Goal: Task Accomplishment & Management: Manage account settings

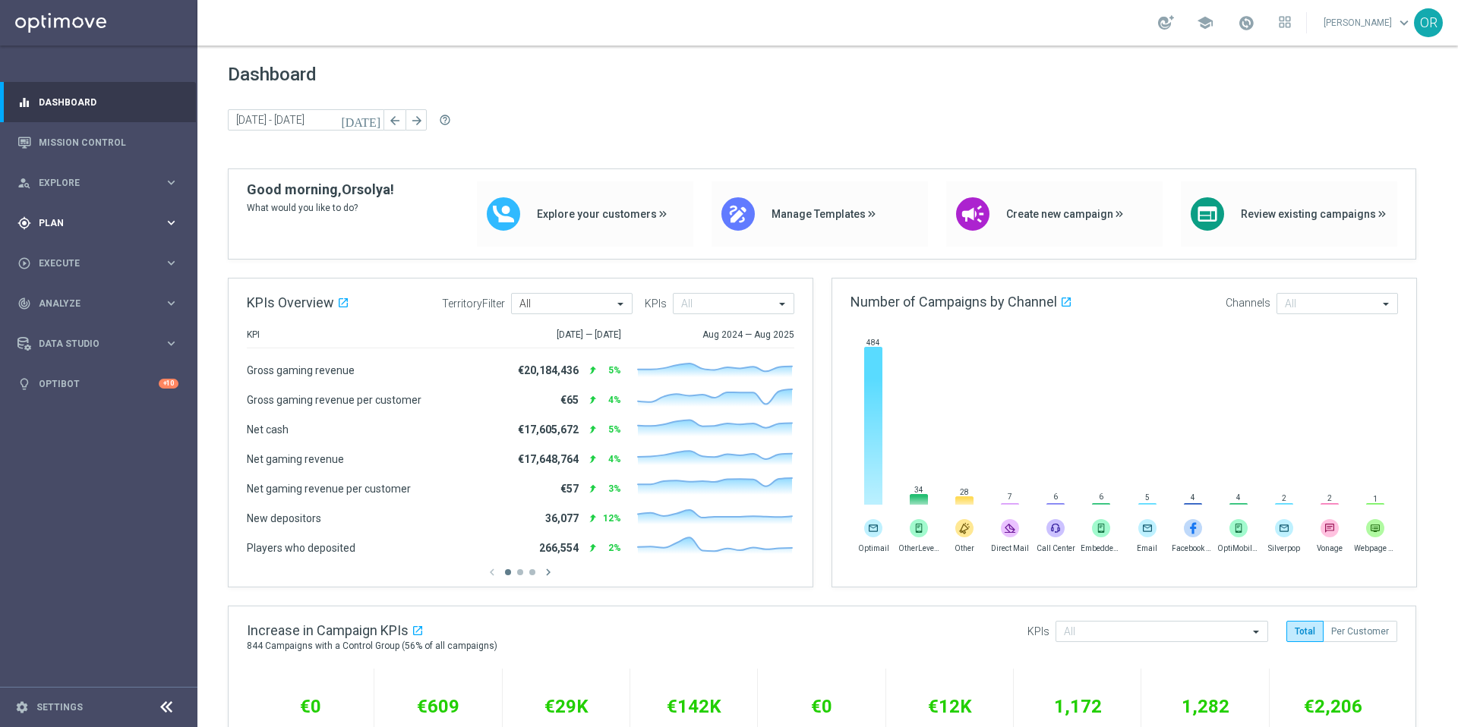
click at [60, 220] on span "Plan" at bounding box center [101, 223] width 125 height 9
click at [80, 258] on link "Target Groups" at bounding box center [98, 254] width 118 height 12
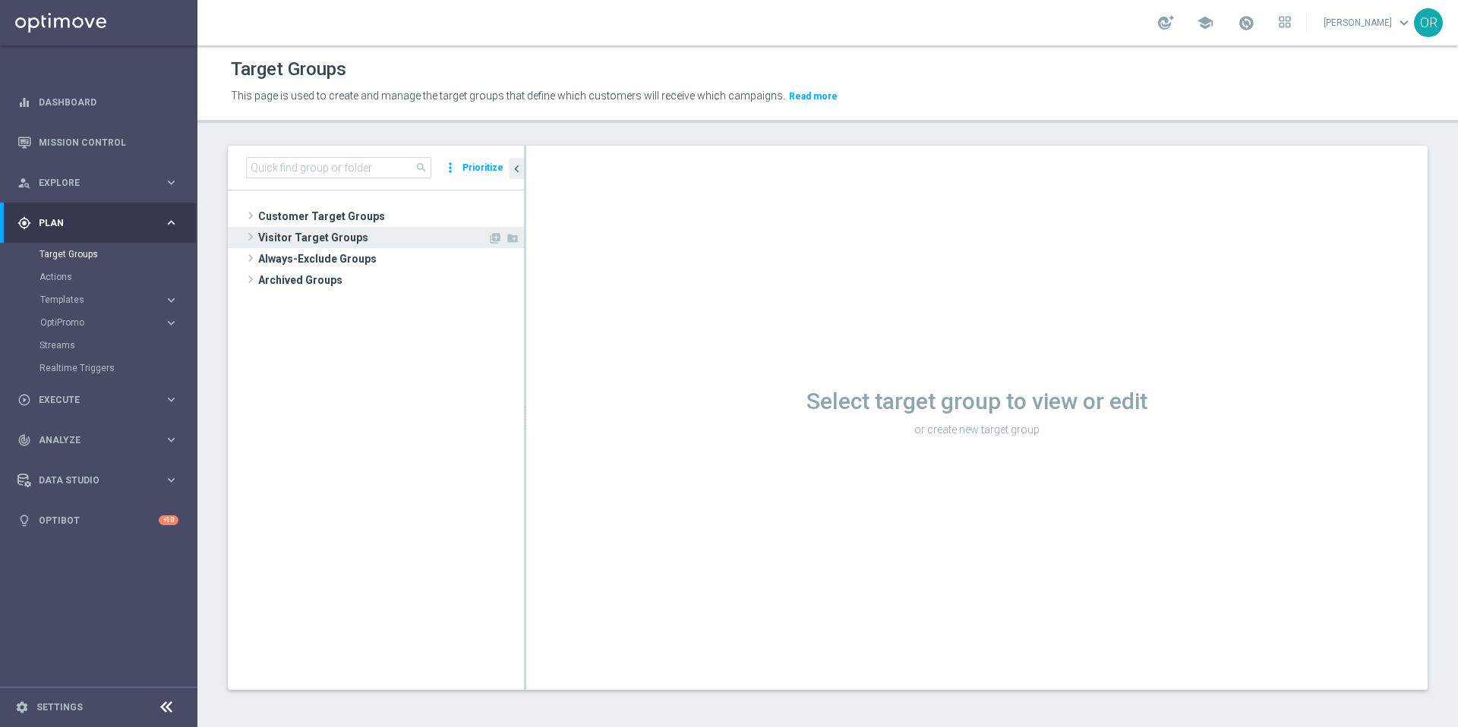
click at [323, 235] on span "Visitor Target Groups" at bounding box center [372, 237] width 229 height 21
click at [336, 261] on span "Converted [DATE]" at bounding box center [389, 260] width 200 height 13
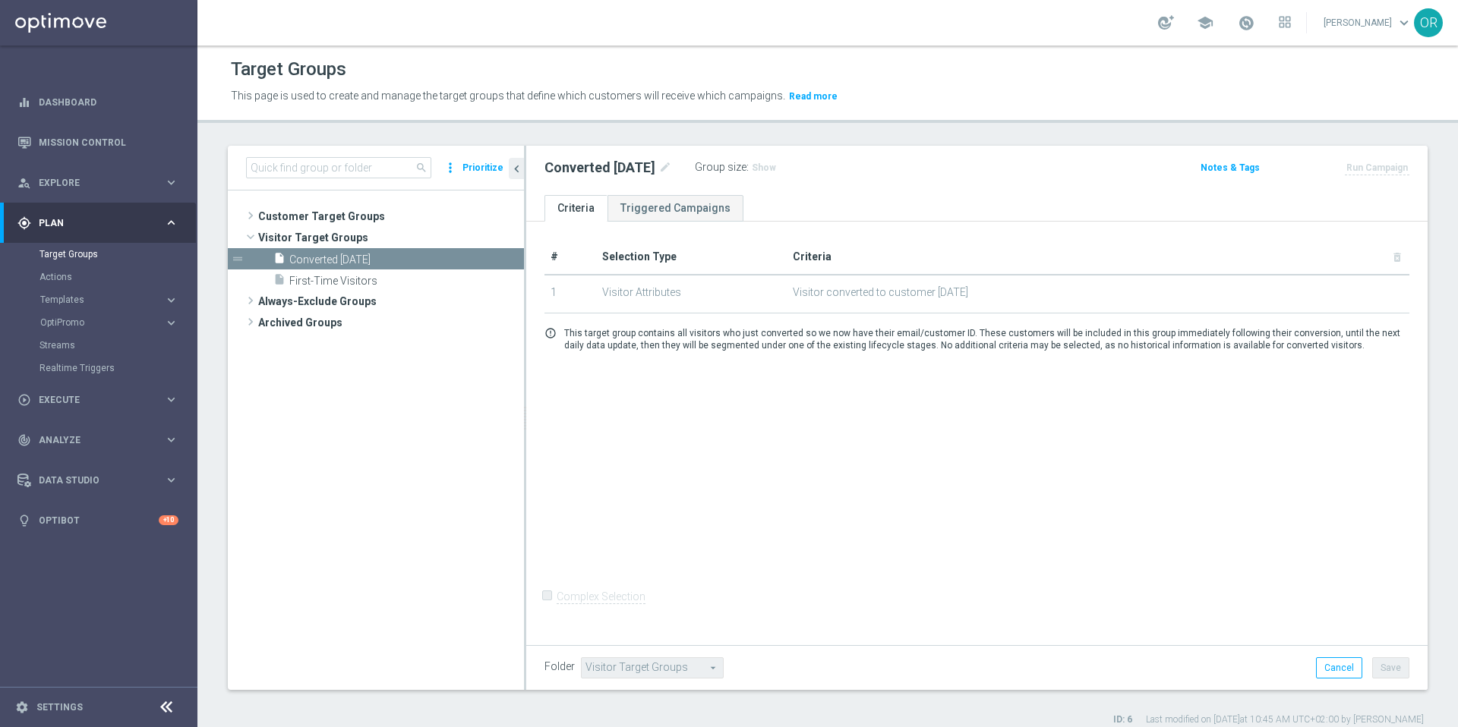
click at [746, 493] on div "# Selection Type Criteria delete_forever 1 Visitor Attributes Visitor converted…" at bounding box center [976, 431] width 901 height 419
click at [659, 210] on link "Triggered Campaigns" at bounding box center [675, 208] width 136 height 27
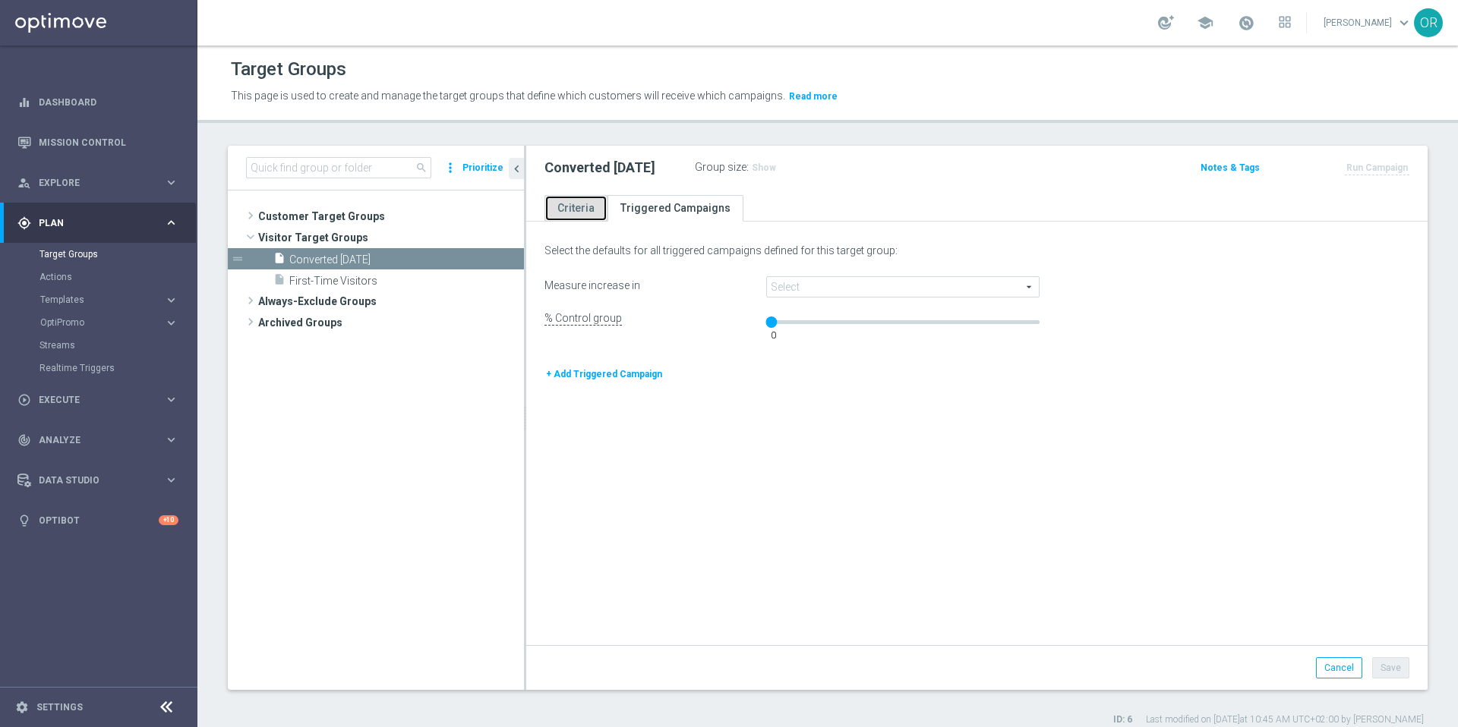
click at [585, 212] on link "Criteria" at bounding box center [575, 208] width 63 height 27
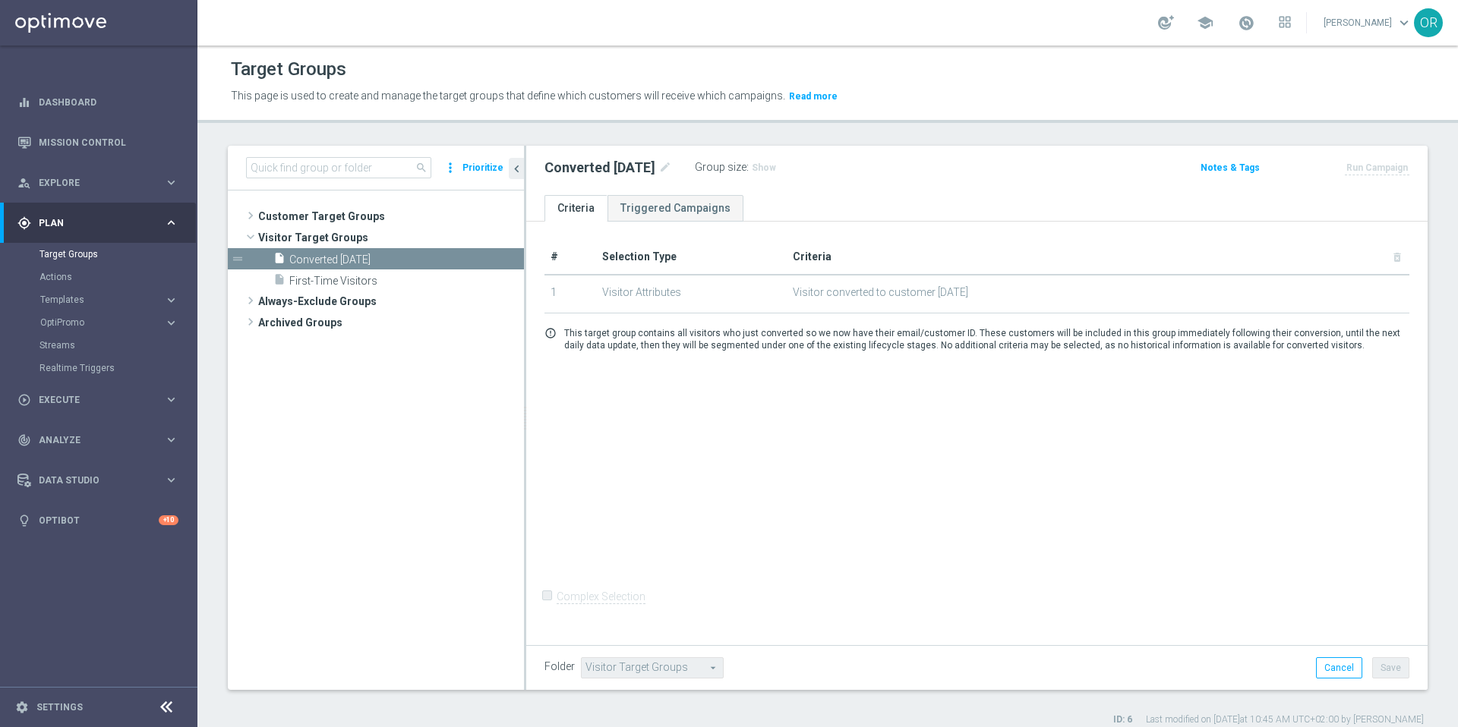
click at [700, 668] on opti-search-list "Visitor Target Groups Visitor Target Groups arrow_drop_down search" at bounding box center [652, 667] width 143 height 11
click at [665, 670] on opti-search-list "Visitor Target Groups Visitor Target Groups arrow_drop_down search" at bounding box center [652, 667] width 143 height 11
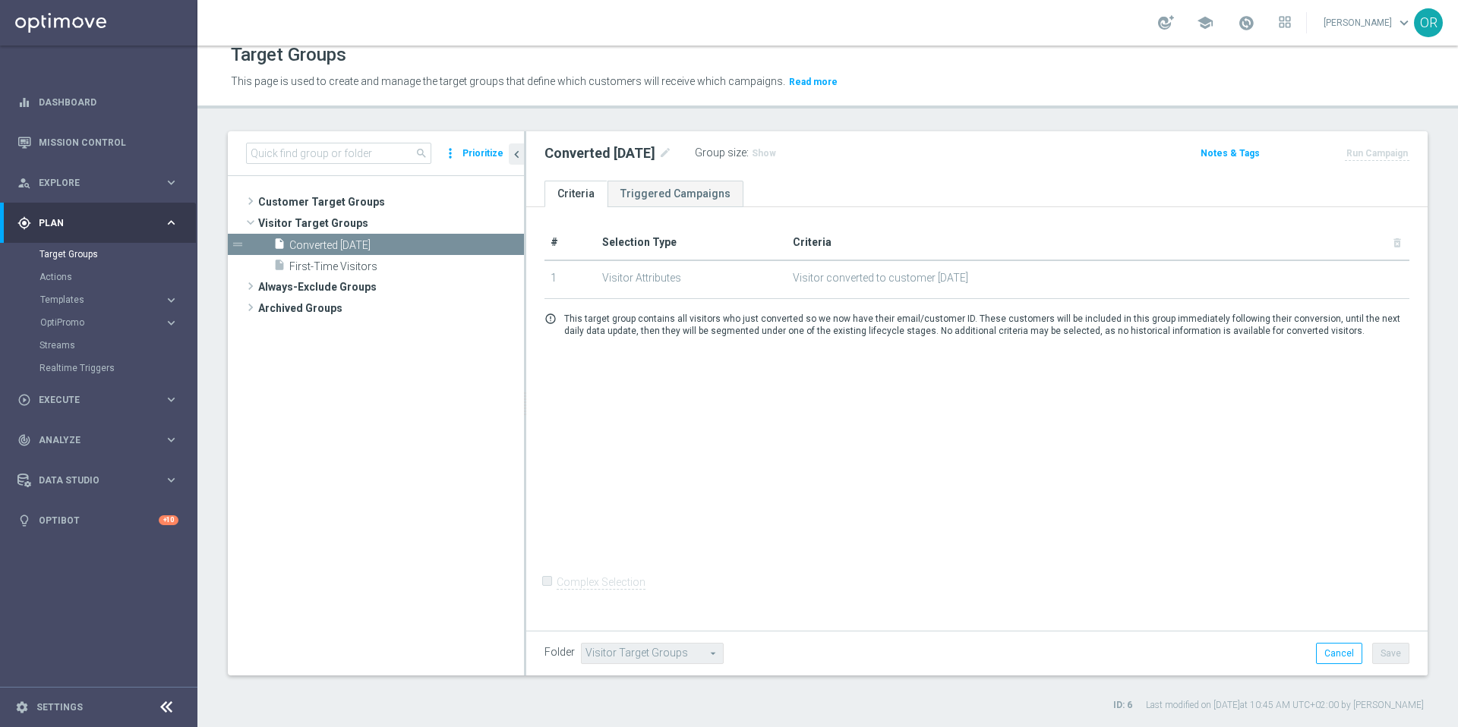
click at [952, 276] on span "Visitor converted to customer [DATE]" at bounding box center [1098, 278] width 610 height 13
click at [348, 201] on span "Customer Target Groups" at bounding box center [372, 201] width 229 height 21
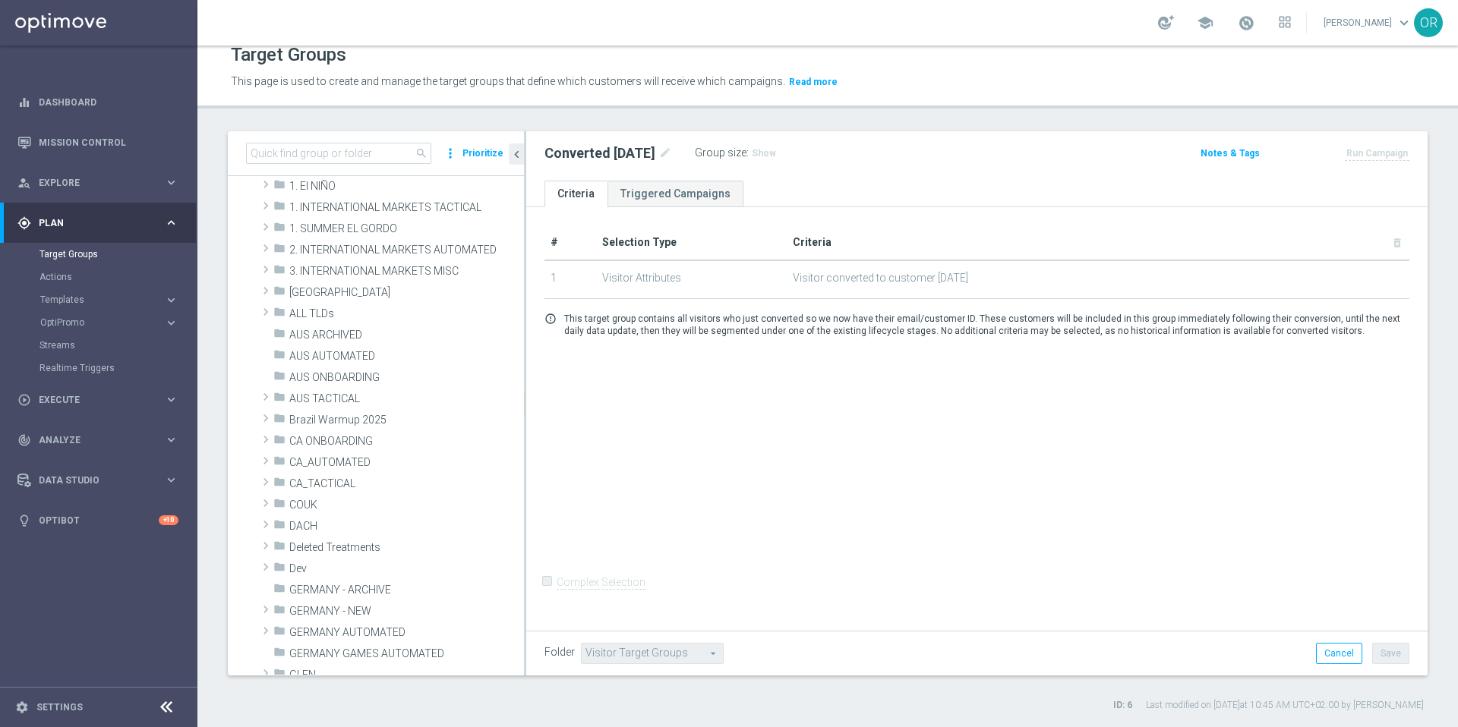
scroll to position [0, 0]
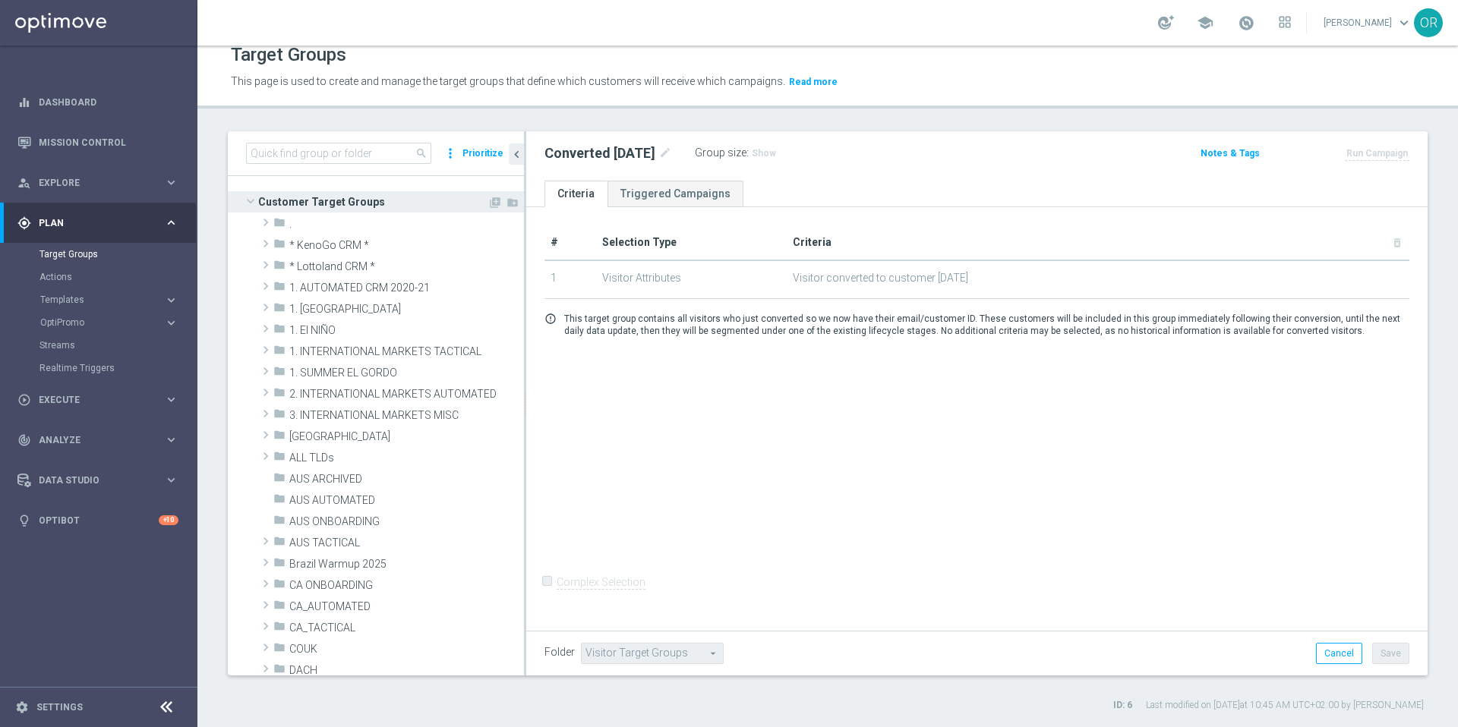
click at [256, 199] on span at bounding box center [250, 201] width 18 height 15
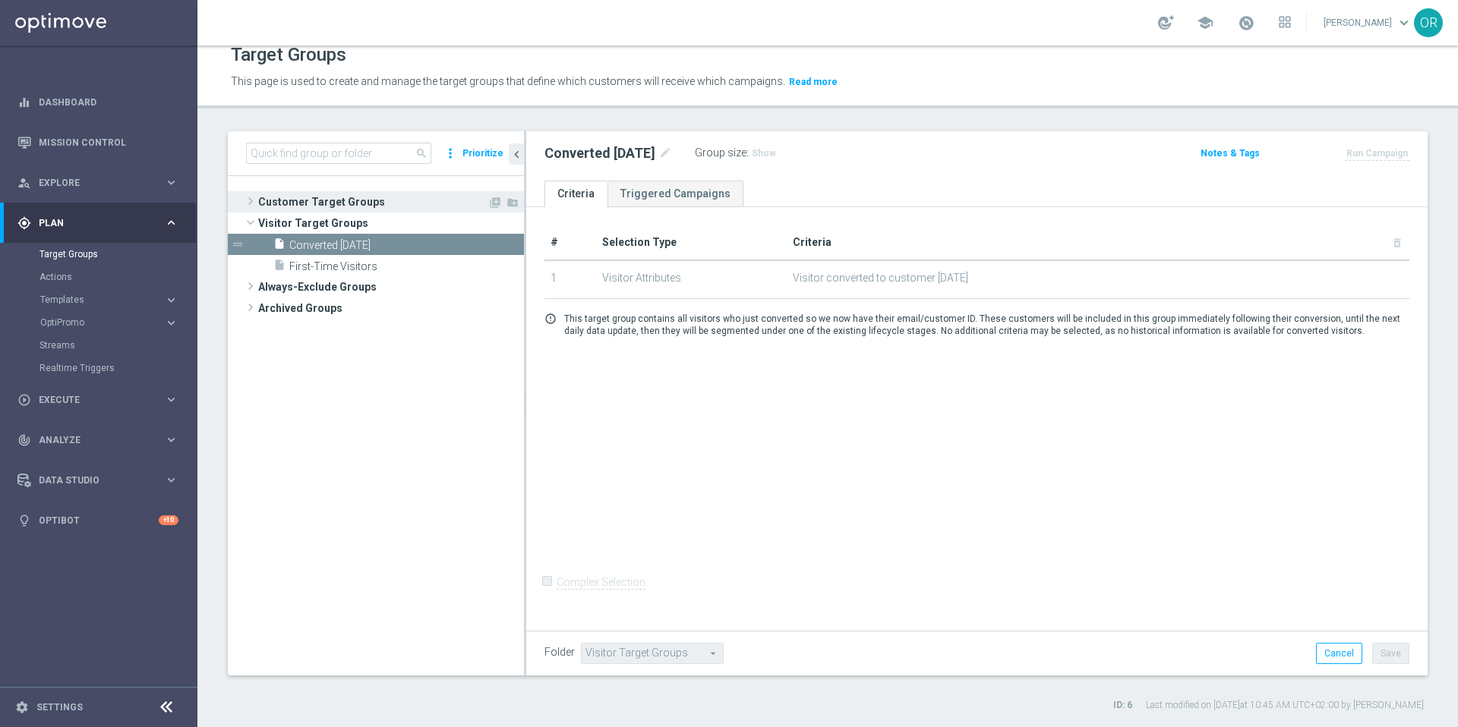
click at [303, 200] on span "Customer Target Groups" at bounding box center [372, 201] width 229 height 21
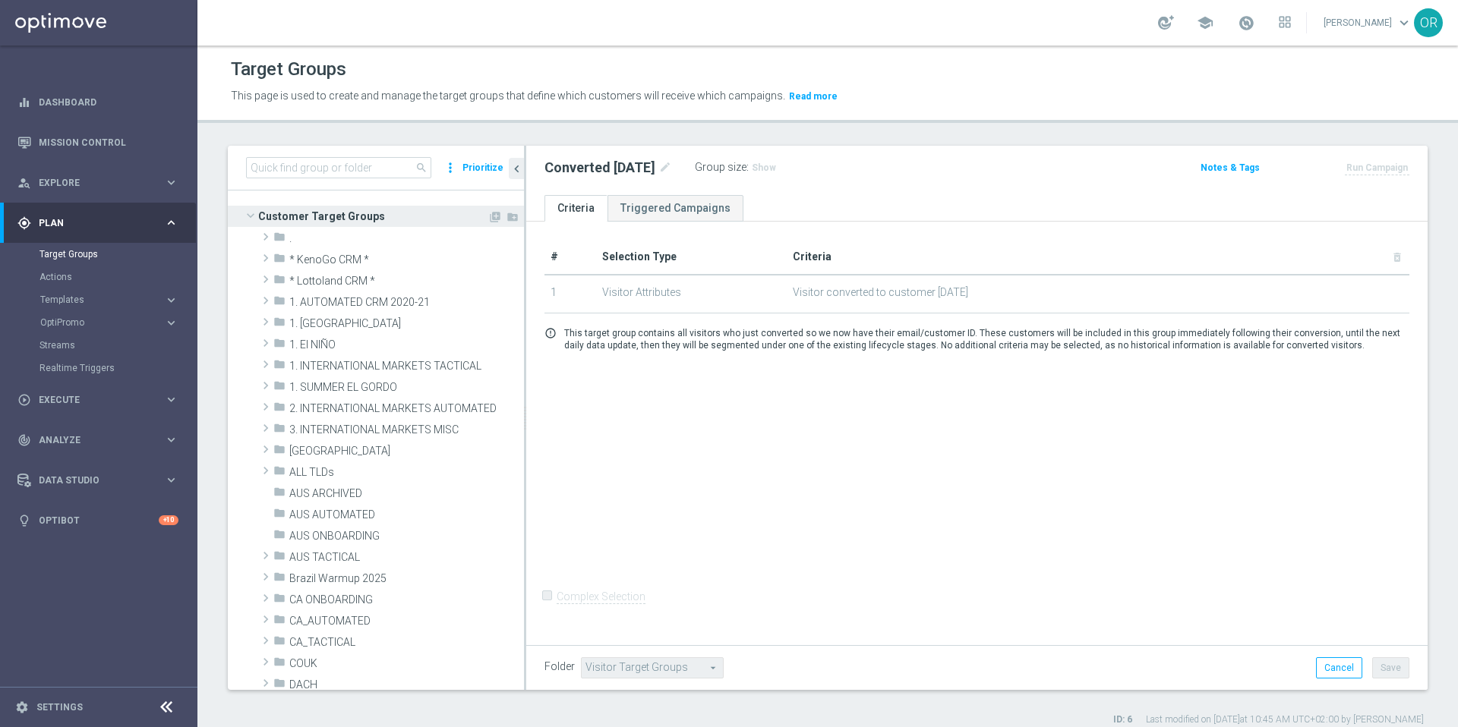
click at [254, 215] on span at bounding box center [250, 215] width 18 height 15
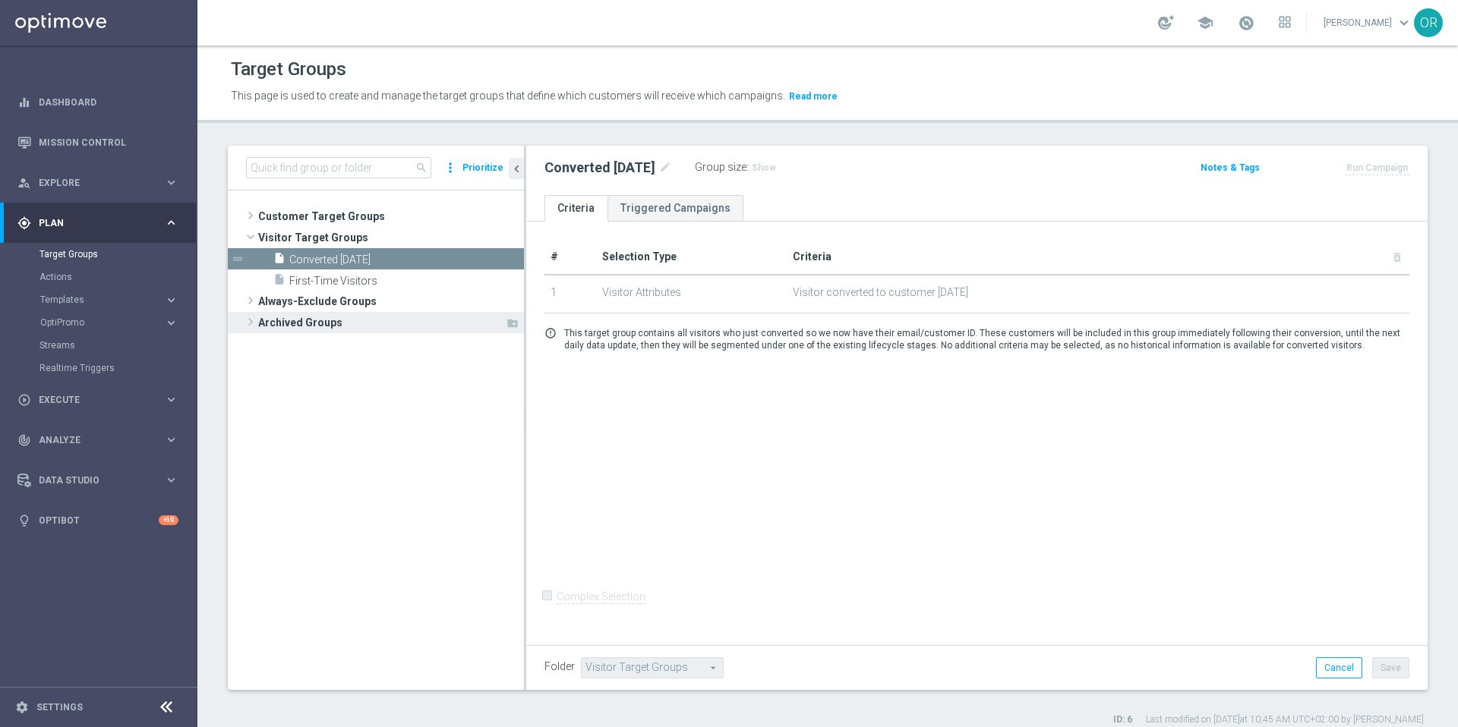
click at [320, 326] on span "Archived Groups" at bounding box center [381, 322] width 247 height 21
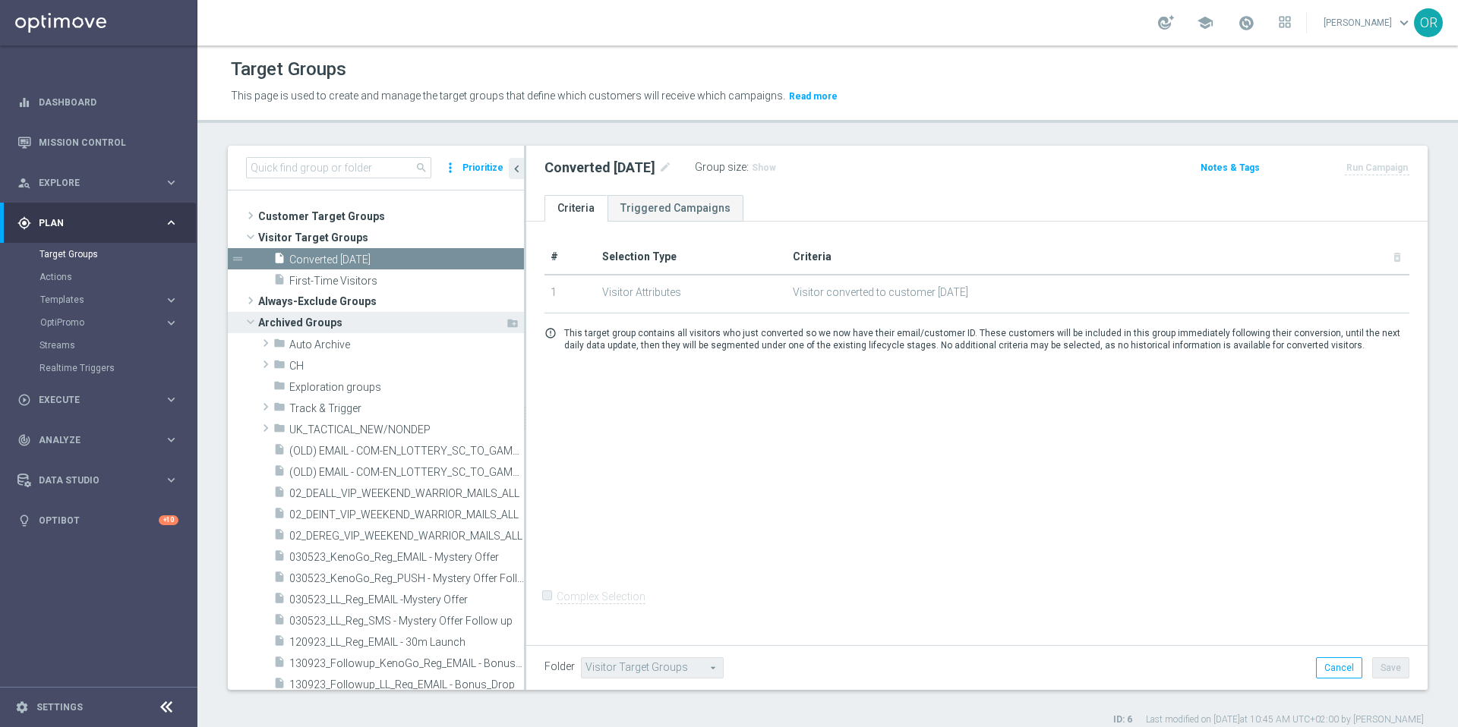
click at [253, 319] on span at bounding box center [250, 321] width 18 height 15
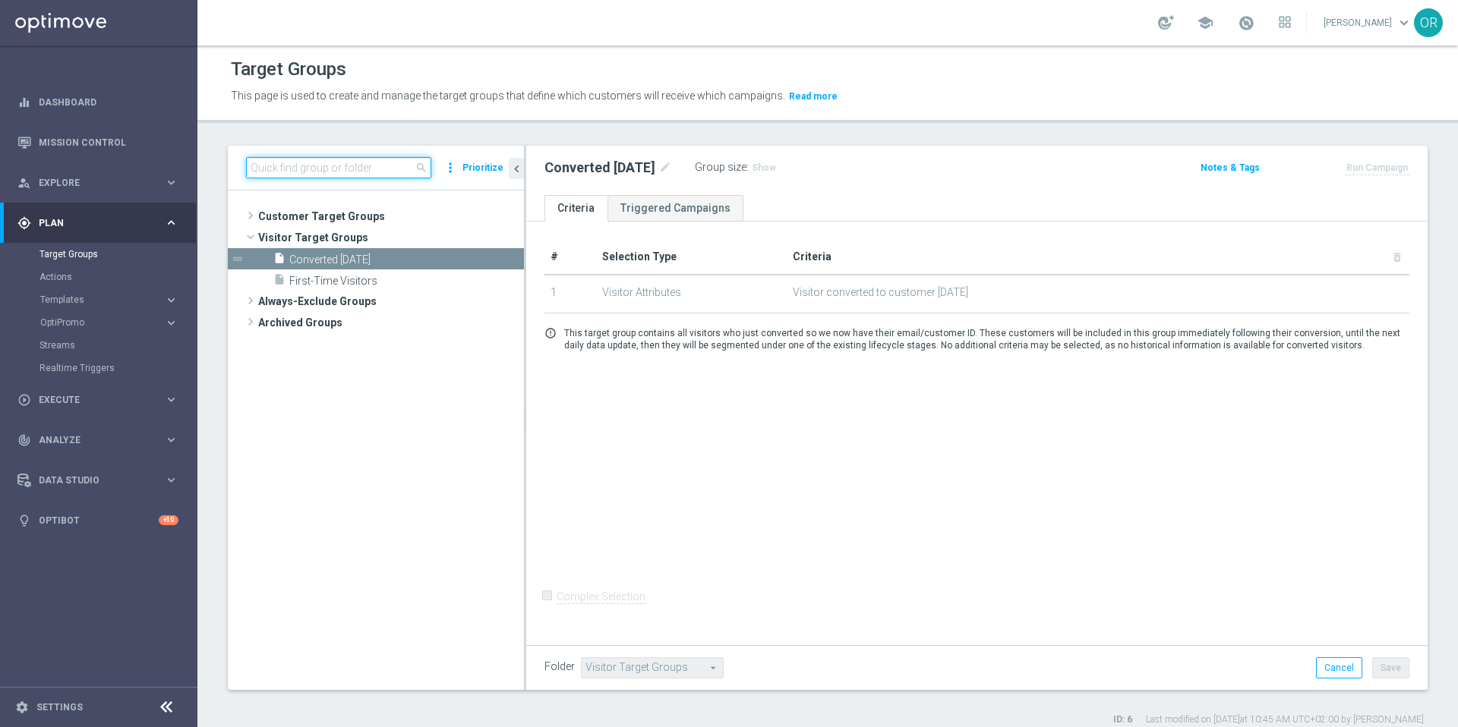
click at [326, 169] on input at bounding box center [338, 167] width 185 height 21
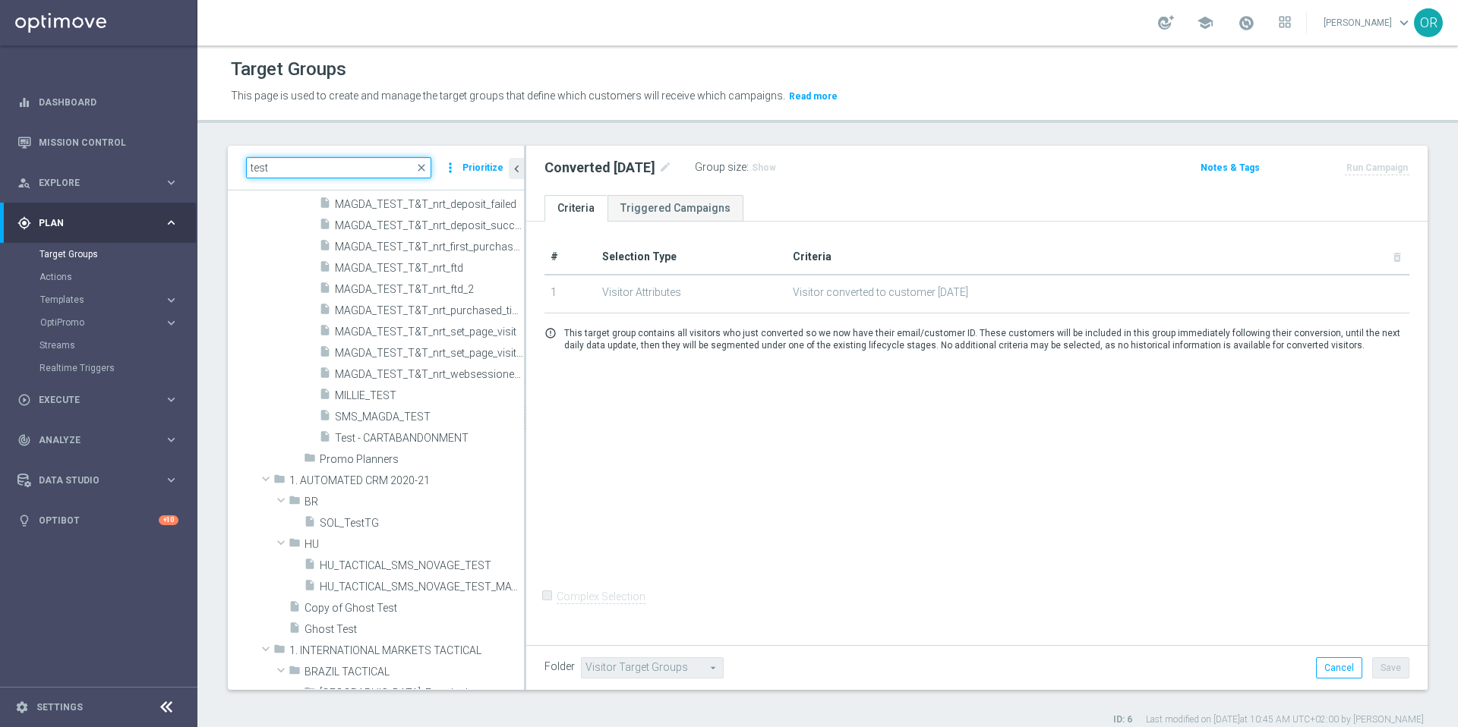
scroll to position [4018, 0]
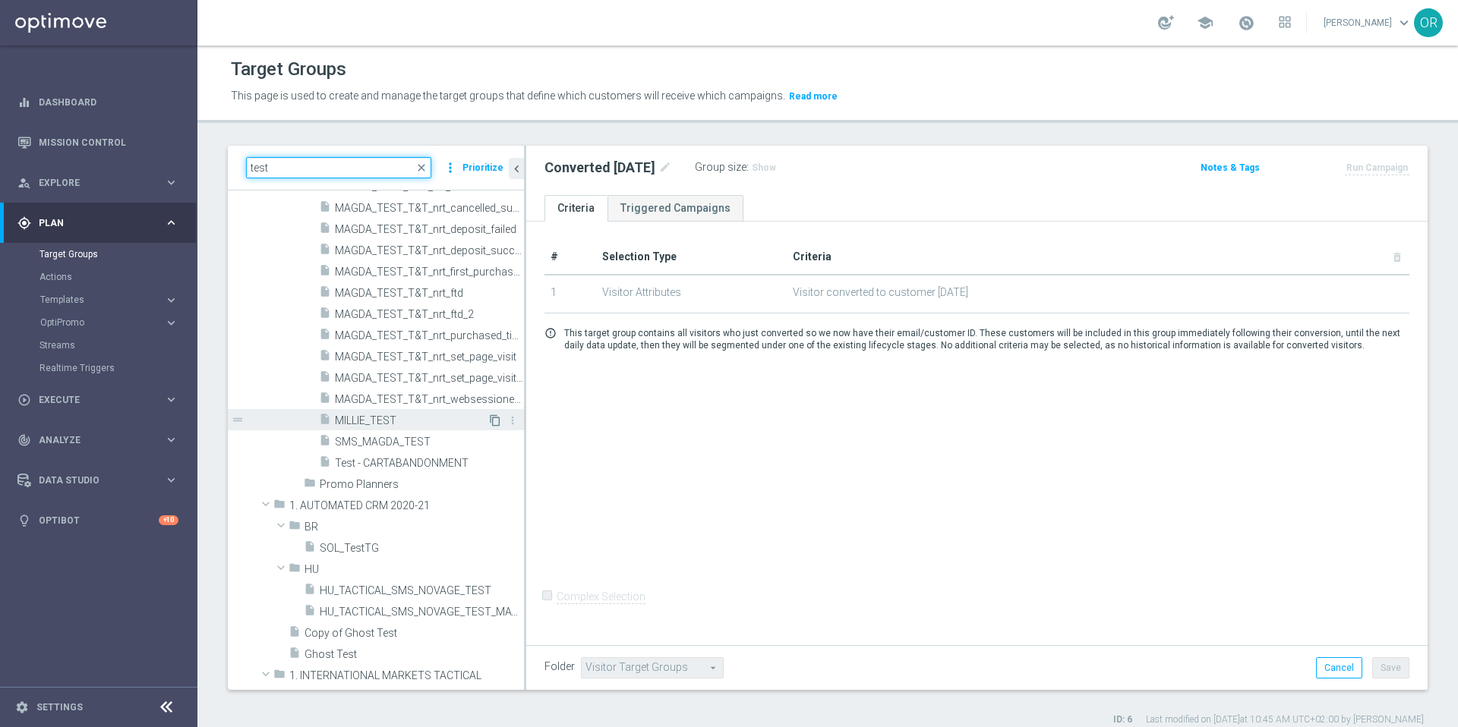
type input "test"
click at [489, 421] on icon "content_copy" at bounding box center [495, 421] width 12 height 12
type input "Optimisation"
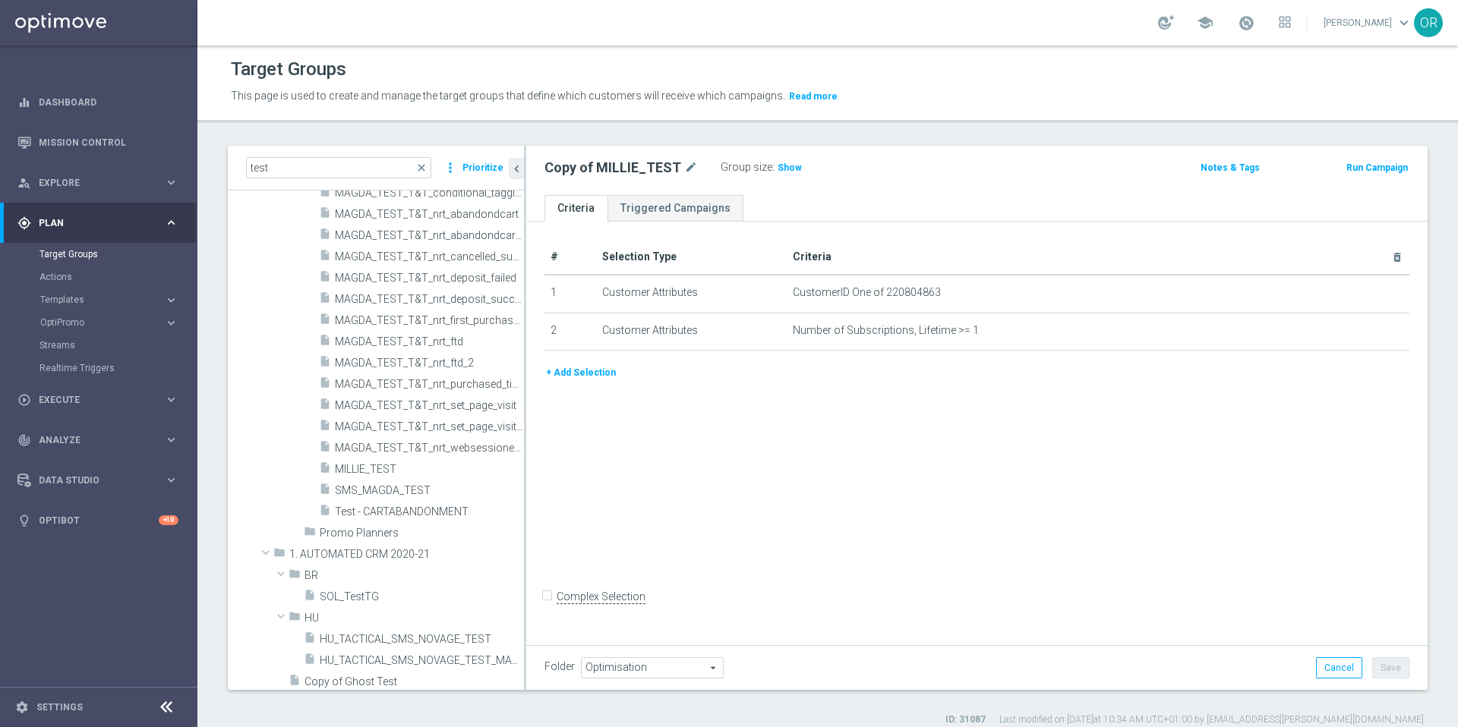
scroll to position [3541, 0]
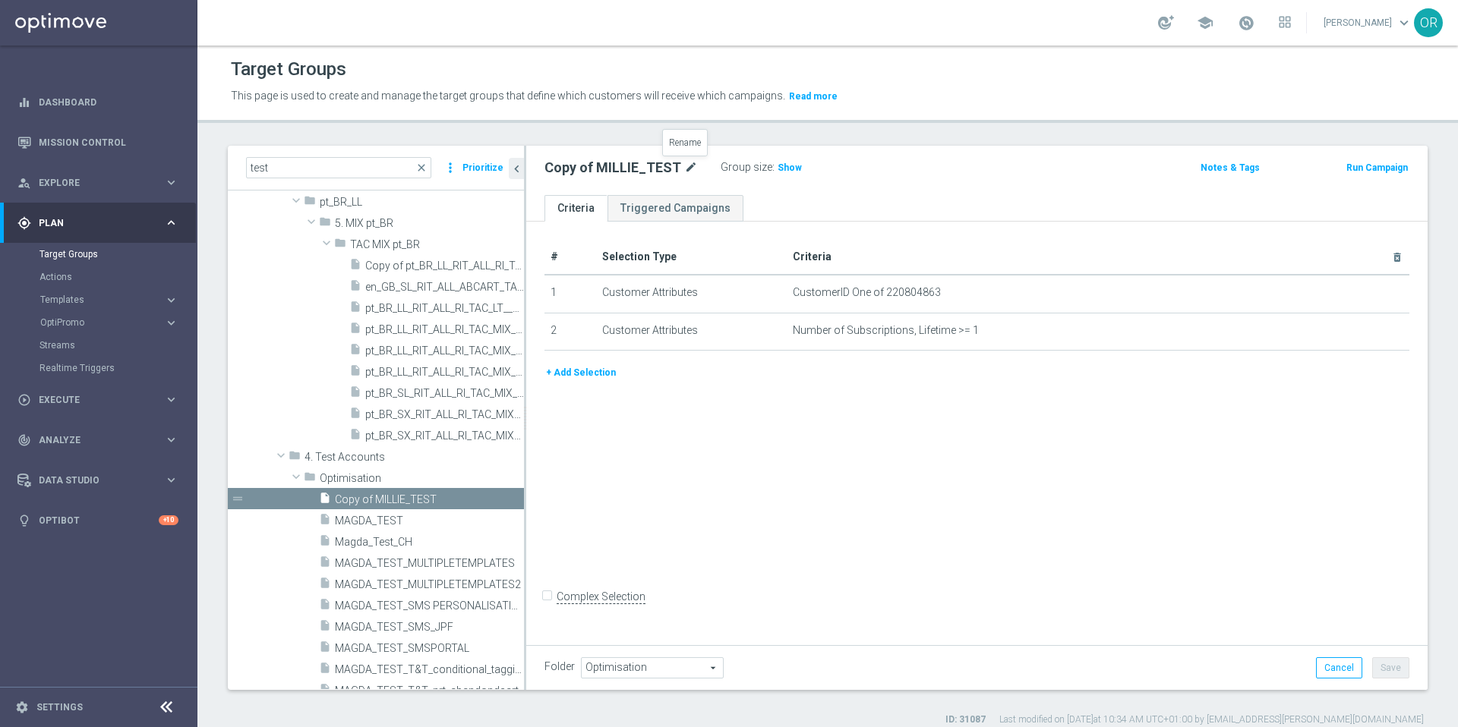
click at [687, 167] on icon "mode_edit" at bounding box center [691, 168] width 14 height 18
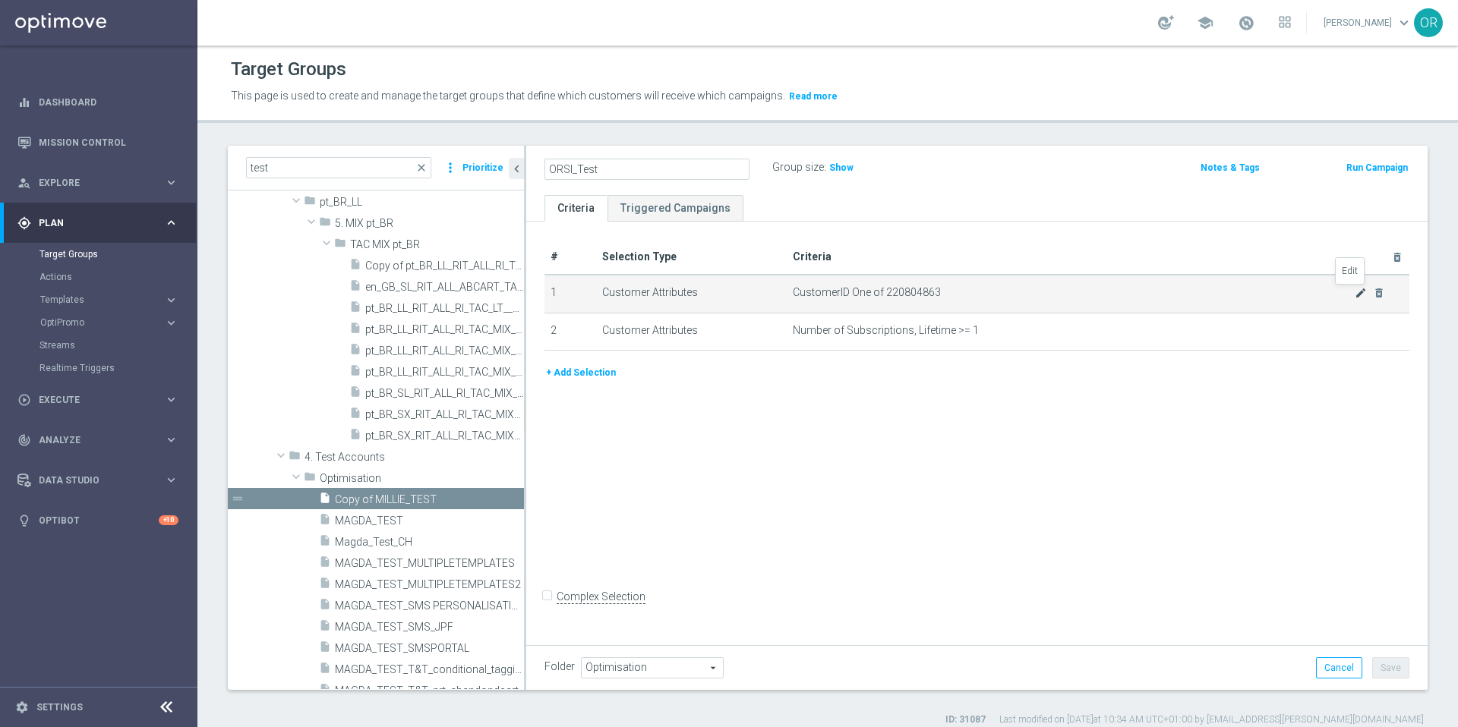
type input "ORSI_Test"
click at [1354, 295] on icon "mode_edit" at bounding box center [1360, 293] width 12 height 12
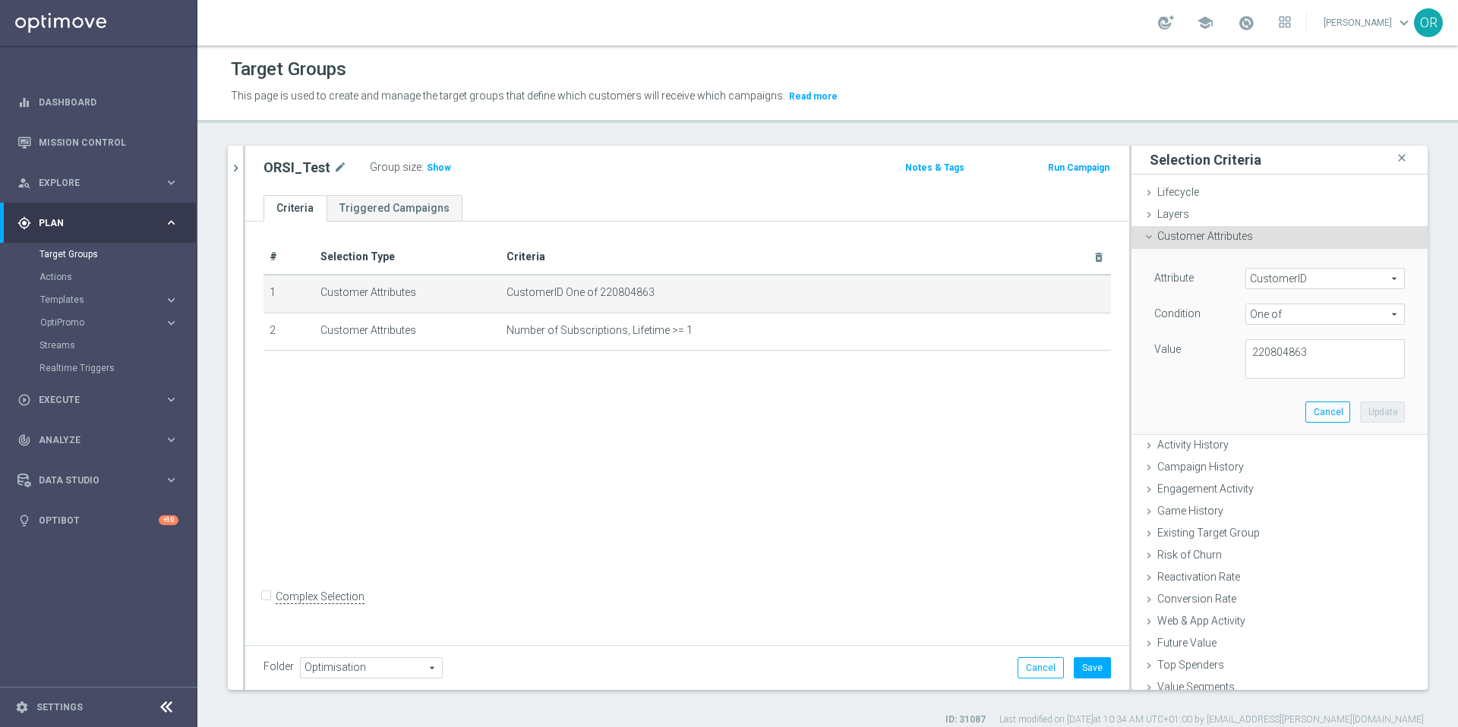
click at [1310, 274] on span "CustomerID" at bounding box center [1325, 279] width 158 height 20
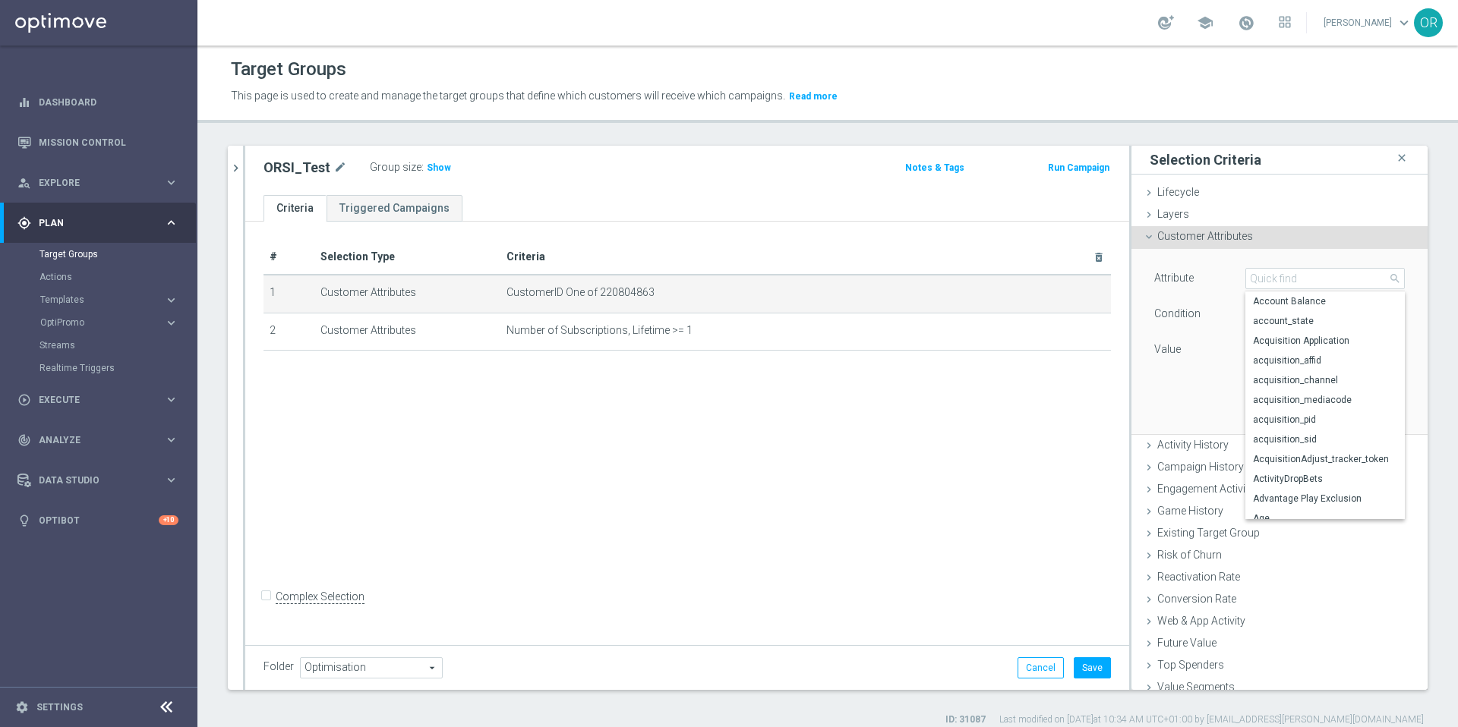
click at [1244, 238] on div "Customer Attributes done" at bounding box center [1279, 237] width 296 height 23
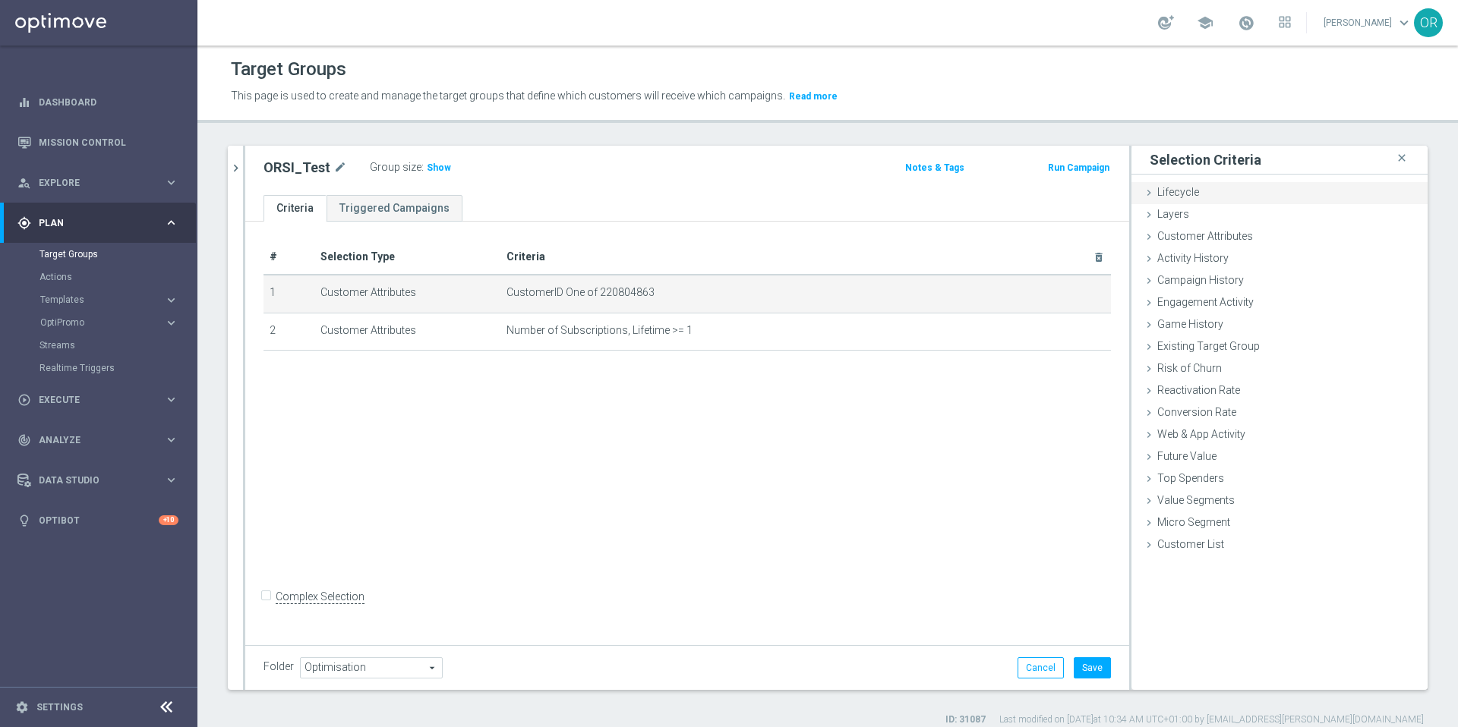
click at [1163, 188] on span "Lifecycle" at bounding box center [1178, 192] width 42 height 12
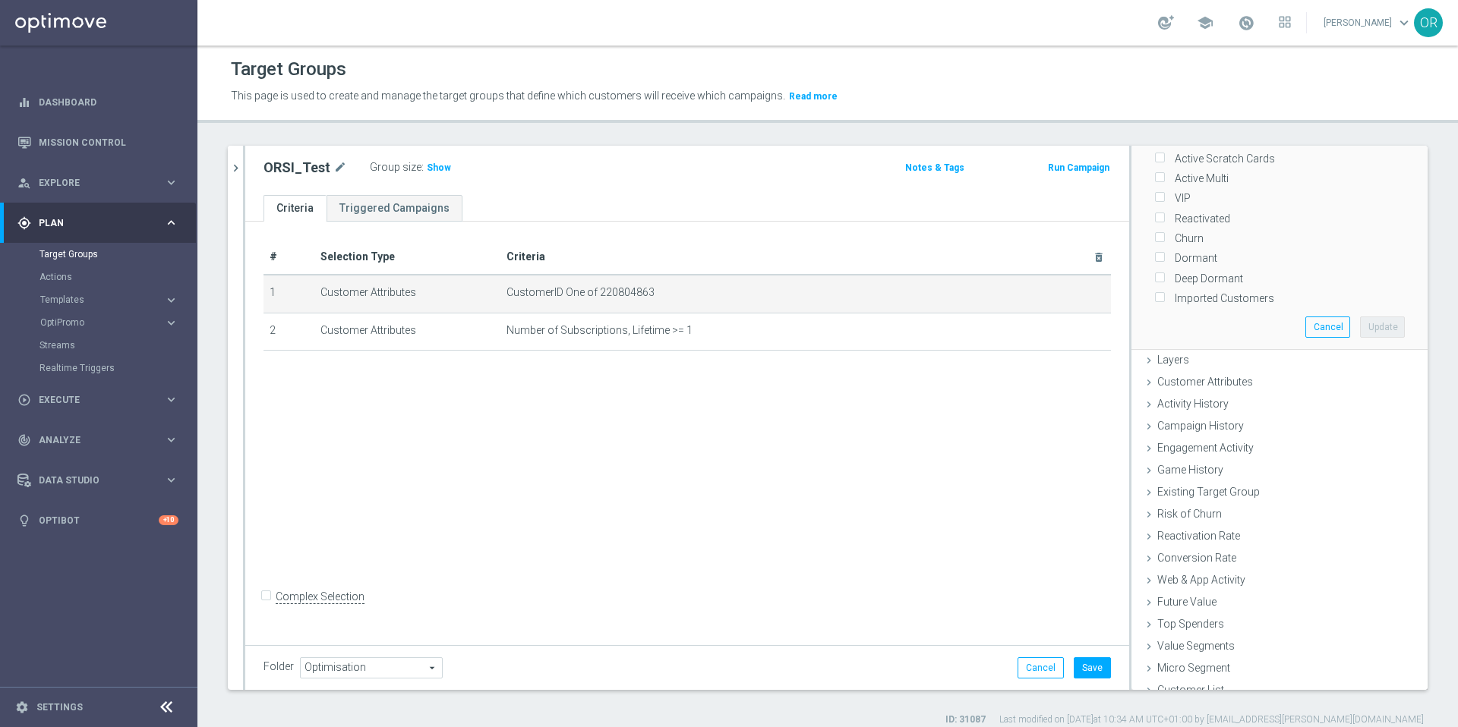
scroll to position [172, 0]
click at [1143, 369] on icon at bounding box center [1149, 370] width 12 height 12
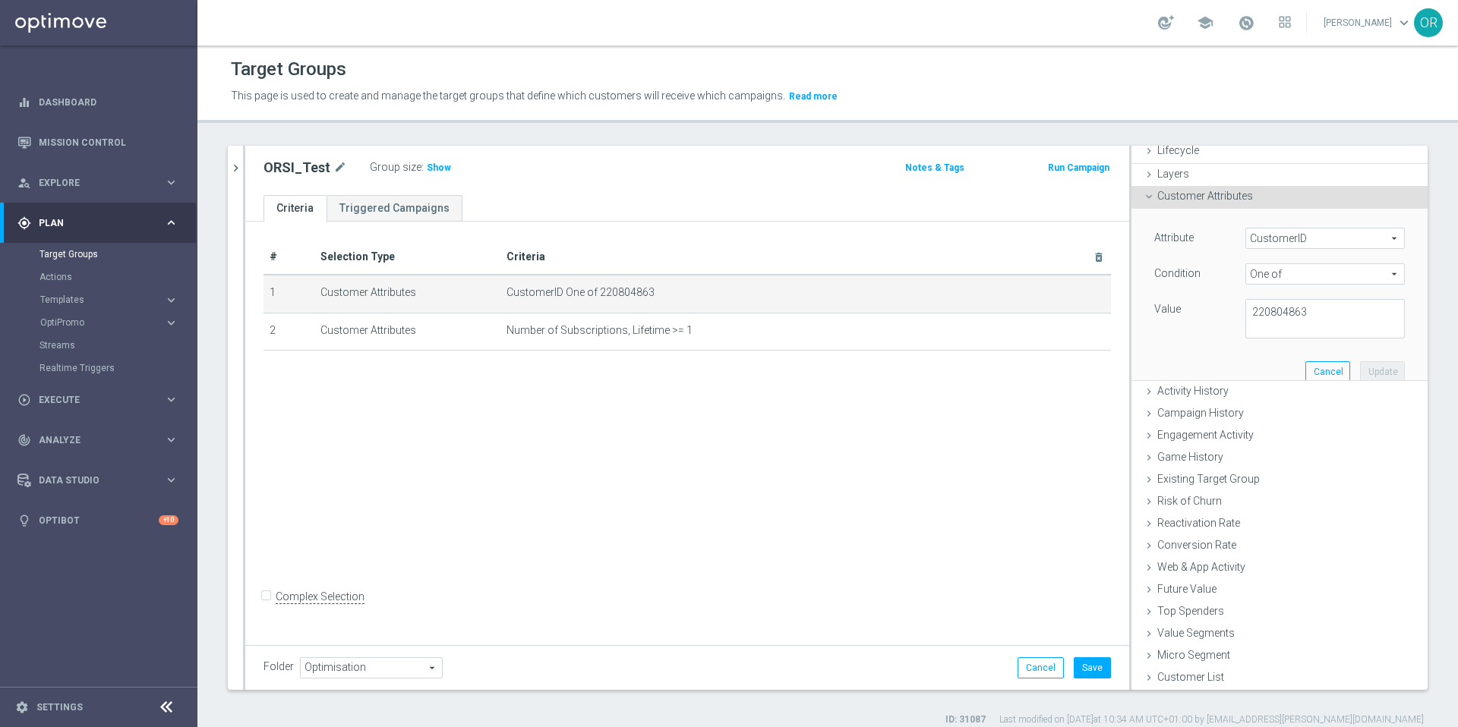
scroll to position [0, 0]
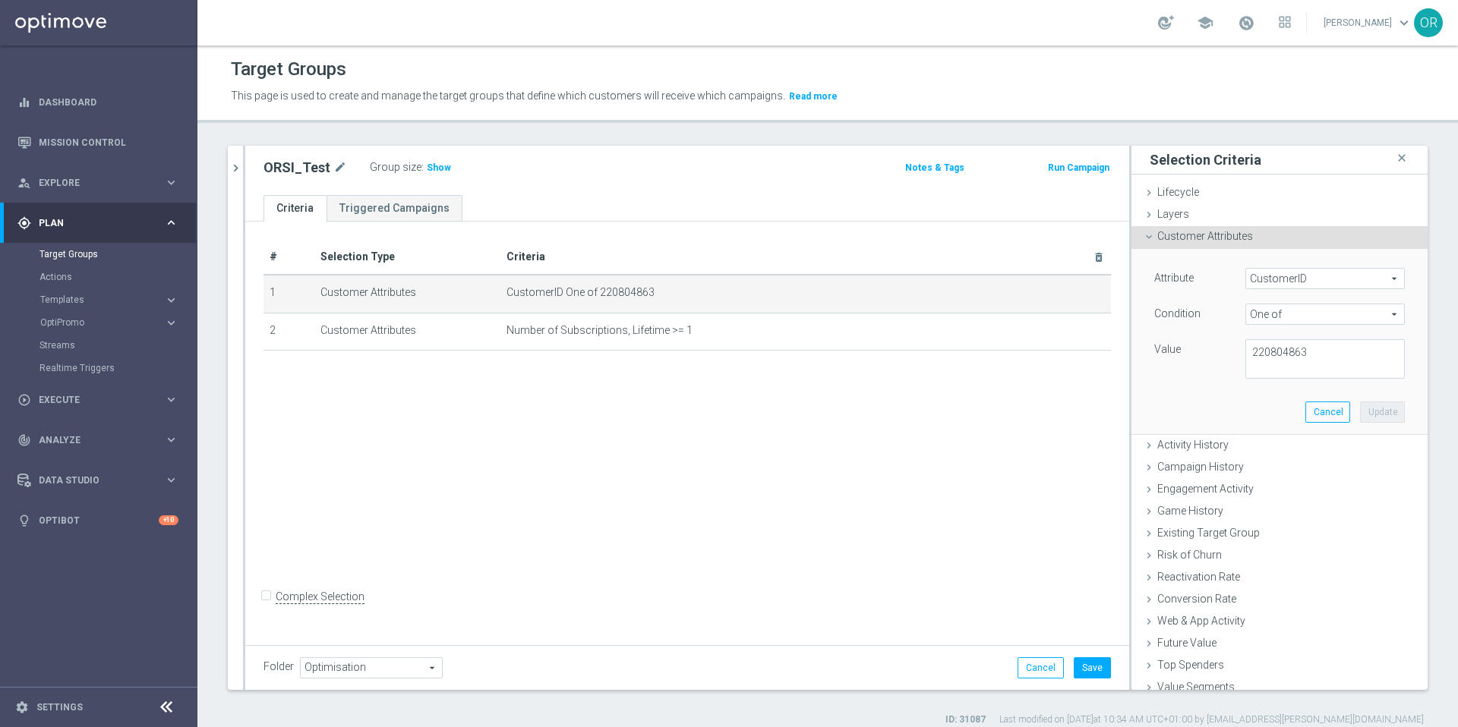
click at [1279, 273] on span "CustomerID" at bounding box center [1325, 279] width 158 height 20
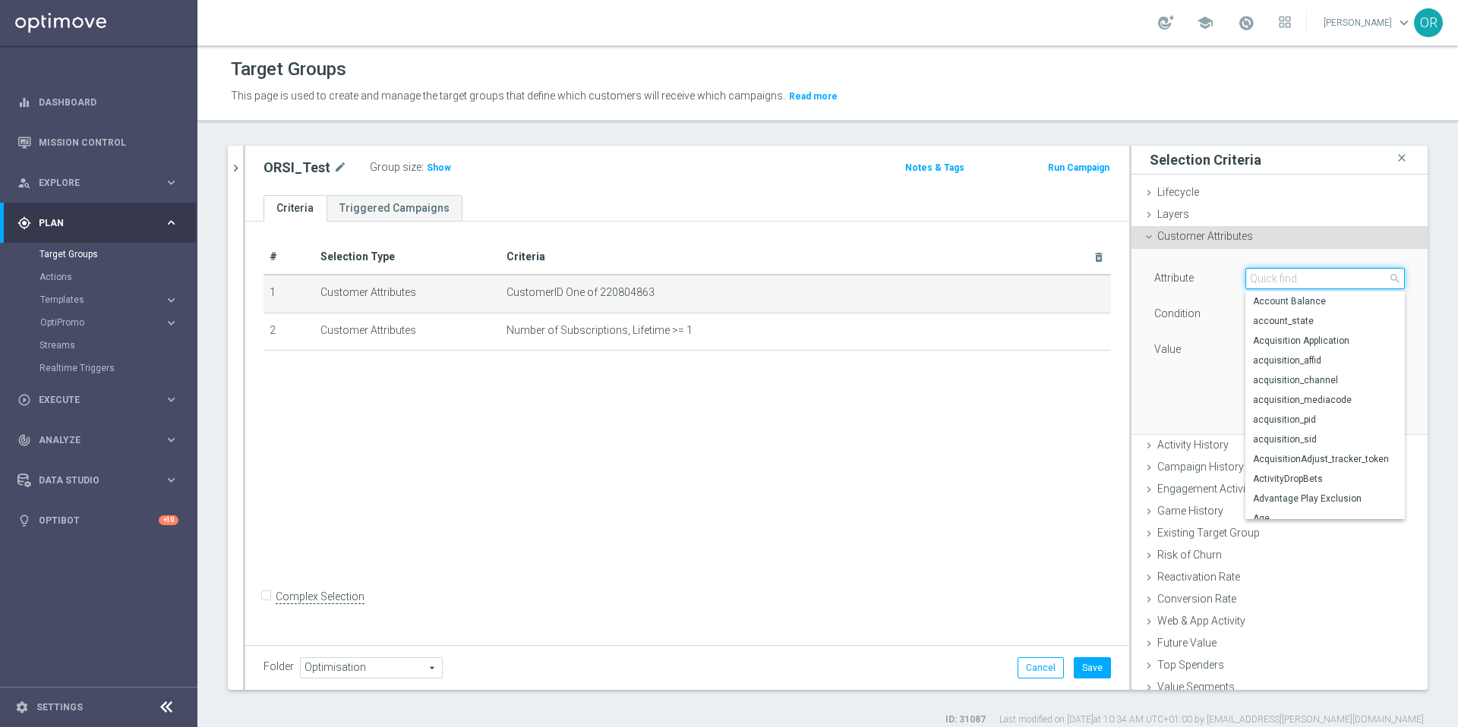
click at [1266, 276] on input "search" at bounding box center [1324, 278] width 159 height 21
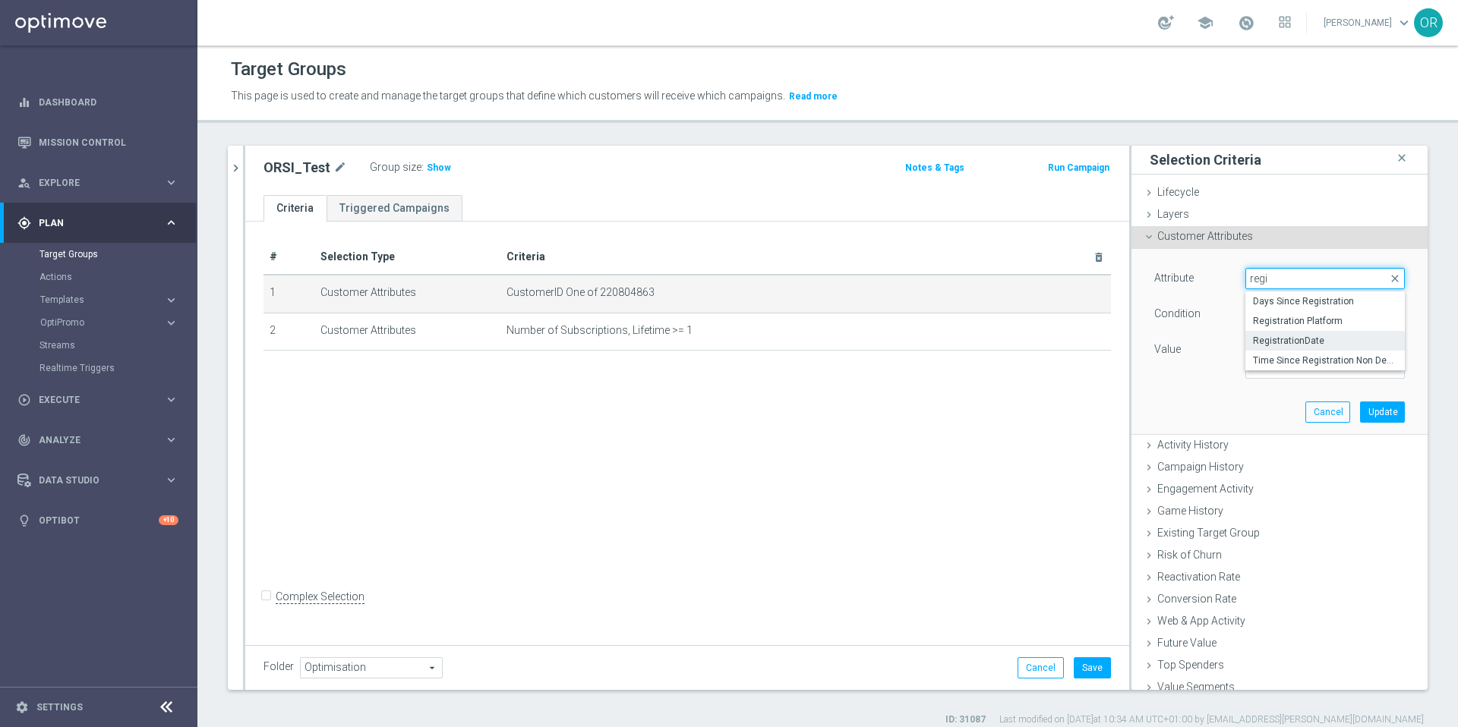
type input "regi"
click at [1310, 342] on span "RegistrationDate" at bounding box center [1325, 341] width 144 height 12
type input "RegistrationDate"
type input "Equals"
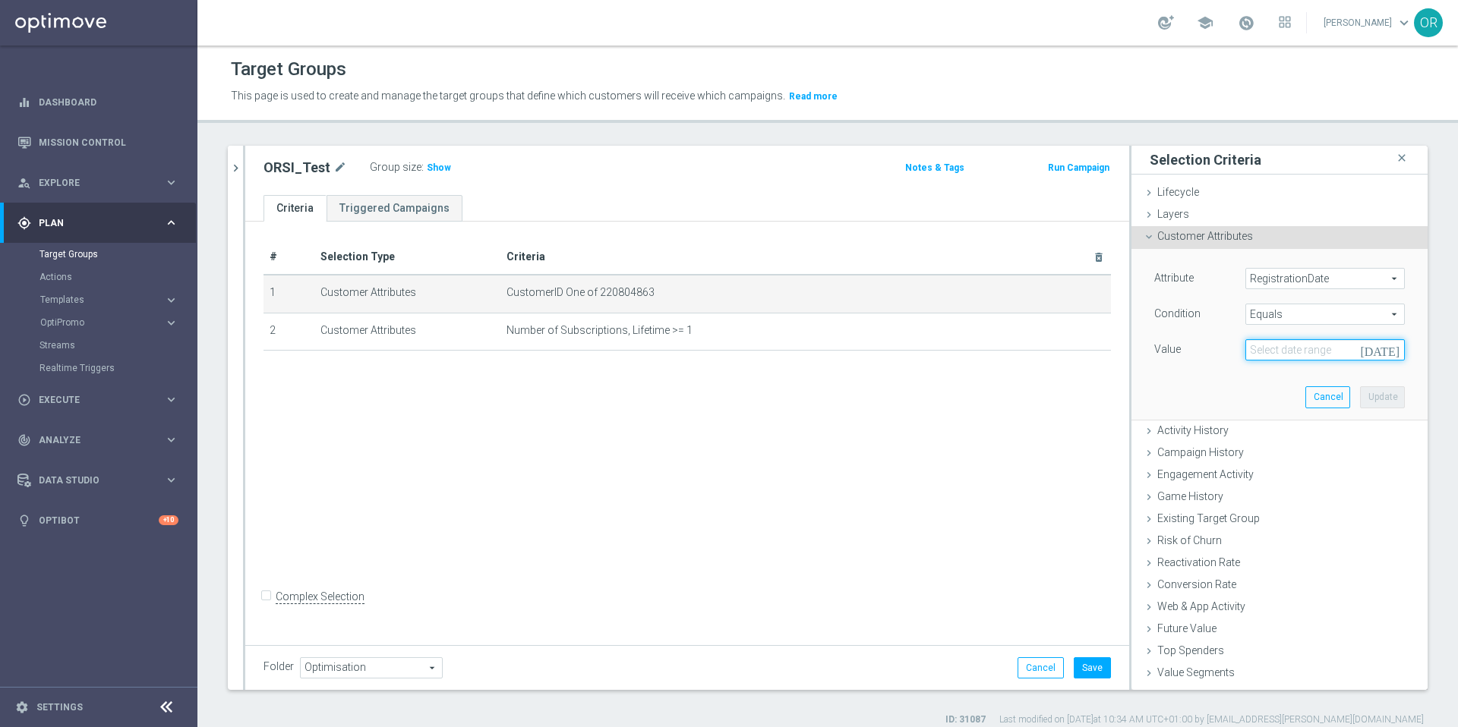
click at [1289, 347] on input at bounding box center [1324, 349] width 159 height 21
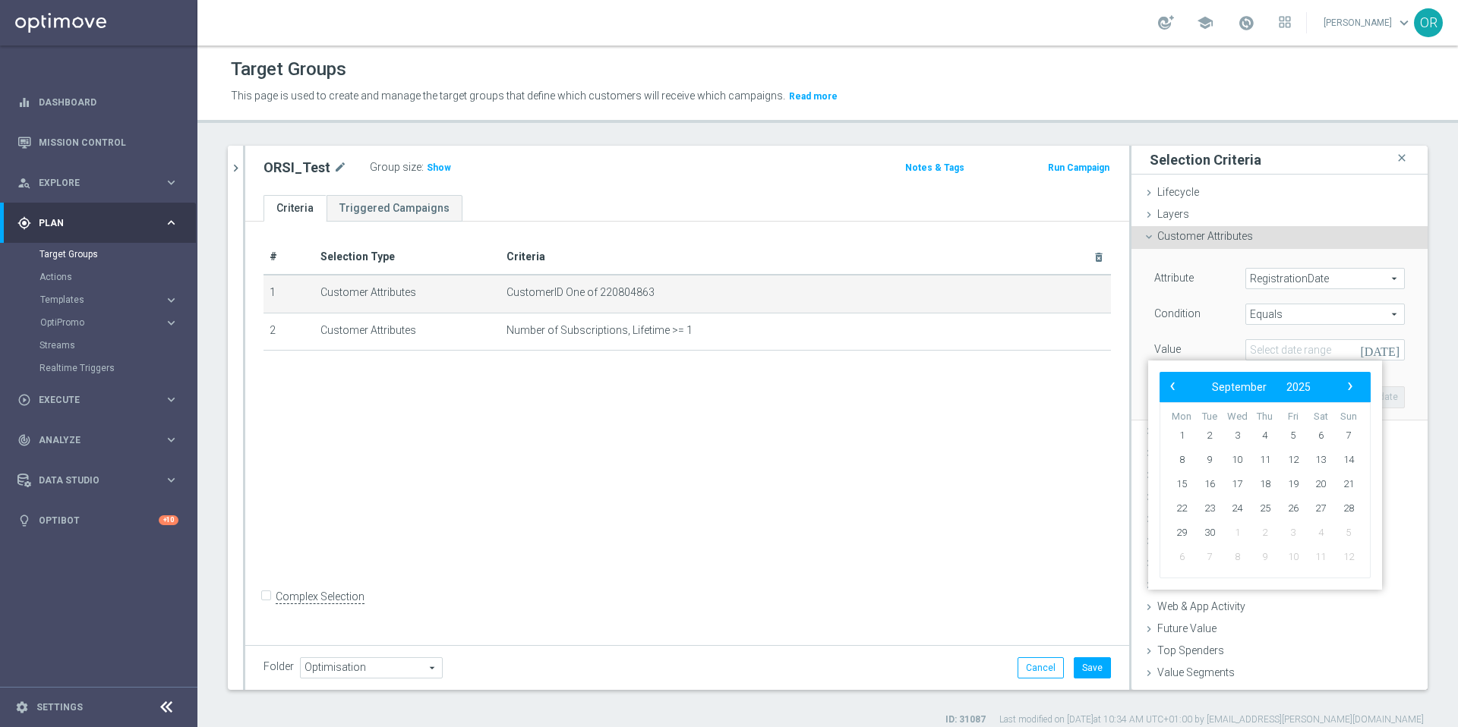
click at [1212, 339] on div "Value" at bounding box center [1188, 351] width 91 height 24
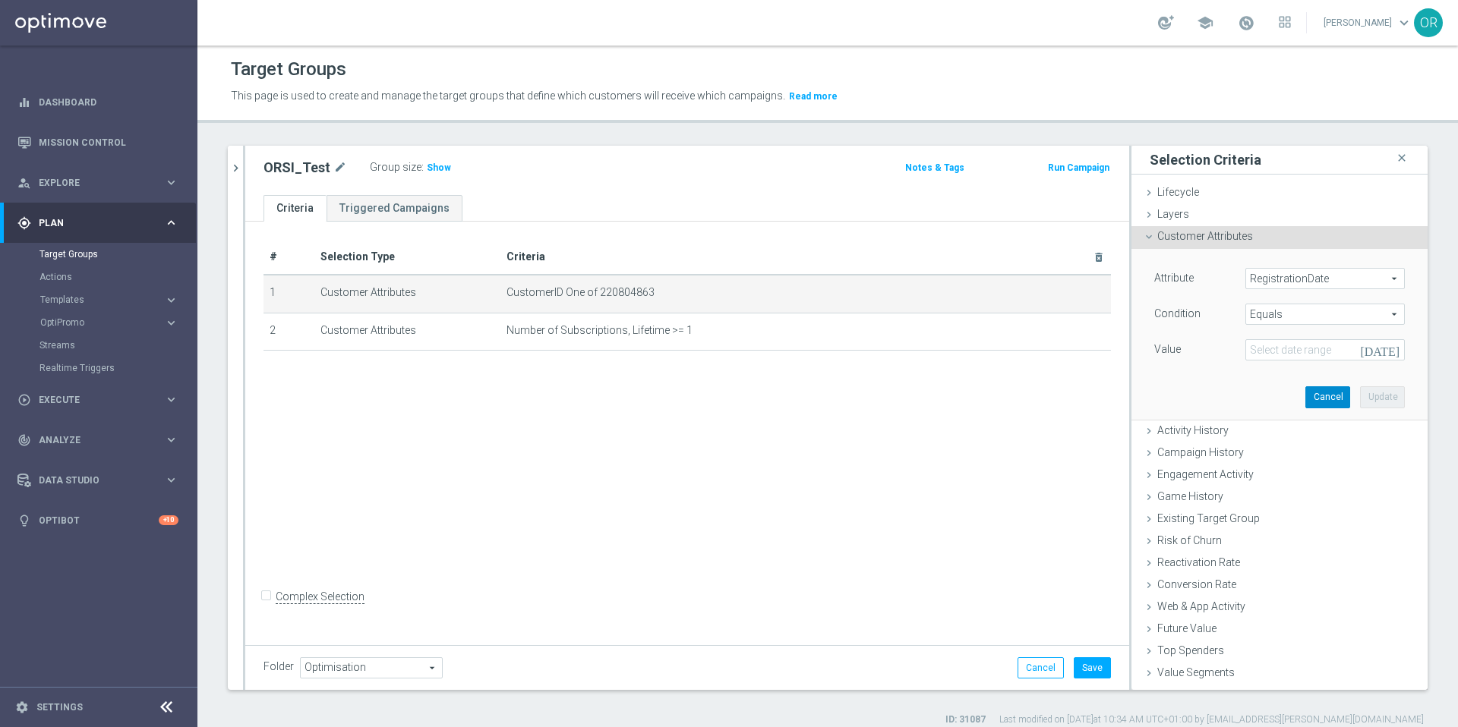
click at [1310, 402] on button "Cancel" at bounding box center [1327, 396] width 45 height 21
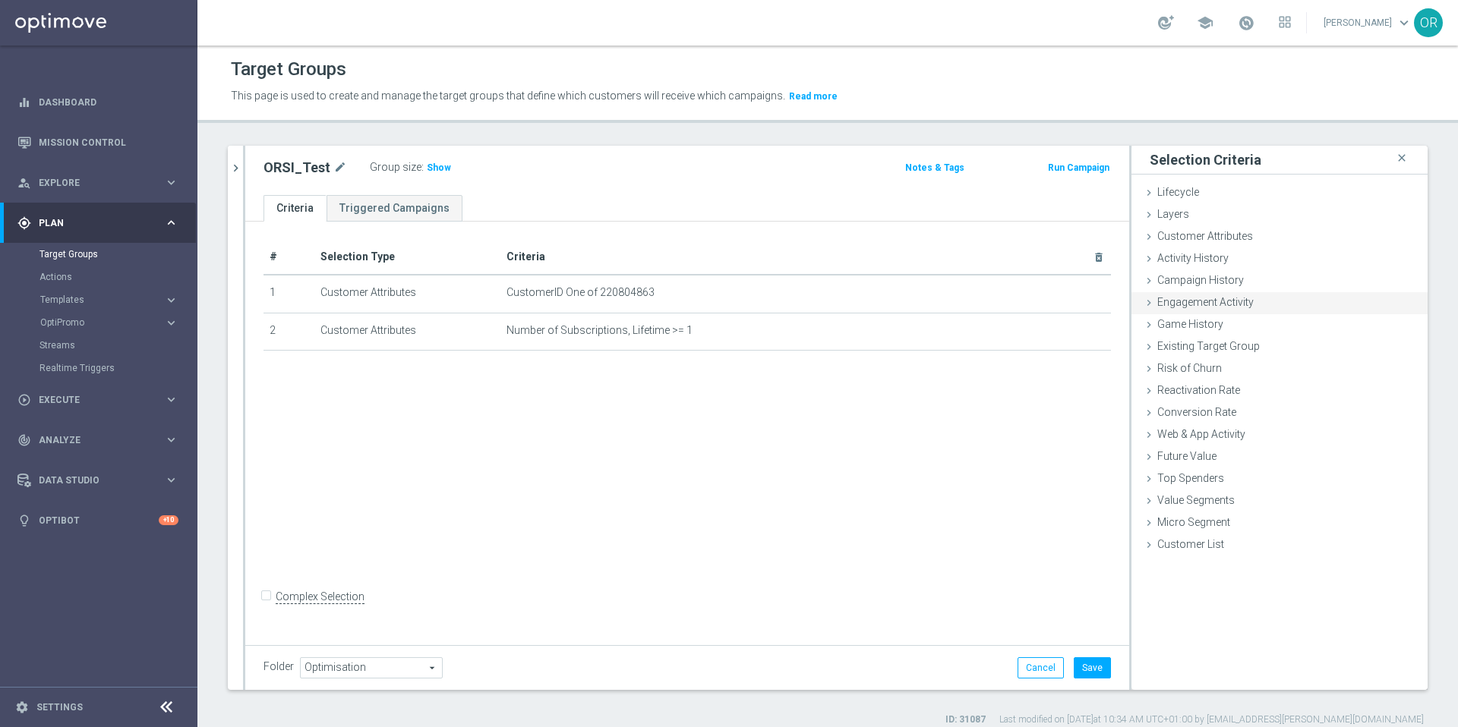
click at [1231, 307] on span "Engagement Activity" at bounding box center [1205, 302] width 96 height 12
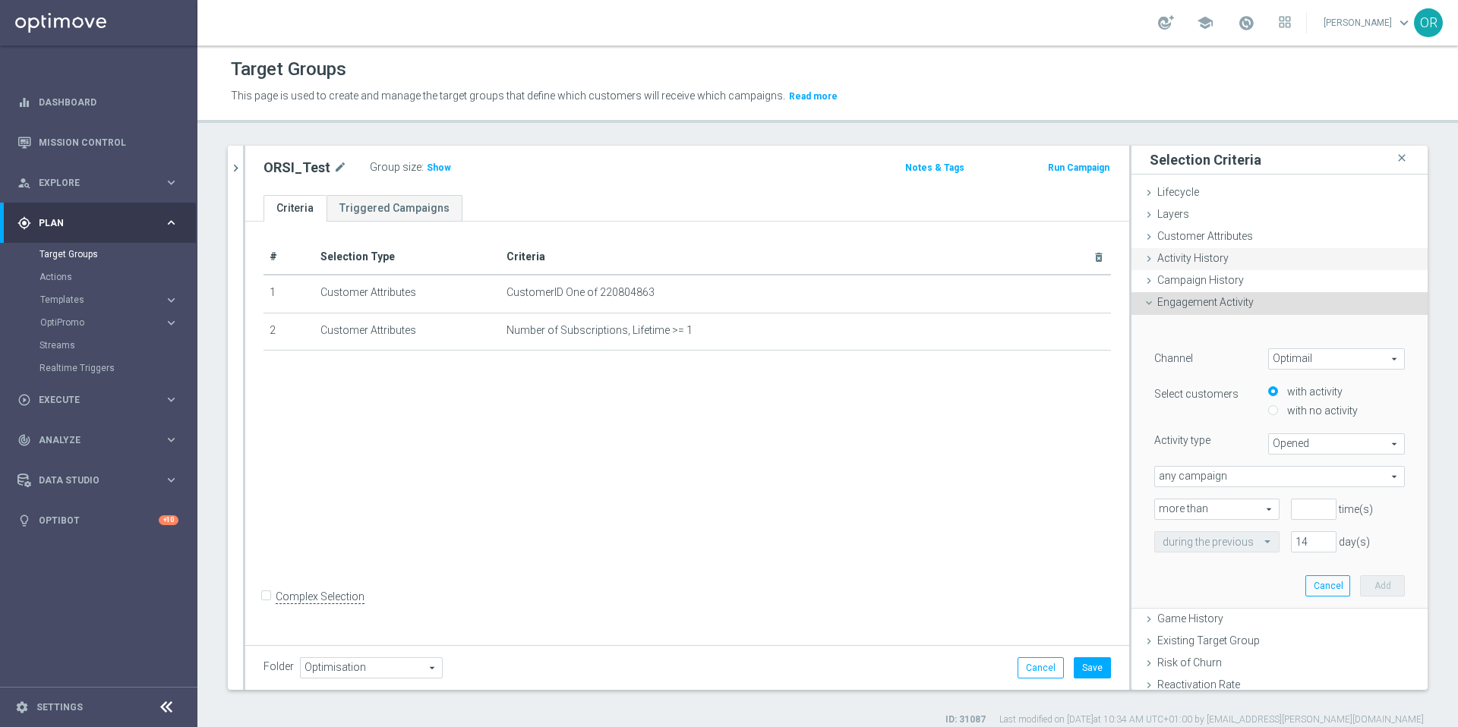
click at [1197, 260] on span "Activity History" at bounding box center [1192, 258] width 71 height 12
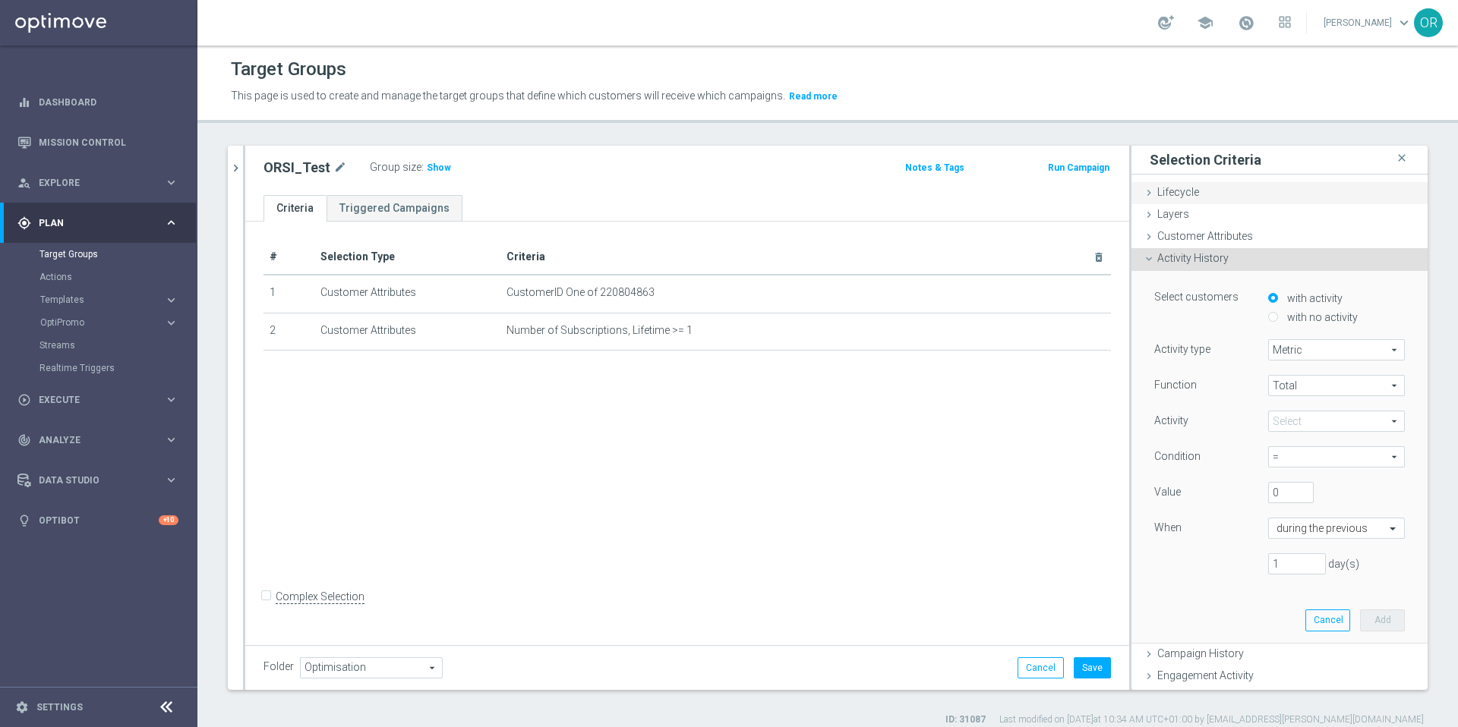
click at [1143, 191] on icon at bounding box center [1149, 193] width 12 height 12
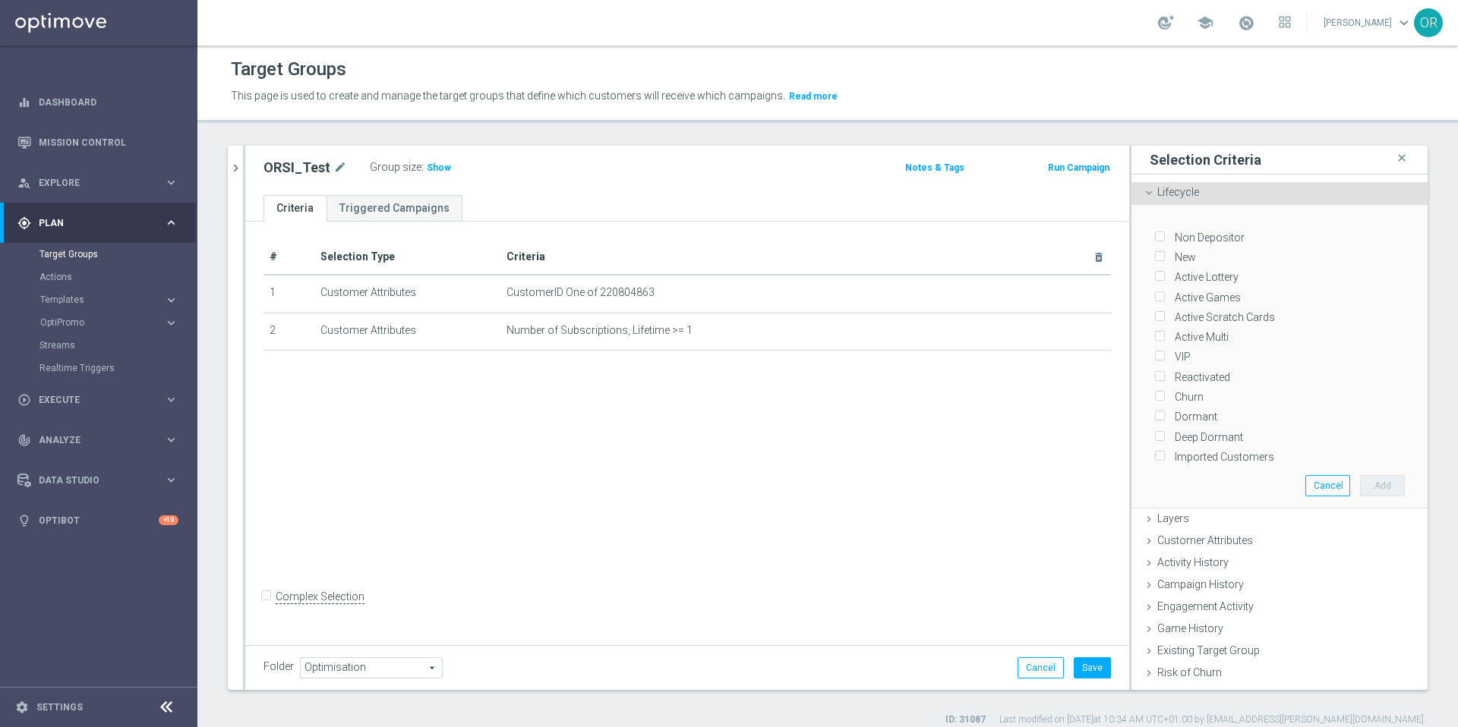
click at [1154, 255] on input "New" at bounding box center [1159, 258] width 10 height 10
checkbox input "true"
click at [1363, 487] on button "Add" at bounding box center [1382, 485] width 45 height 21
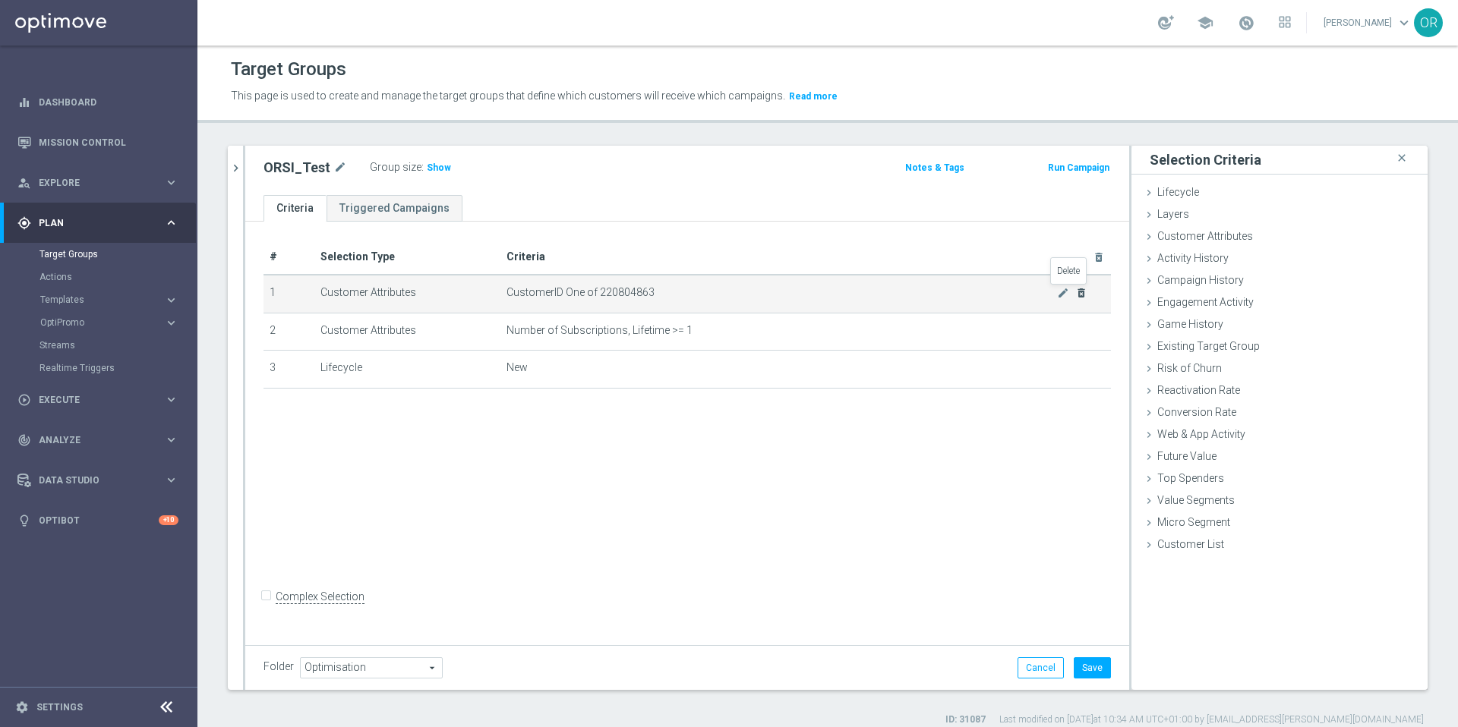
click at [1075, 294] on icon "delete_forever" at bounding box center [1081, 293] width 12 height 12
click at [1075, 293] on icon "delete_forever" at bounding box center [1081, 293] width 12 height 12
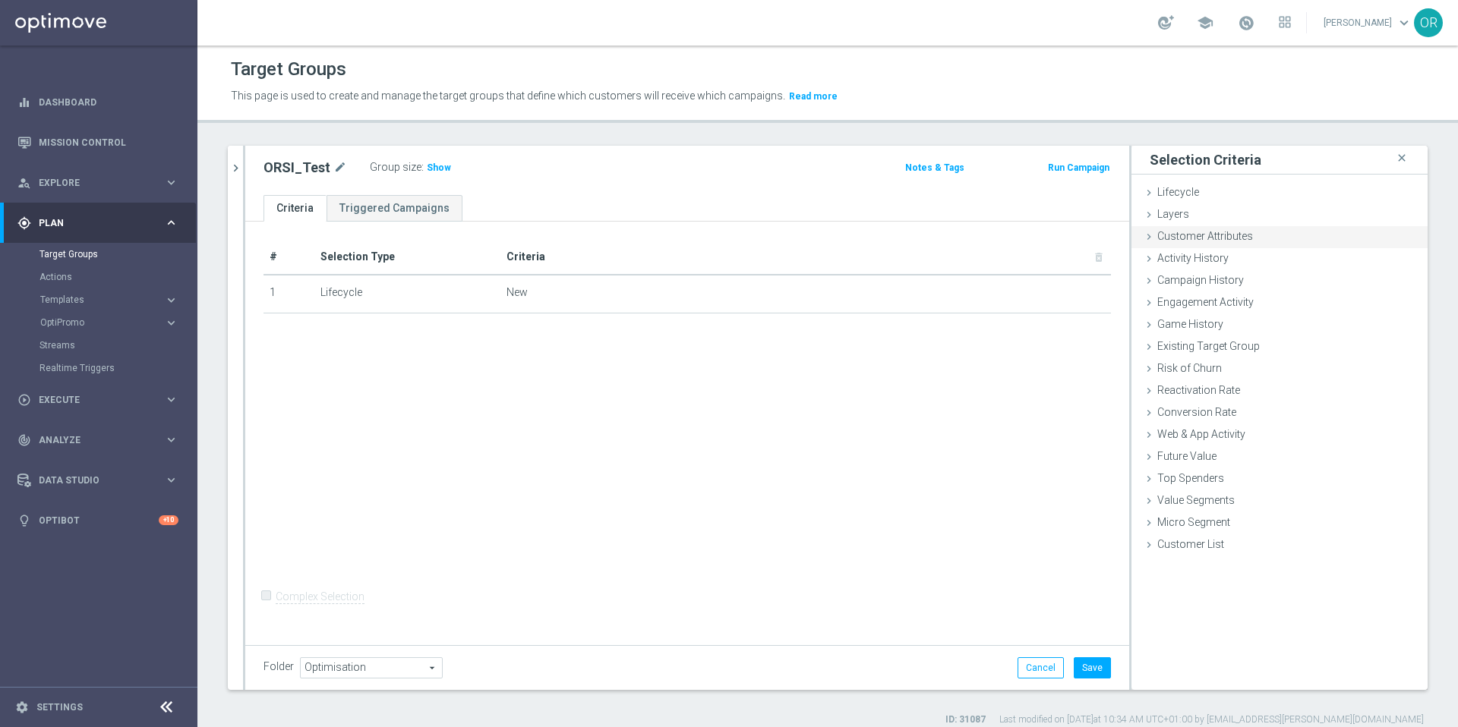
click at [1201, 238] on span "Customer Attributes" at bounding box center [1205, 236] width 96 height 12
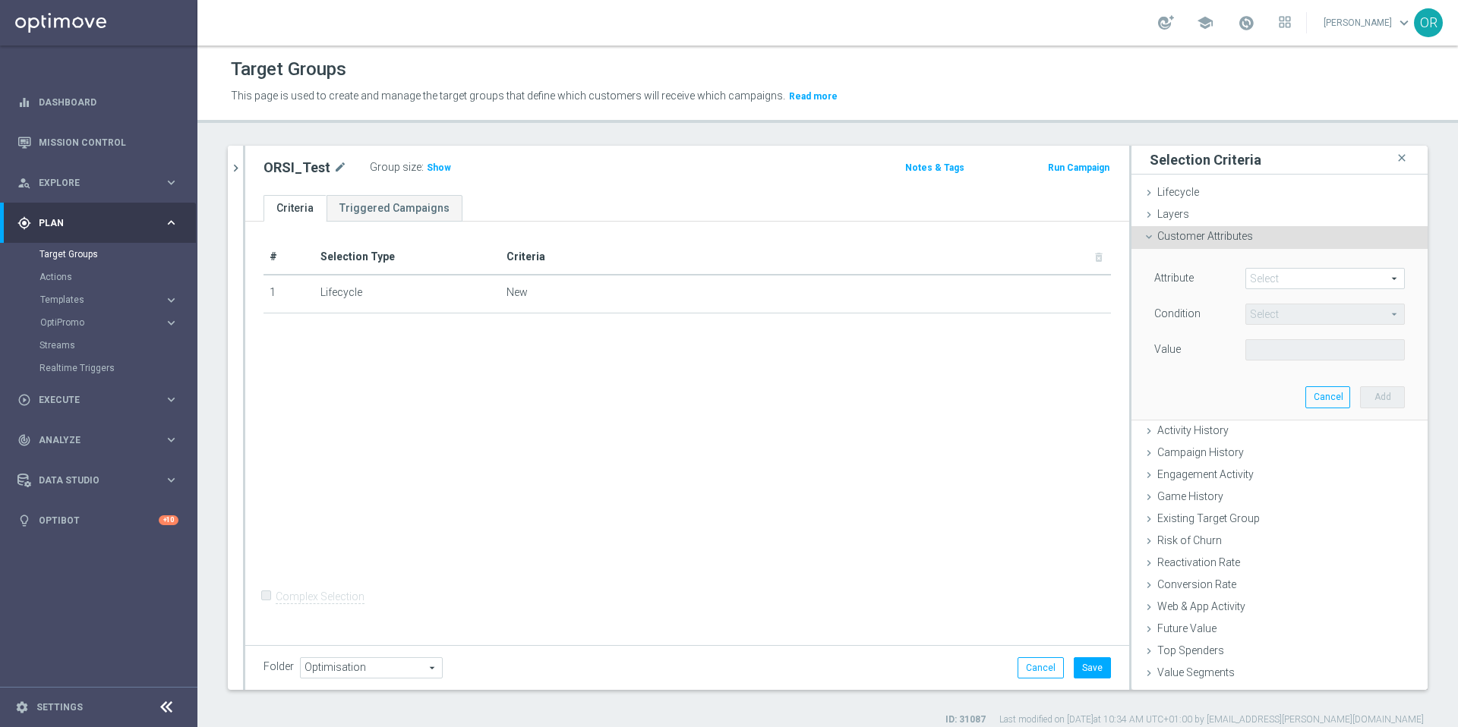
click at [1263, 280] on span at bounding box center [1325, 279] width 158 height 20
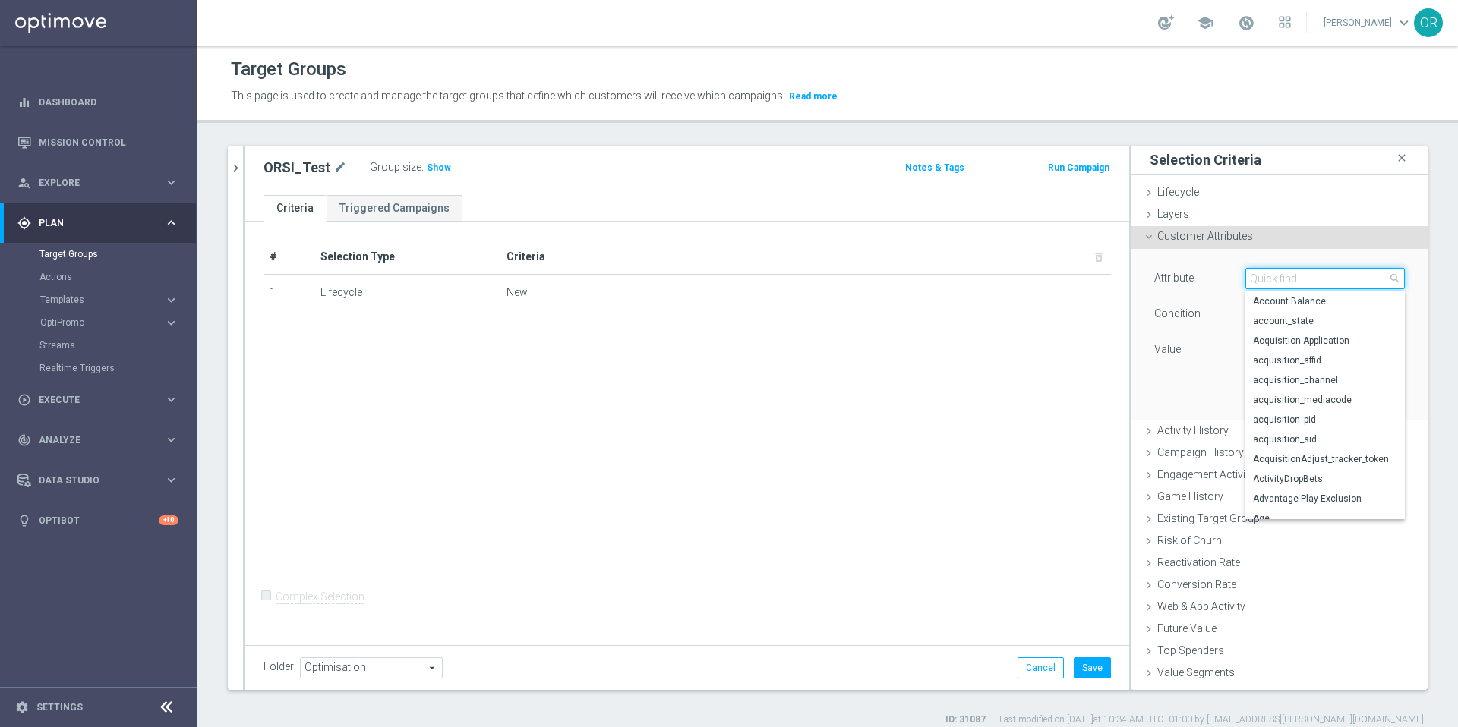
click at [1272, 274] on input "search" at bounding box center [1324, 278] width 159 height 21
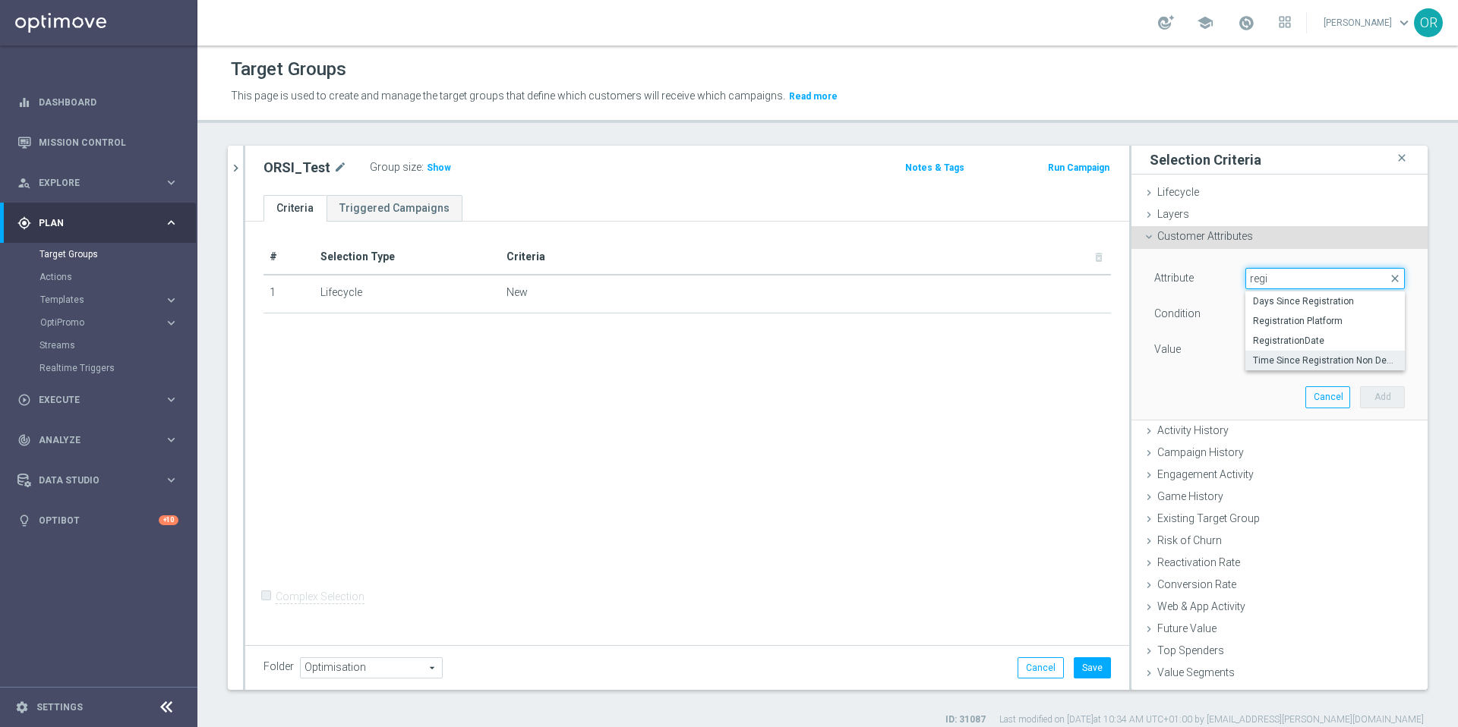
type input "regi"
click at [1282, 357] on span "Time Since Registration Non Depositors Category" at bounding box center [1325, 361] width 144 height 12
type input "Time Since Registration Non Depositors Category"
type input "Equals"
click at [1323, 278] on span "Time Since Registration Non Depositors Category" at bounding box center [1325, 279] width 158 height 20
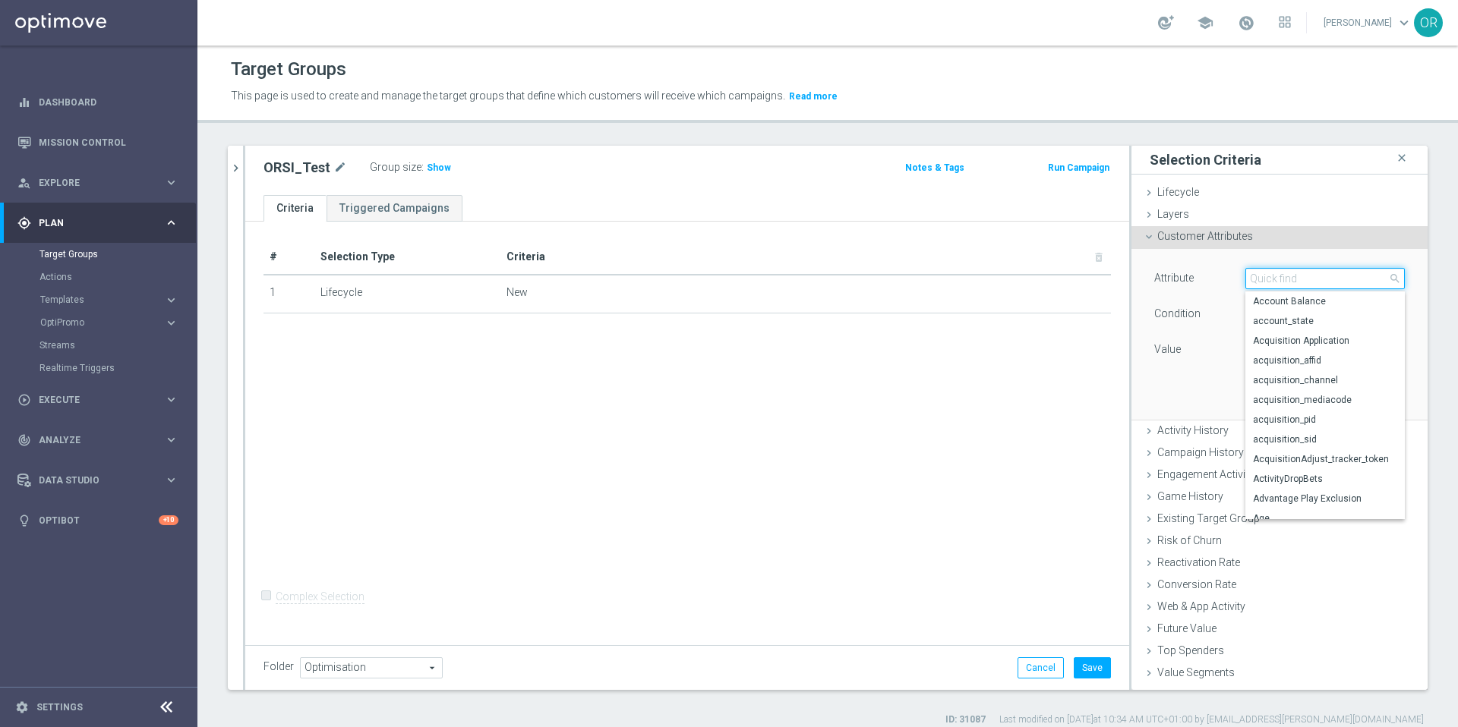
click at [1320, 280] on input "search" at bounding box center [1324, 278] width 159 height 21
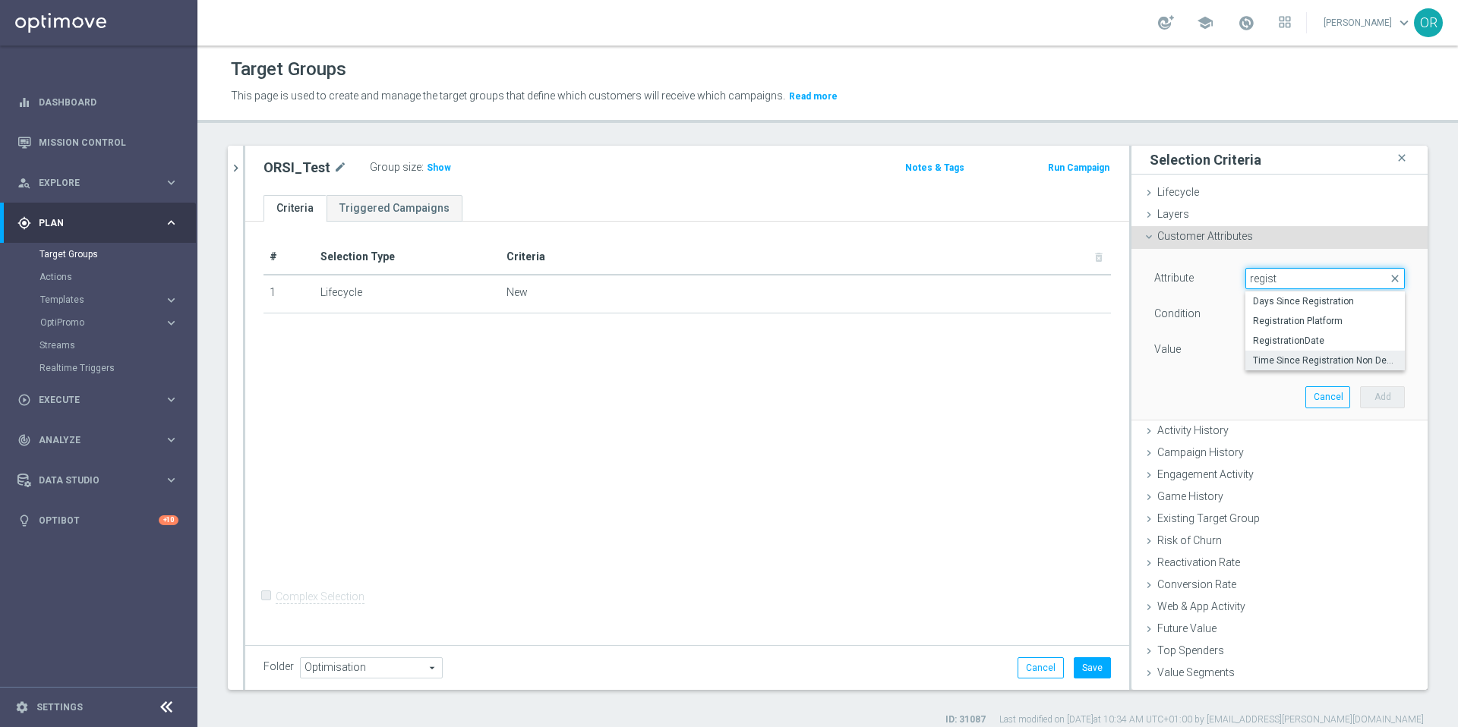
type input "regist"
click at [1364, 361] on span "Time Since Registration Non Depositors Category" at bounding box center [1325, 361] width 144 height 12
click at [1290, 358] on span at bounding box center [1325, 350] width 158 height 20
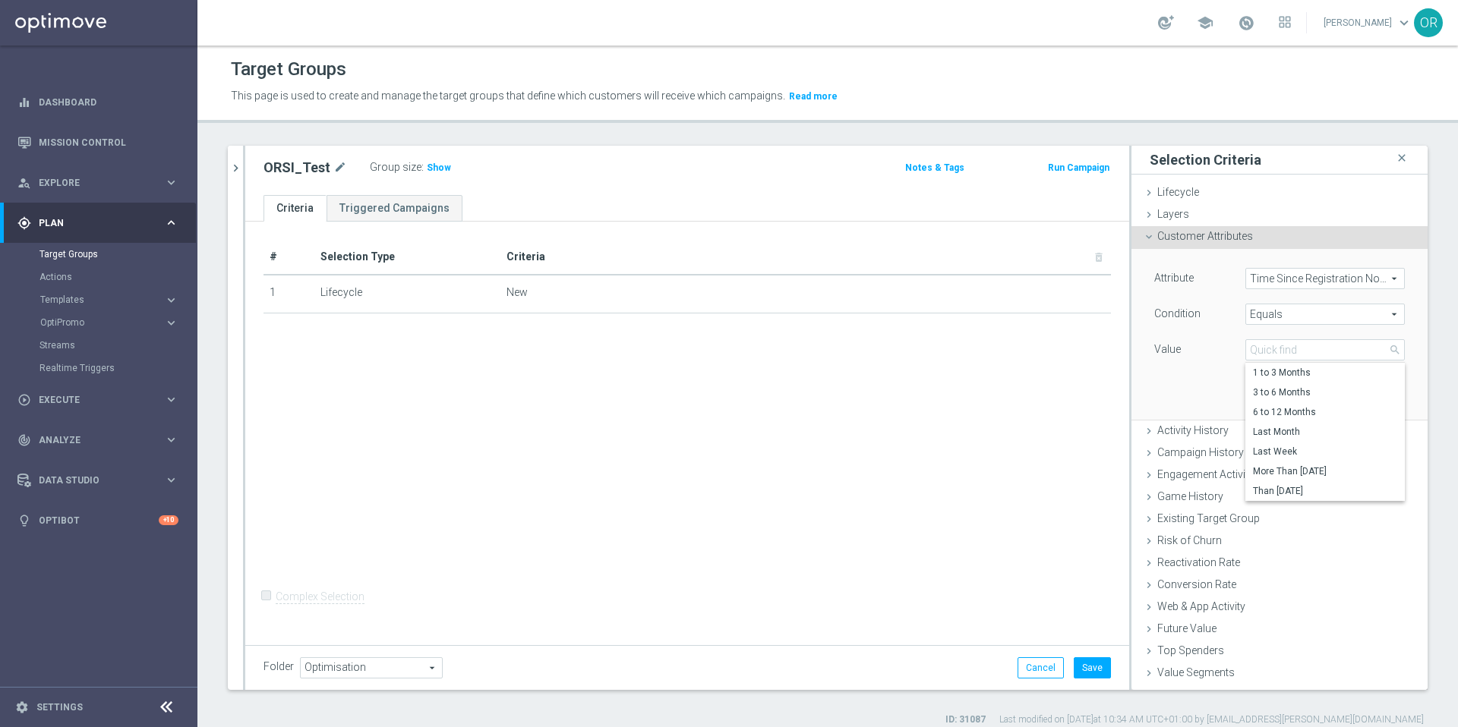
click at [1180, 372] on div "Attribute Time Since Registration Non Depositors Category Time Since Registrati…" at bounding box center [1279, 334] width 273 height 170
click at [1301, 280] on span "Time Since Registration Non Depositors Category" at bounding box center [1325, 279] width 158 height 20
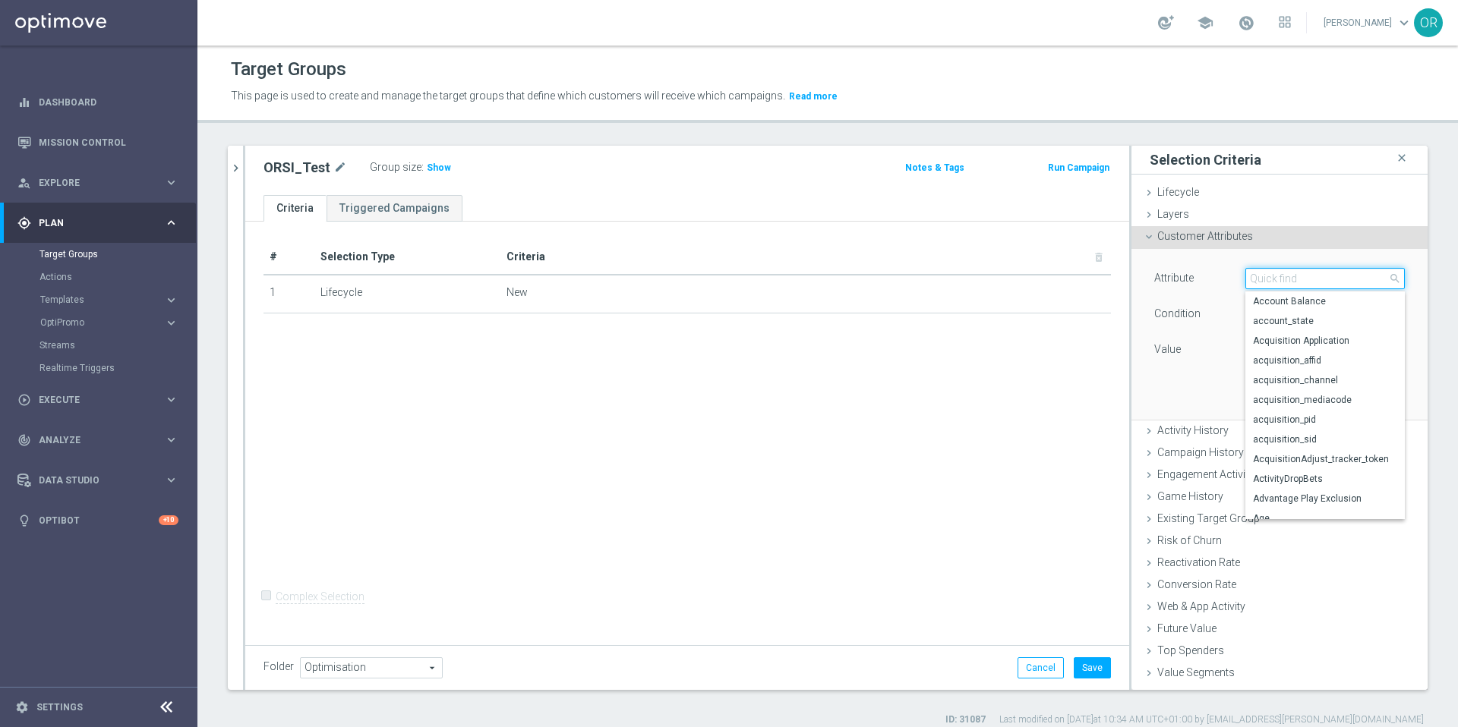
click at [1260, 284] on input "search" at bounding box center [1324, 278] width 159 height 21
click at [1298, 248] on div "Customer Attributes done" at bounding box center [1279, 237] width 296 height 23
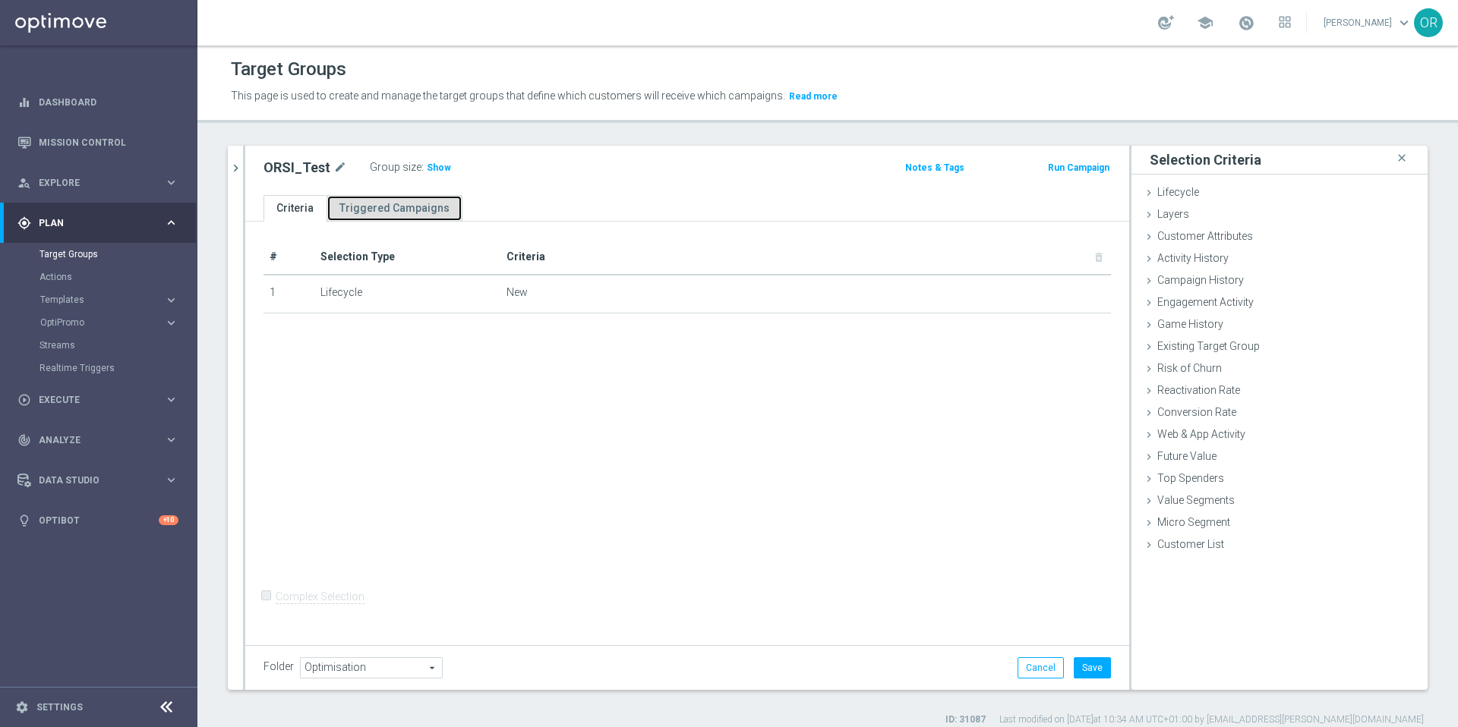
click at [370, 206] on link "Triggered Campaigns" at bounding box center [394, 208] width 136 height 27
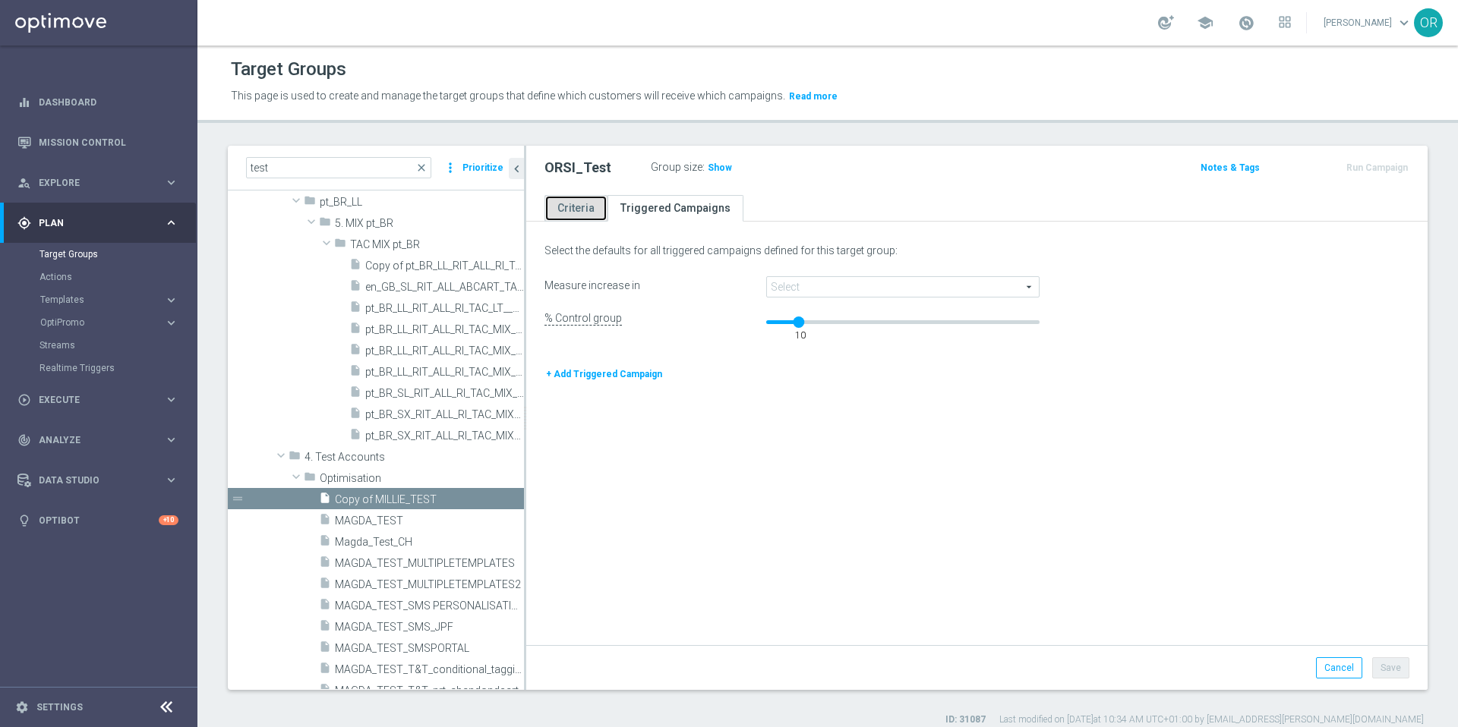
click at [579, 210] on link "Criteria" at bounding box center [575, 208] width 63 height 27
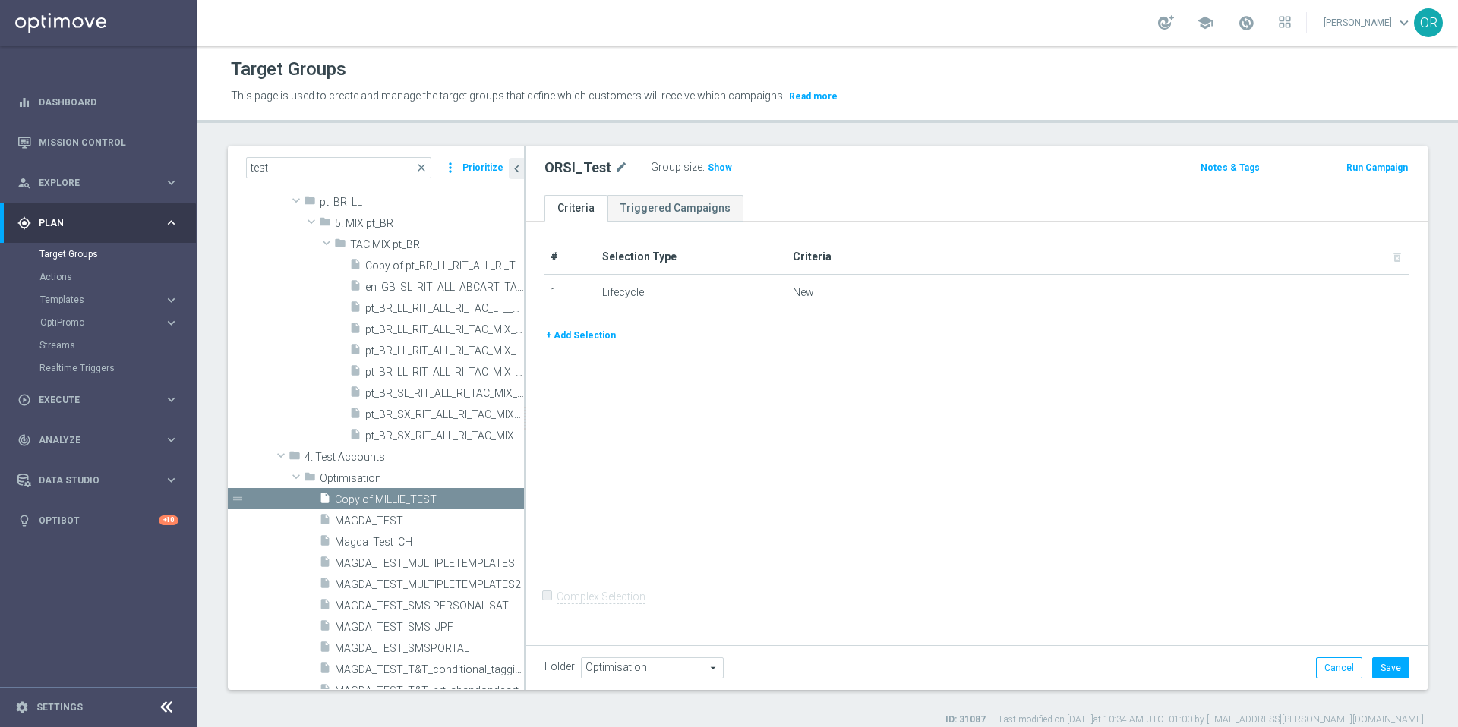
click at [599, 338] on button "+ Add Selection" at bounding box center [580, 335] width 73 height 17
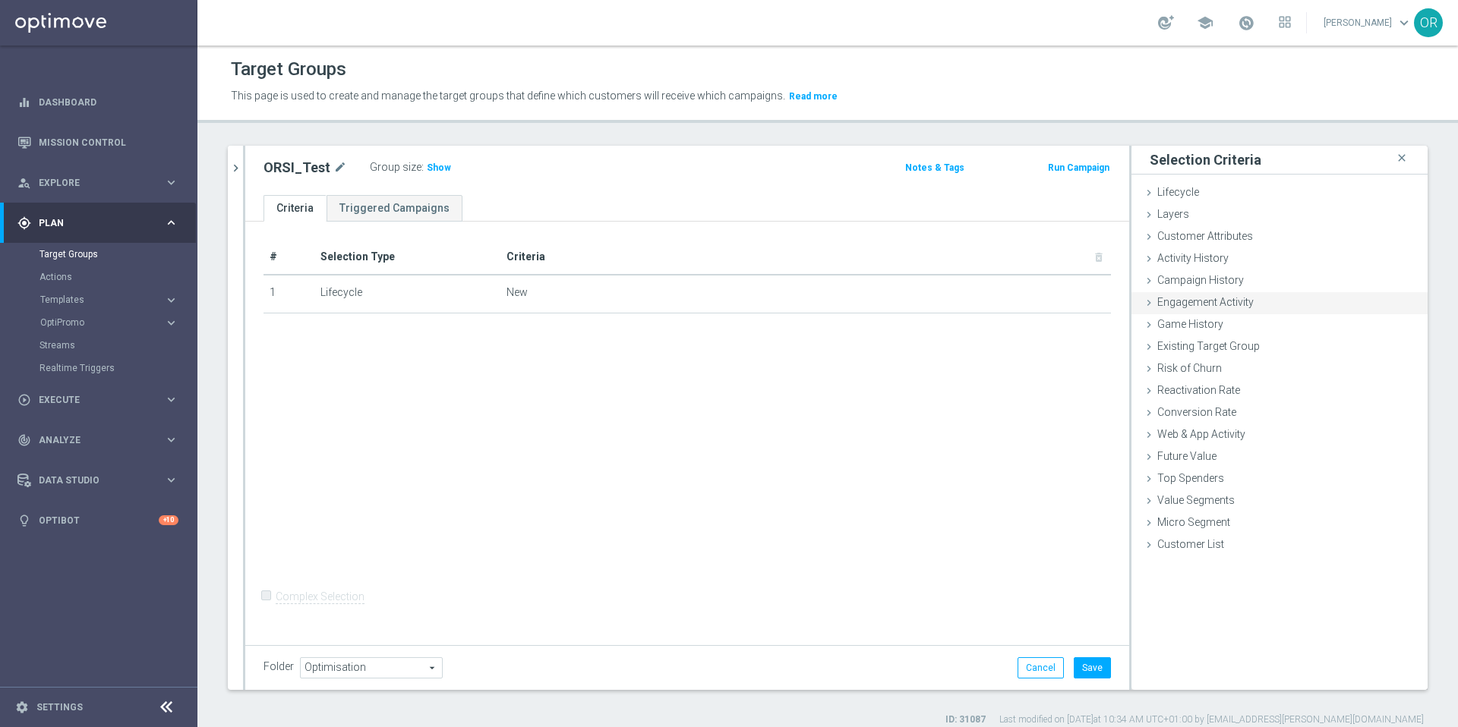
click at [1197, 300] on span "Engagement Activity" at bounding box center [1205, 302] width 96 height 12
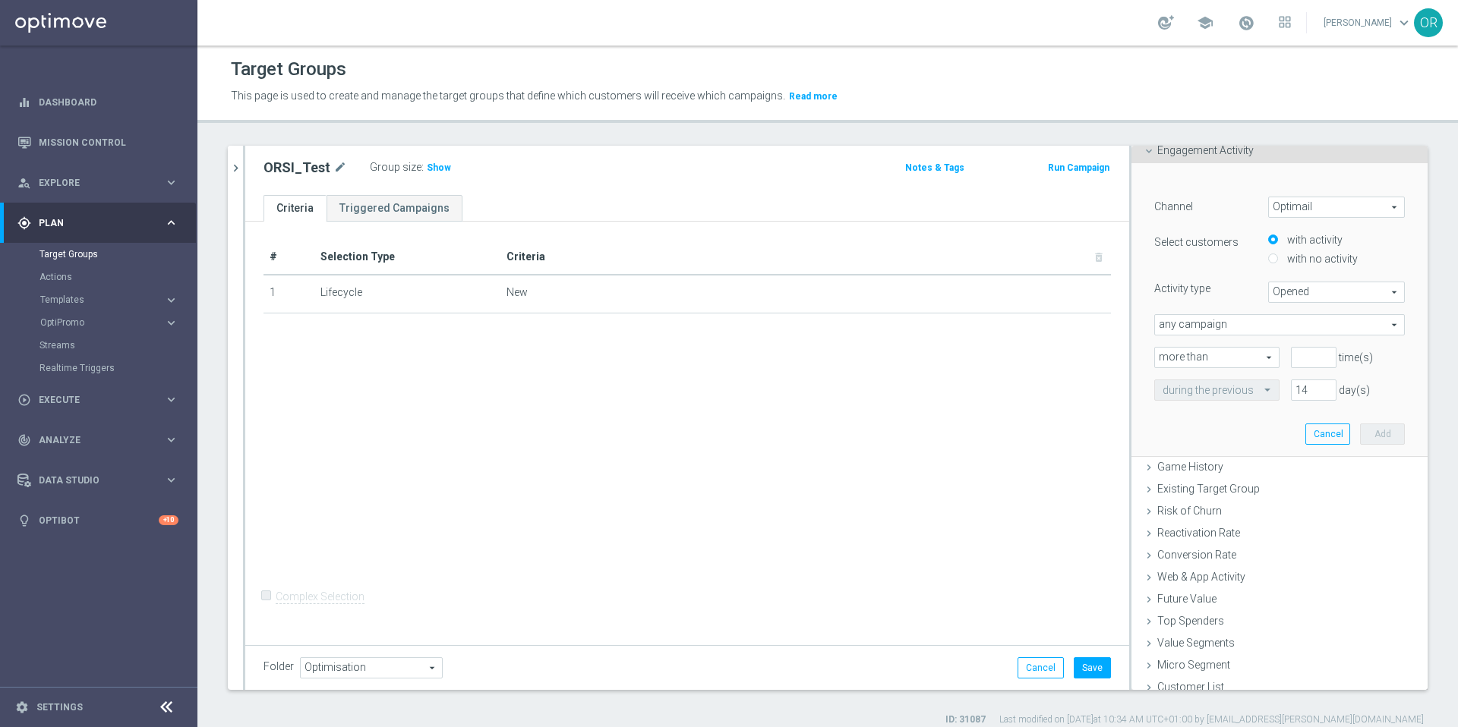
scroll to position [162, 0]
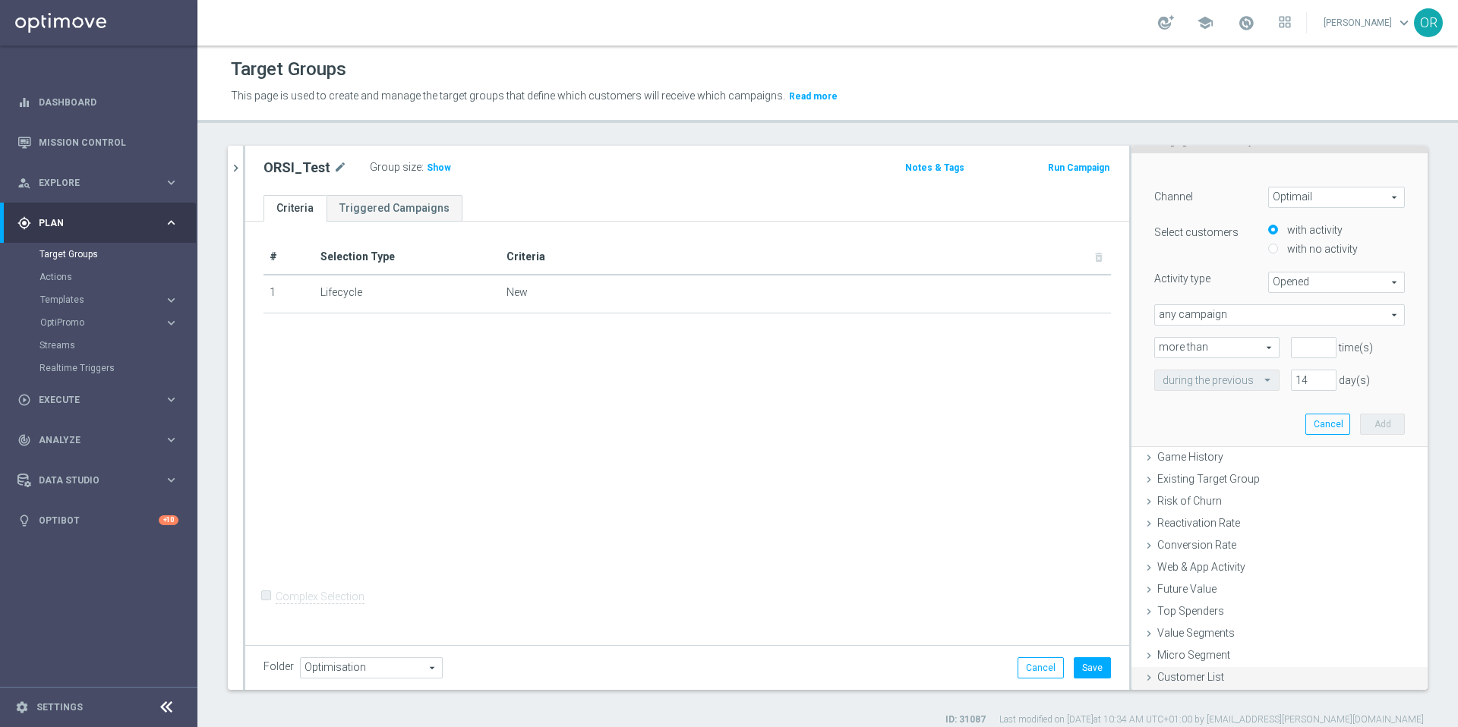
click at [1203, 679] on span "Customer List" at bounding box center [1190, 677] width 67 height 12
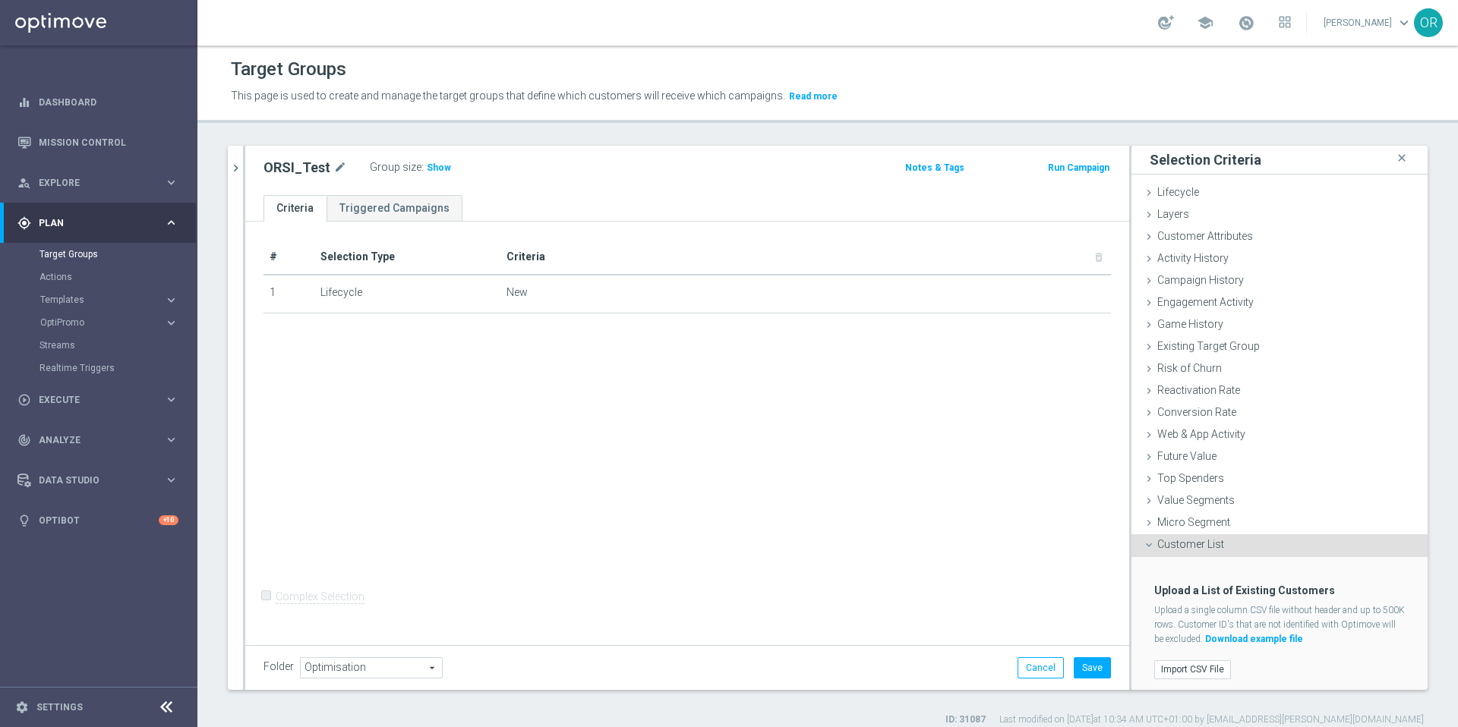
click at [888, 475] on div "# Selection Type Criteria delete_forever 1 Lifecycle New mode_edit delete_forev…" at bounding box center [687, 431] width 884 height 419
click at [1394, 160] on icon "close" at bounding box center [1401, 158] width 15 height 20
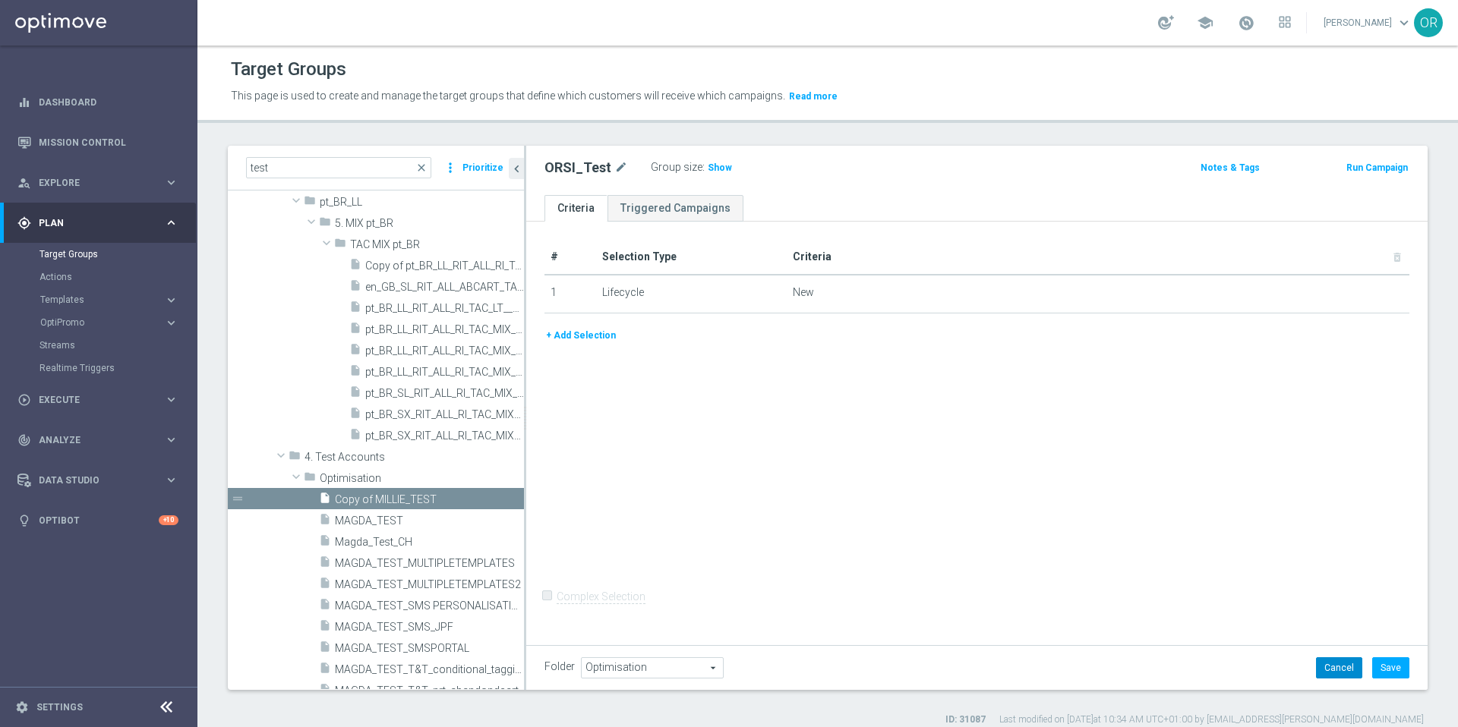
click at [1333, 669] on button "Cancel" at bounding box center [1339, 667] width 46 height 21
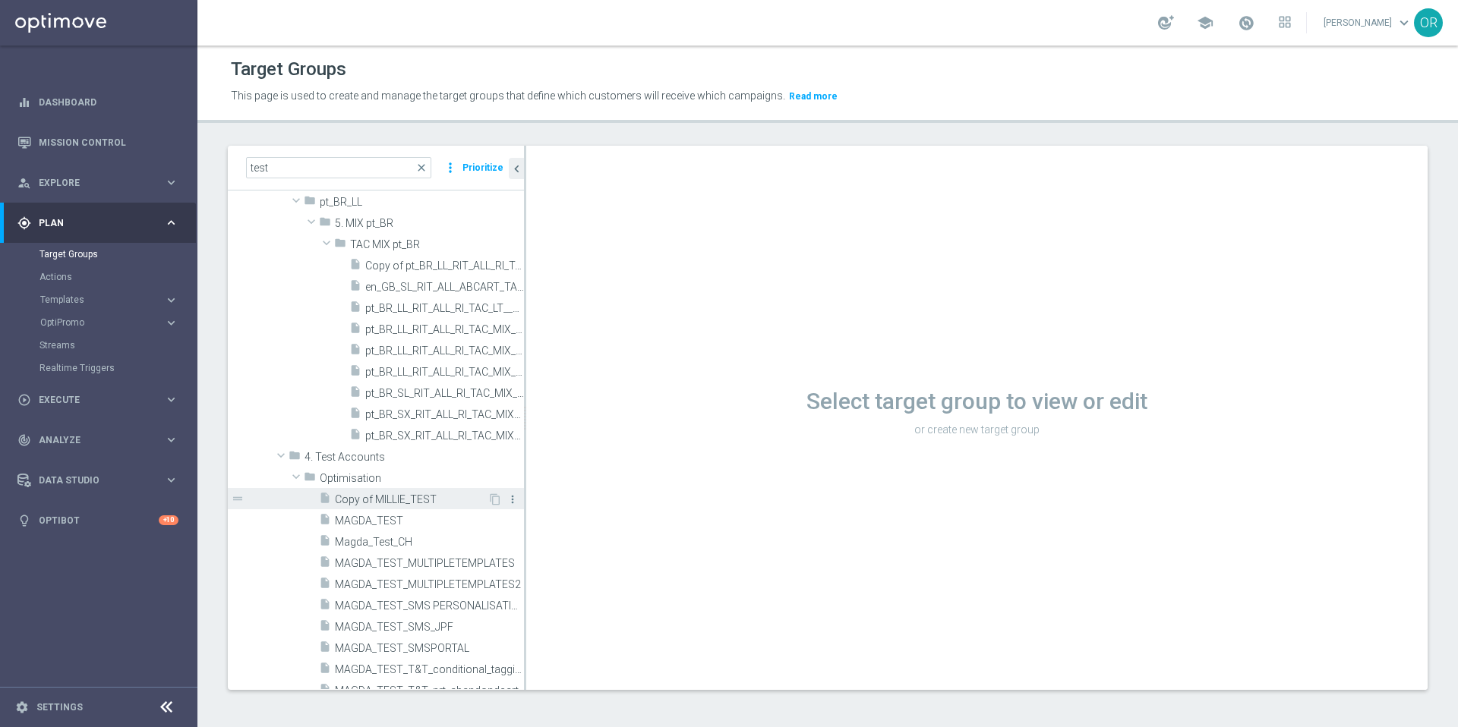
click at [506, 499] on icon "more_vert" at bounding box center [512, 499] width 12 height 12
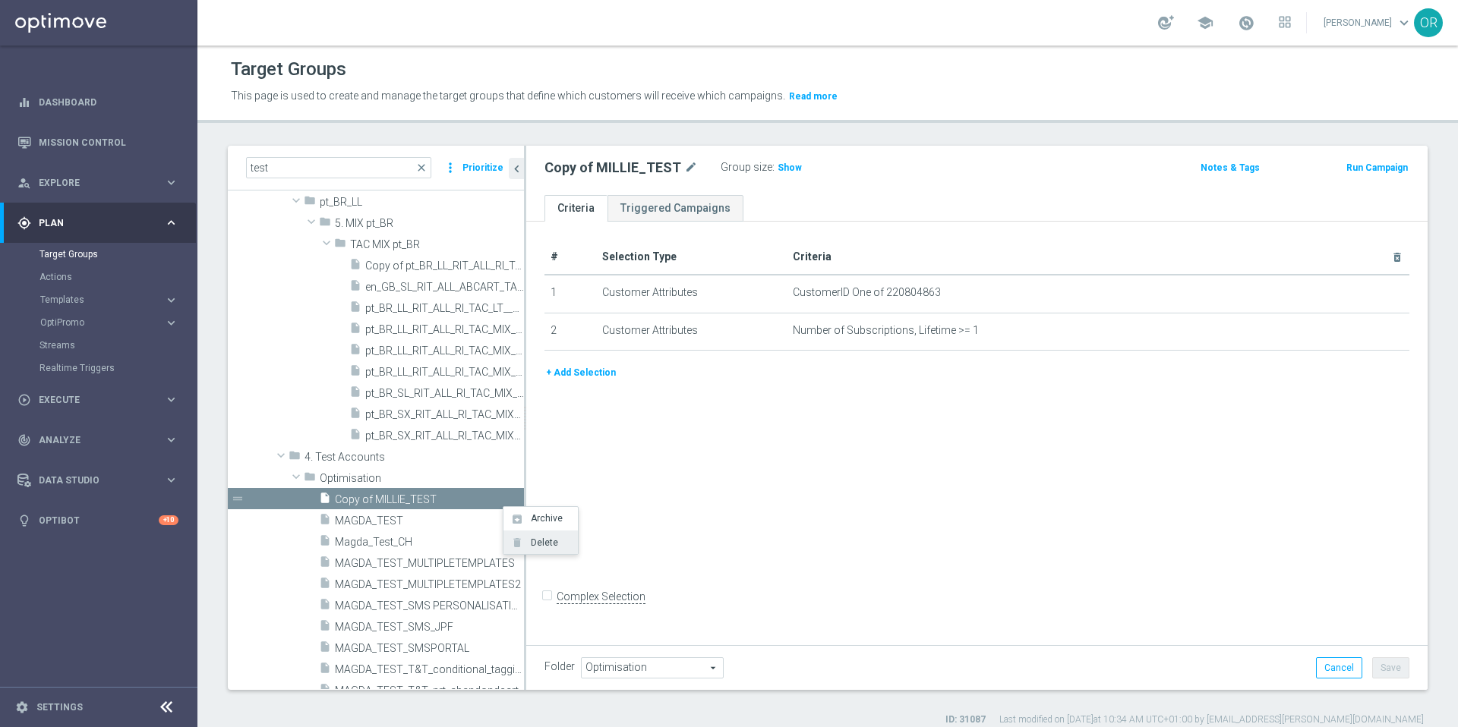
click at [540, 540] on span "Delete" at bounding box center [541, 543] width 33 height 11
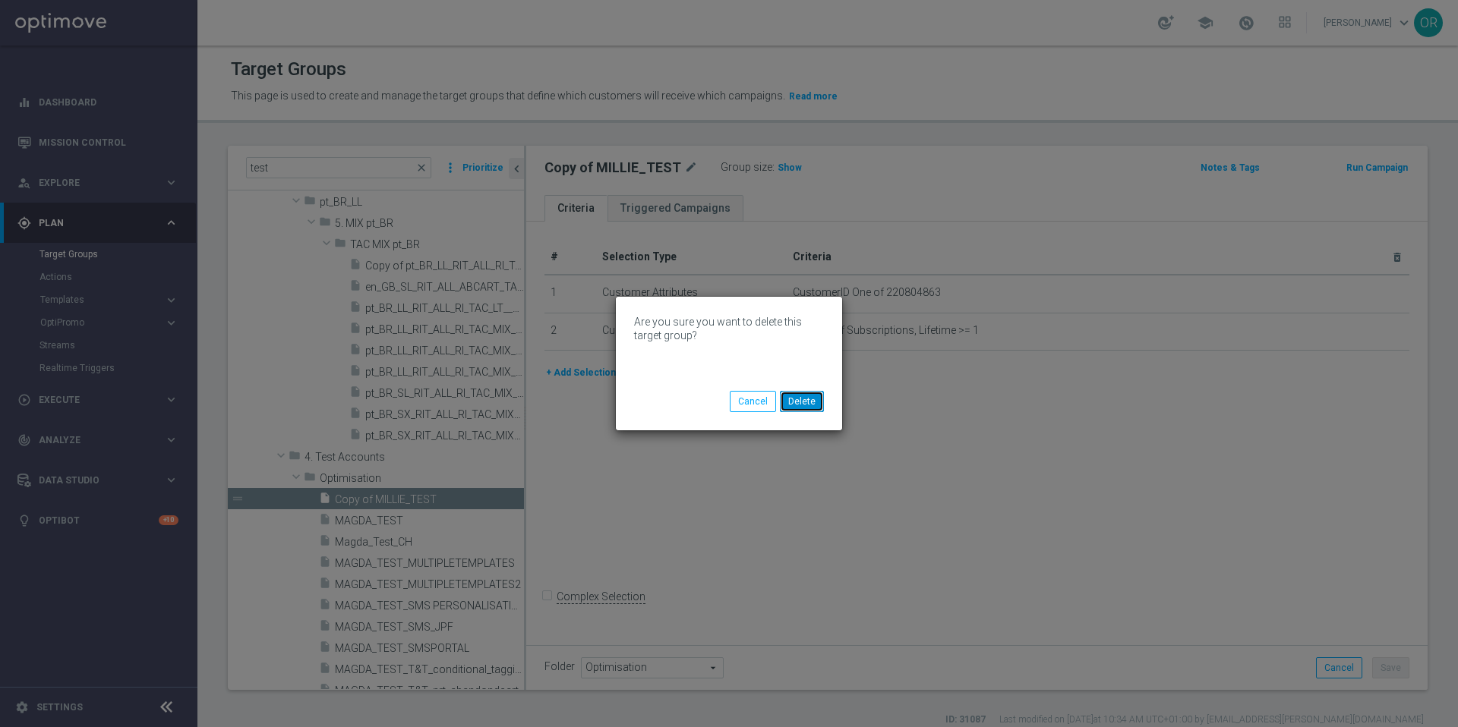
click at [797, 403] on button "Delete" at bounding box center [802, 401] width 44 height 21
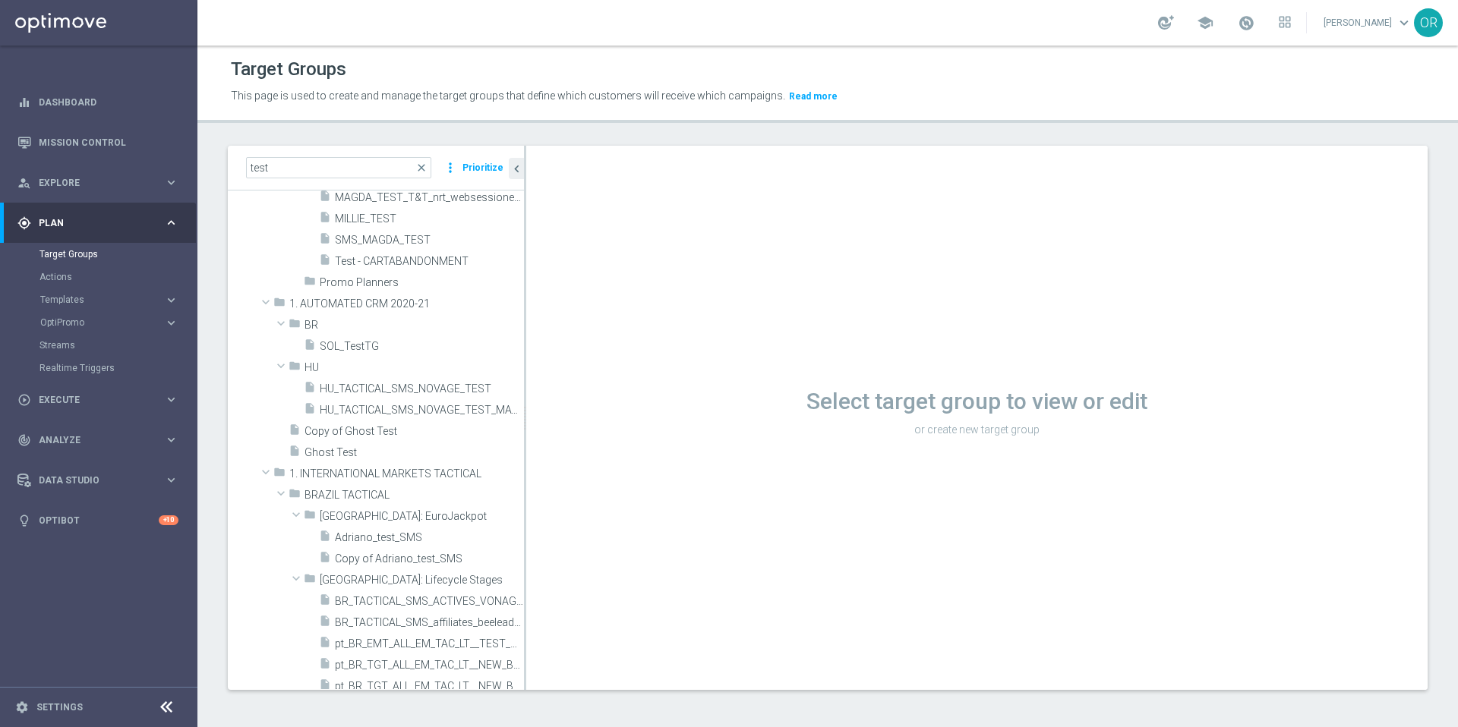
scroll to position [3823, 0]
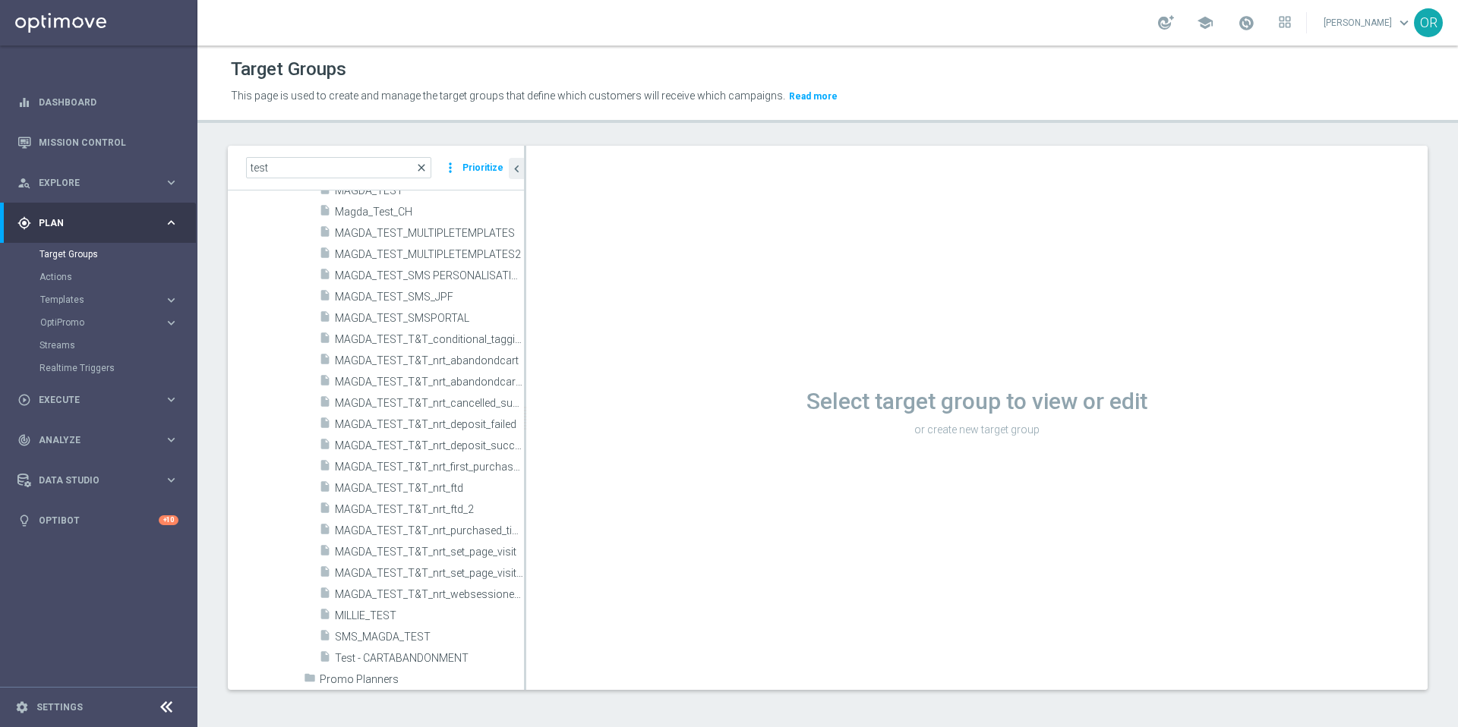
click at [424, 167] on span "close" at bounding box center [421, 168] width 12 height 12
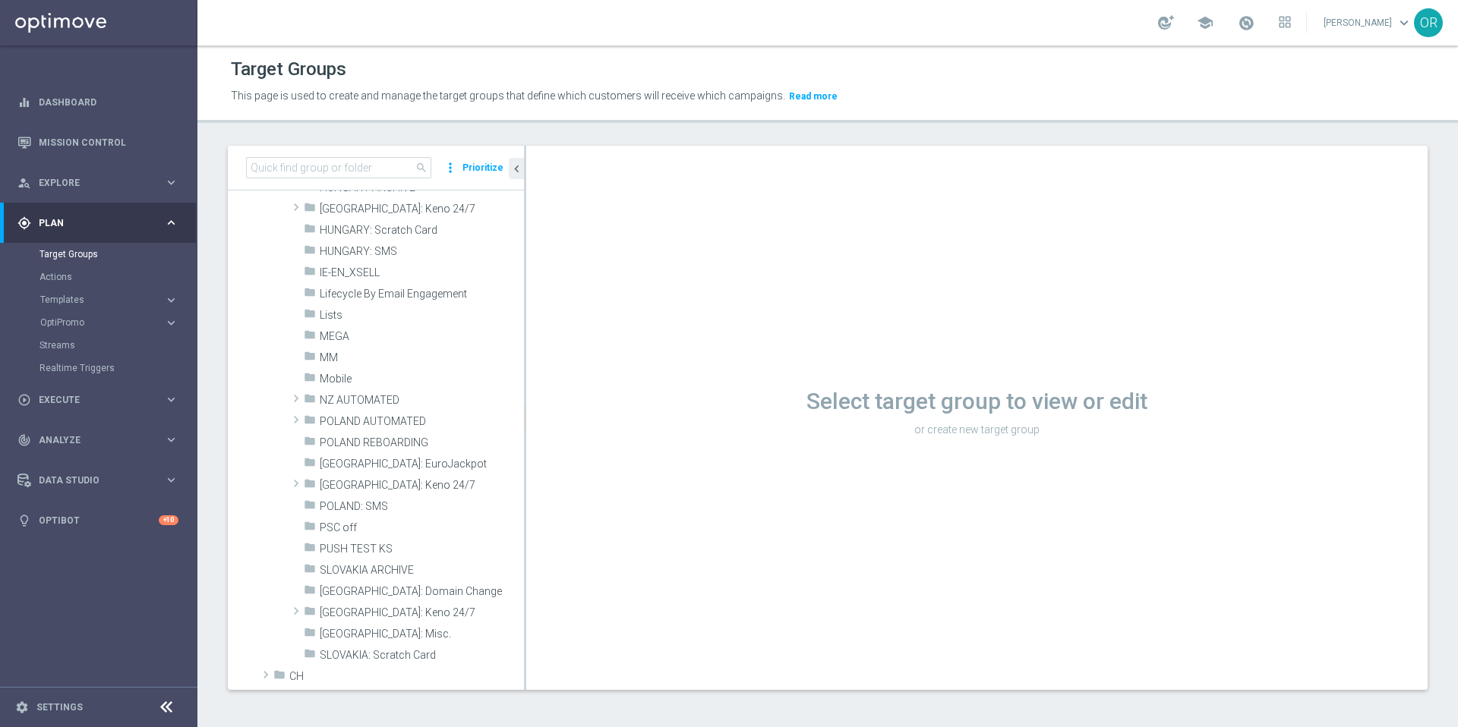
scroll to position [0, 0]
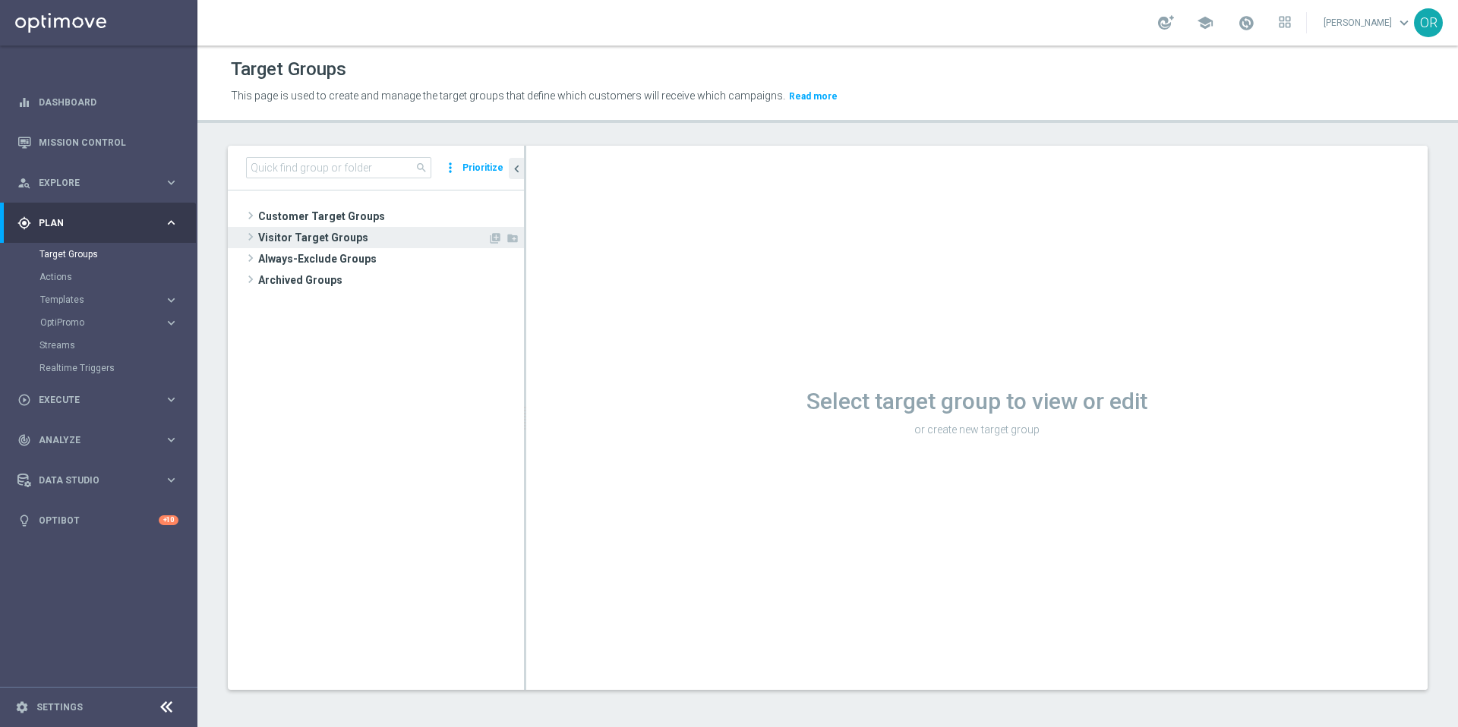
click at [311, 241] on span "Visitor Target Groups" at bounding box center [372, 237] width 229 height 21
click at [333, 260] on span "Converted [DATE]" at bounding box center [389, 260] width 200 height 13
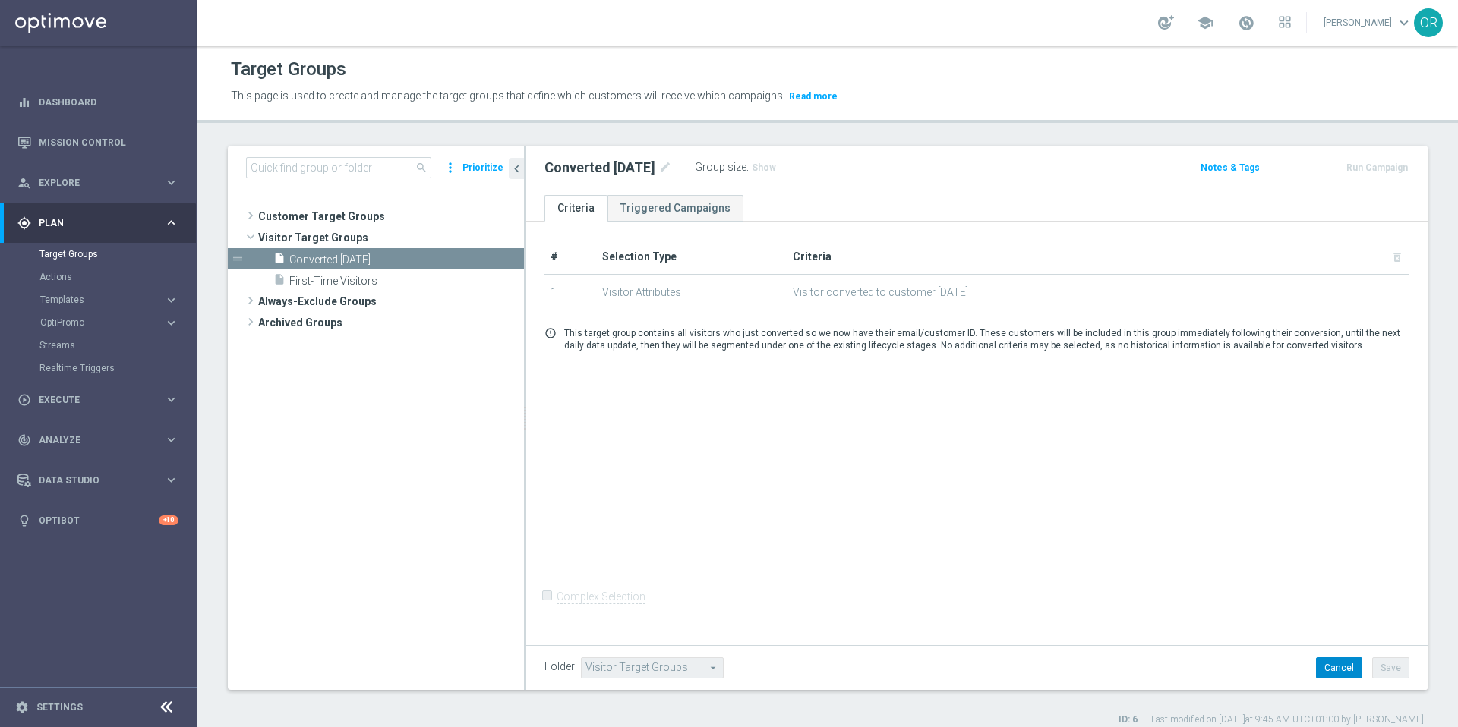
click at [1326, 670] on button "Cancel" at bounding box center [1339, 667] width 46 height 21
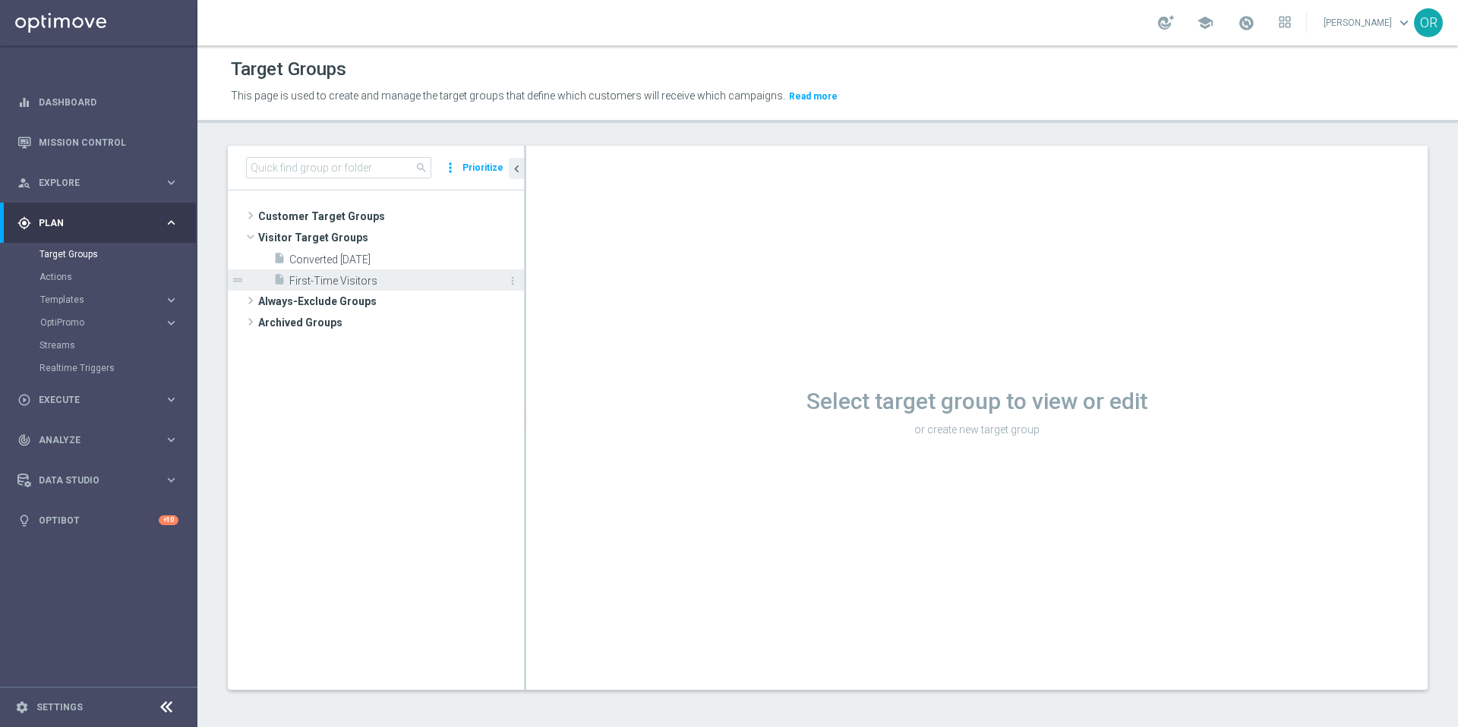
click at [330, 284] on span "First-Time Visitors" at bounding box center [389, 281] width 200 height 13
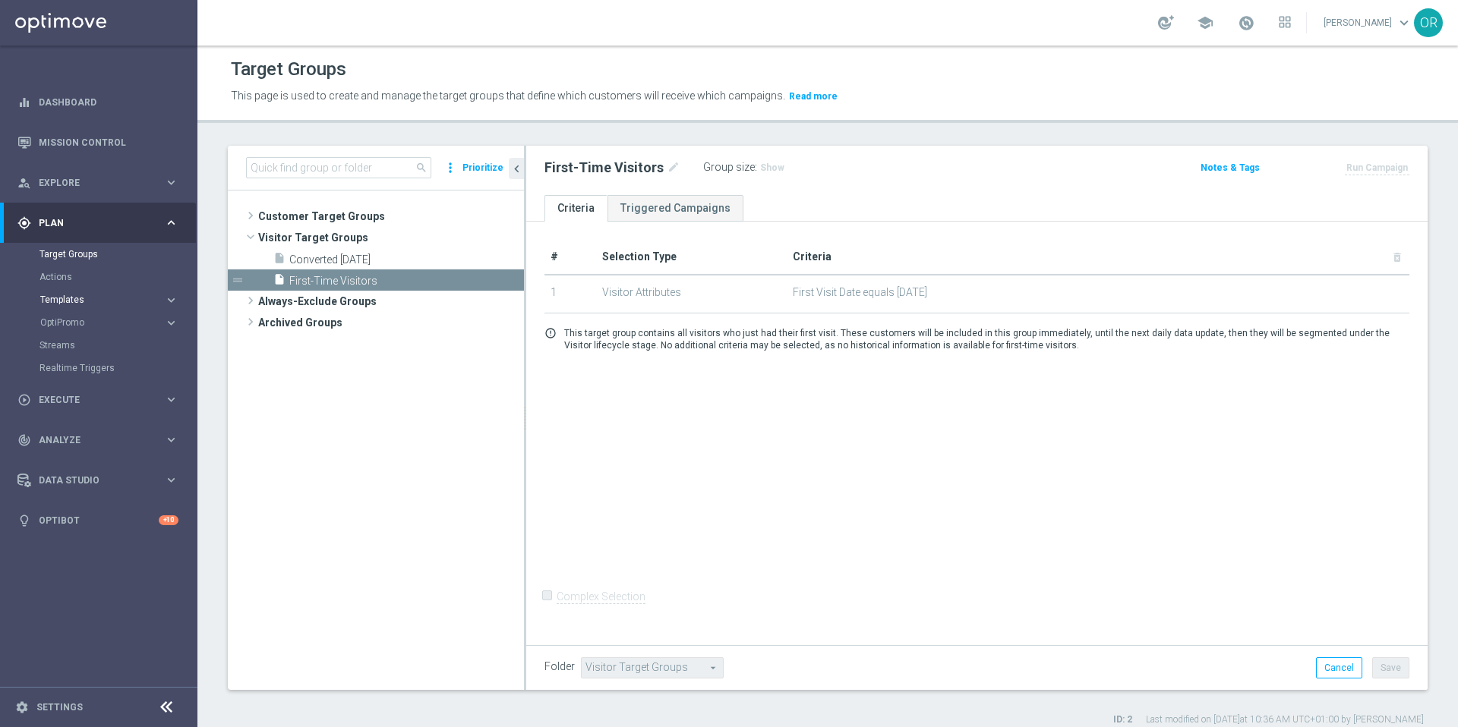
click at [70, 302] on span "Templates" at bounding box center [94, 299] width 109 height 9
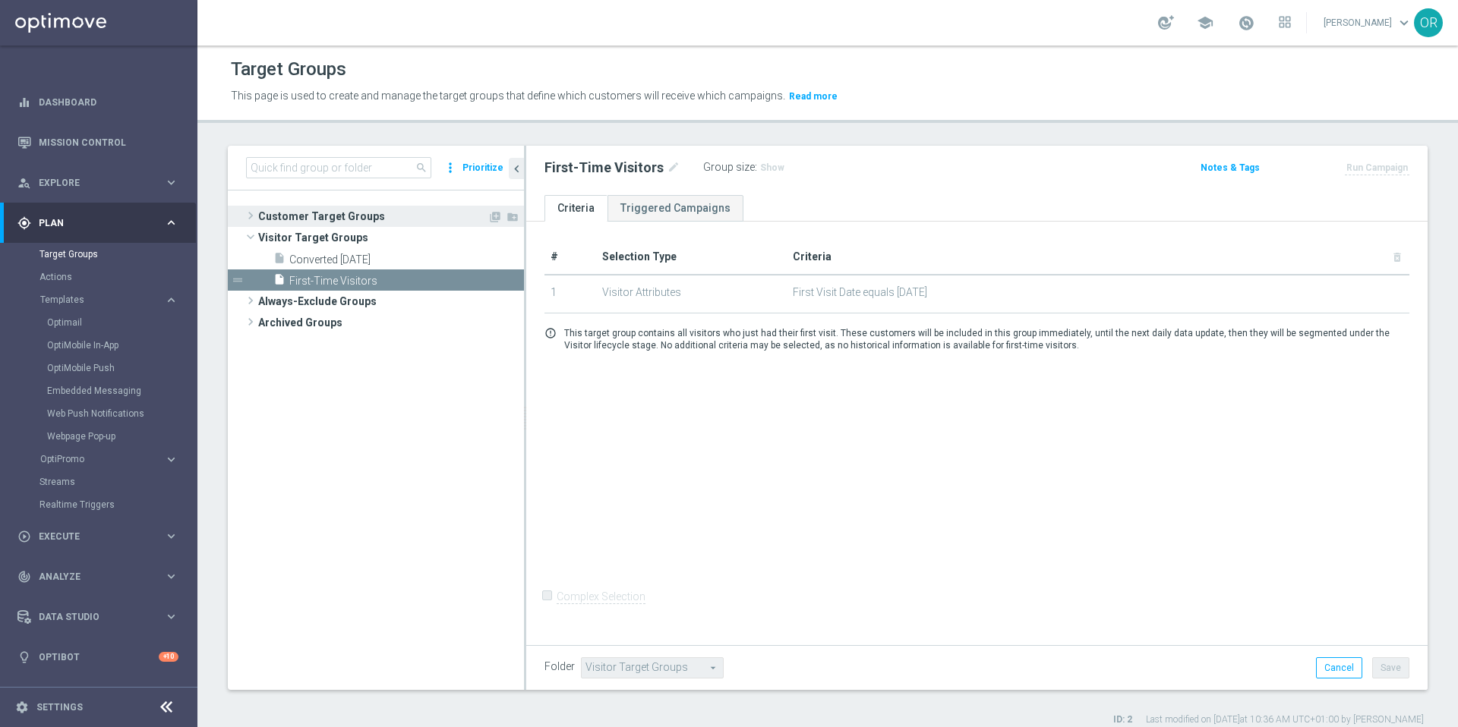
click at [321, 219] on span "Customer Target Groups" at bounding box center [372, 216] width 229 height 21
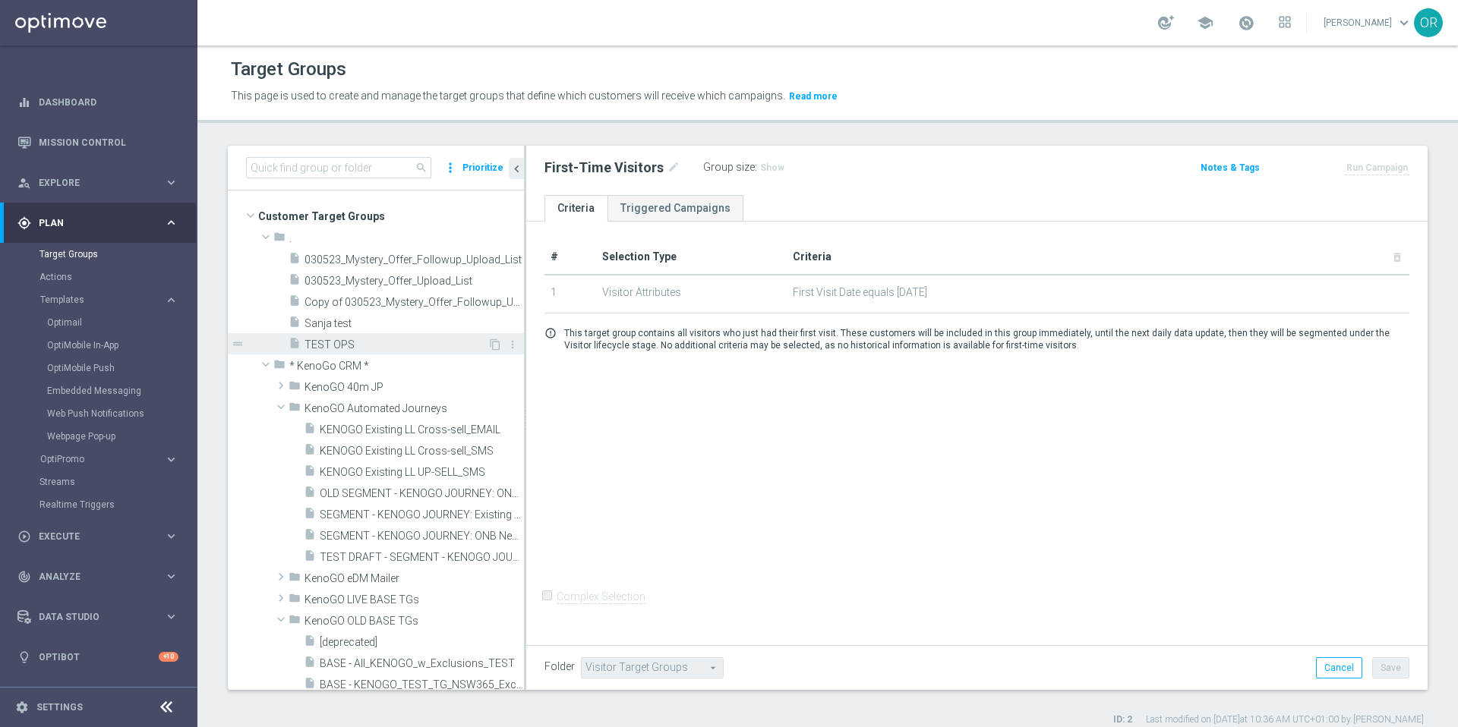
click at [353, 342] on span "TEST OPS" at bounding box center [395, 345] width 183 height 13
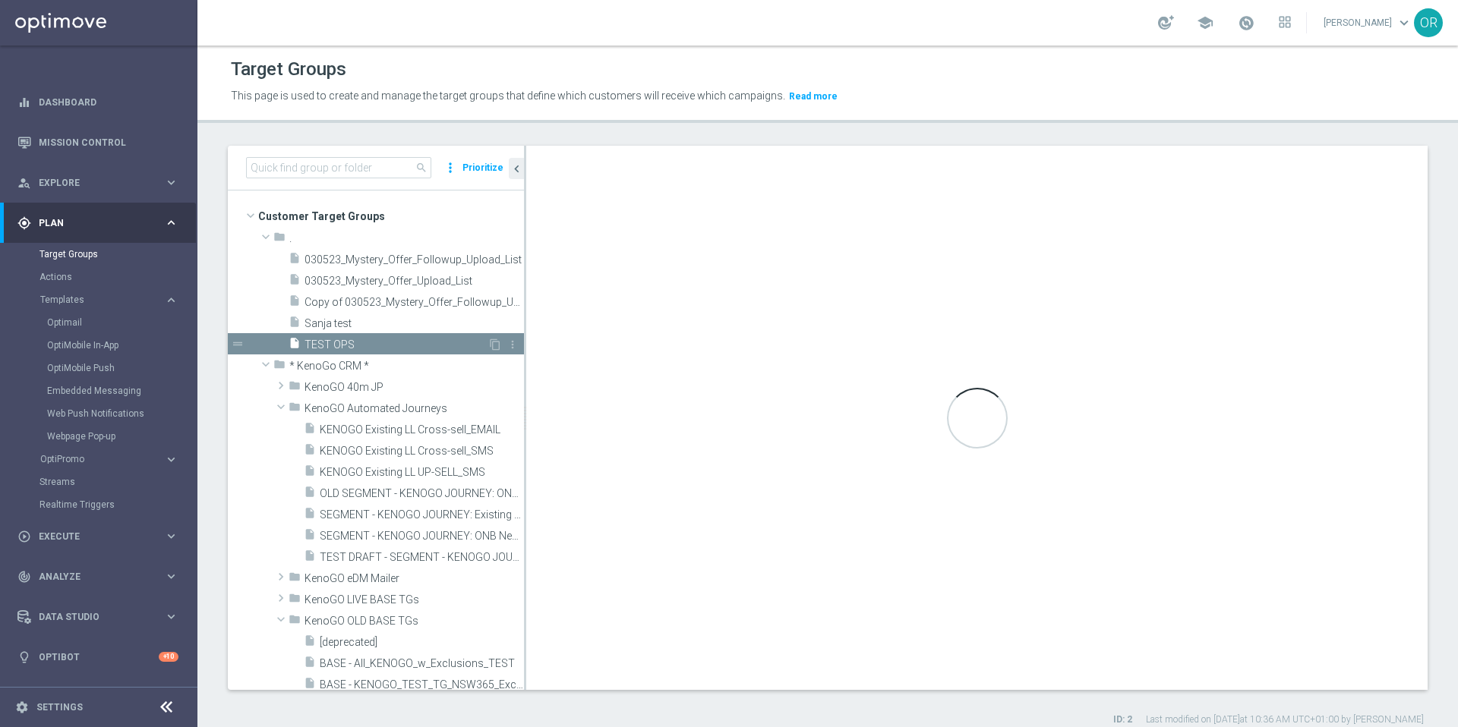
type input "."
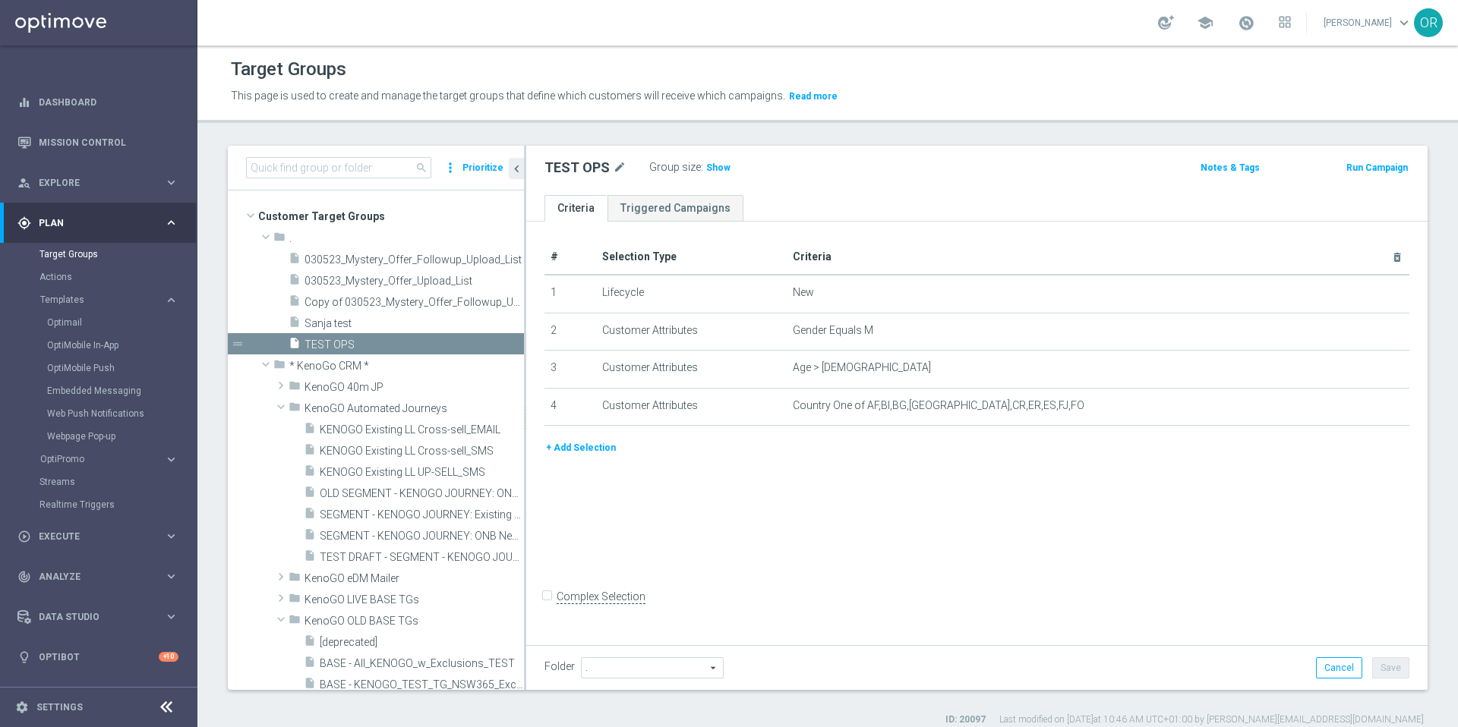
click at [601, 444] on button "+ Add Selection" at bounding box center [580, 448] width 73 height 17
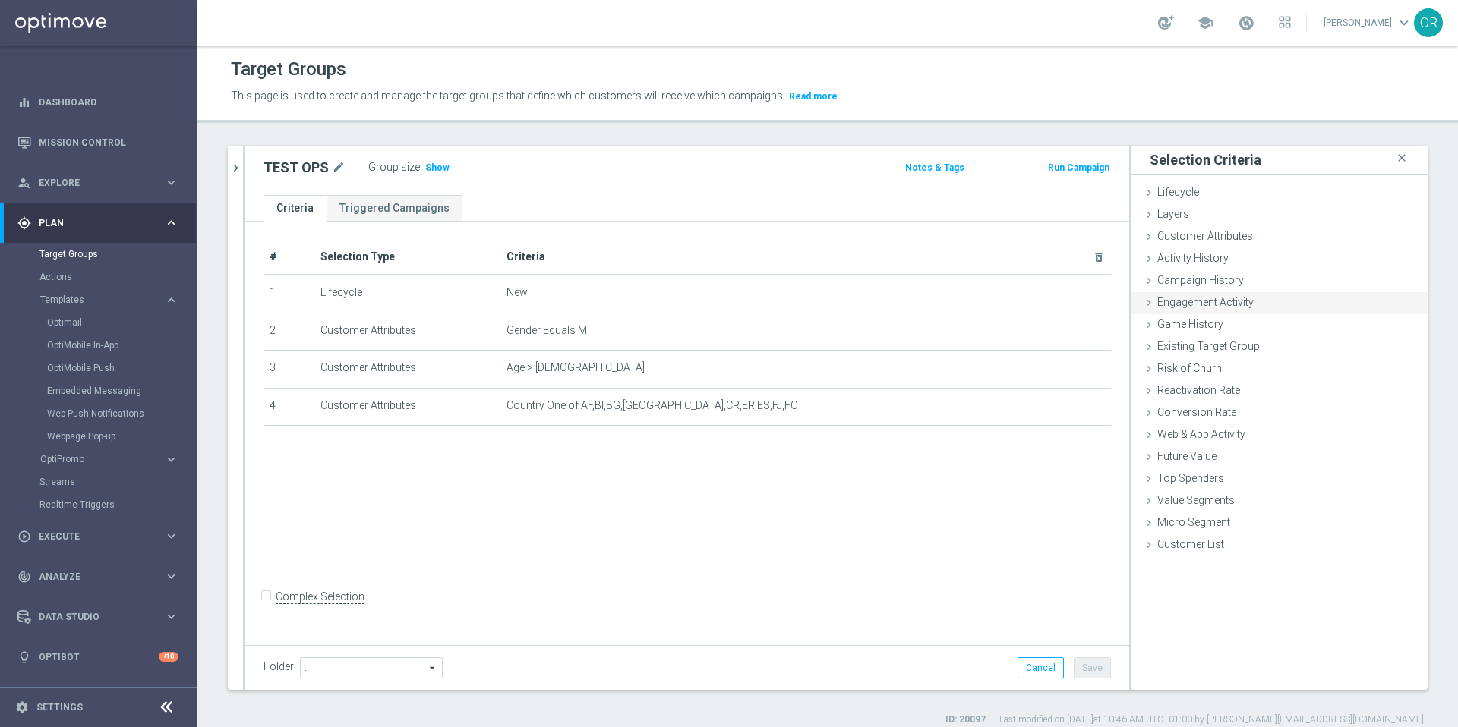
click at [1198, 304] on span "Engagement Activity" at bounding box center [1205, 302] width 96 height 12
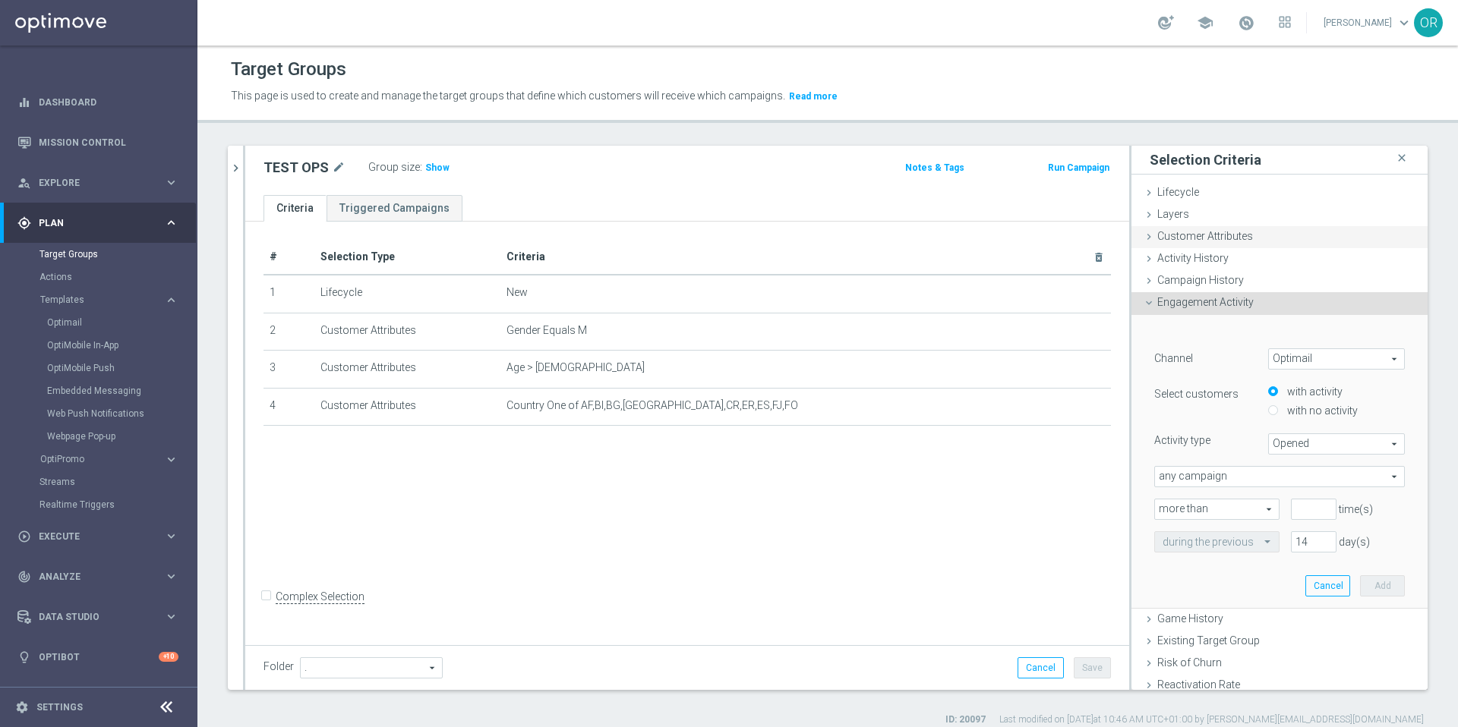
click at [1192, 236] on span "Customer Attributes" at bounding box center [1205, 236] width 96 height 12
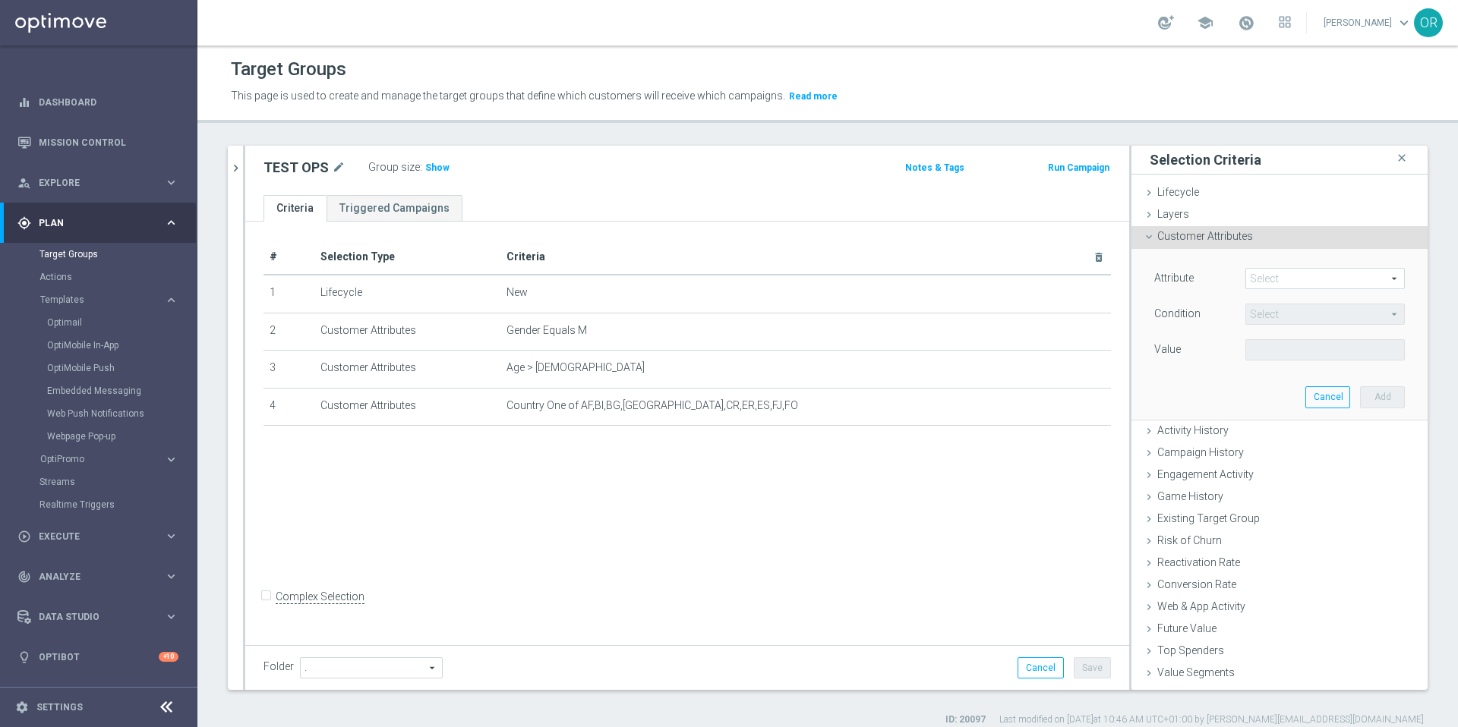
click at [1253, 274] on span at bounding box center [1325, 279] width 158 height 20
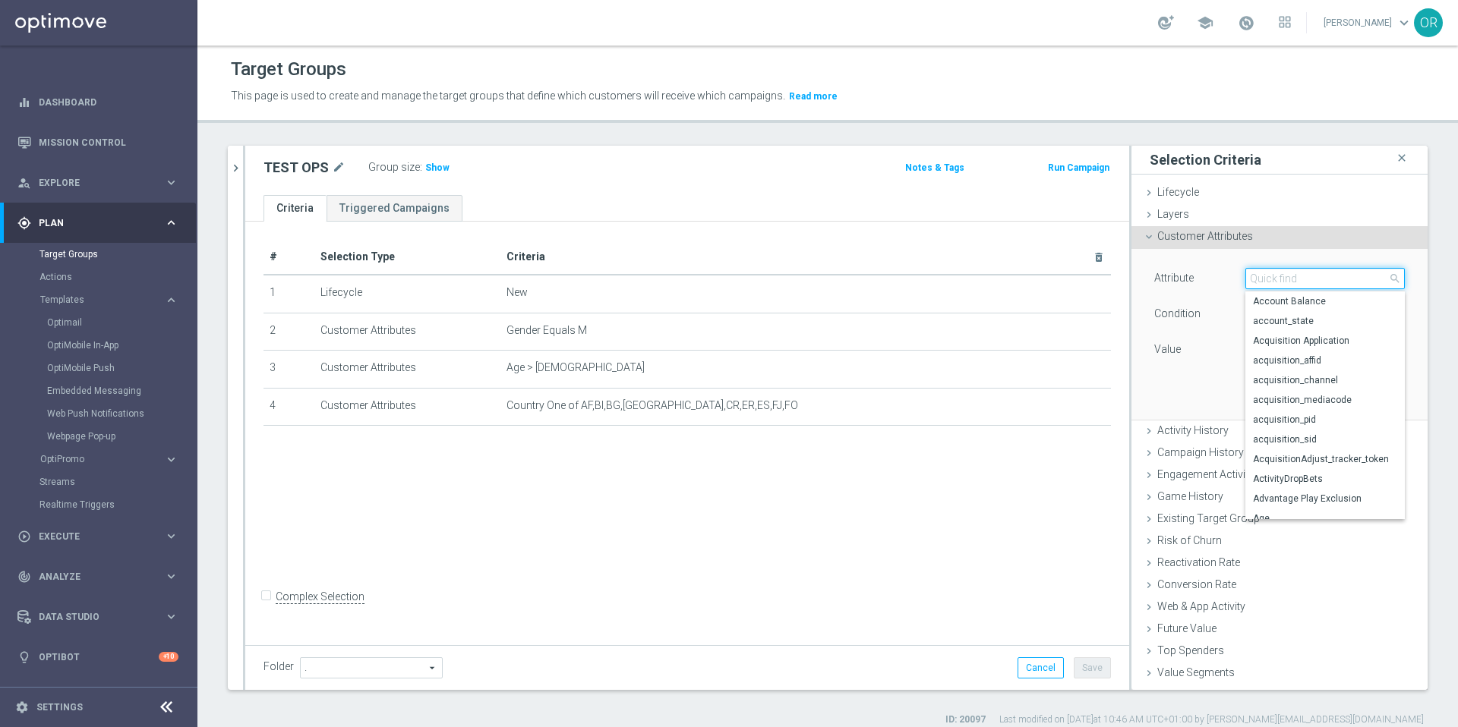
click at [1253, 274] on input "search" at bounding box center [1324, 278] width 159 height 21
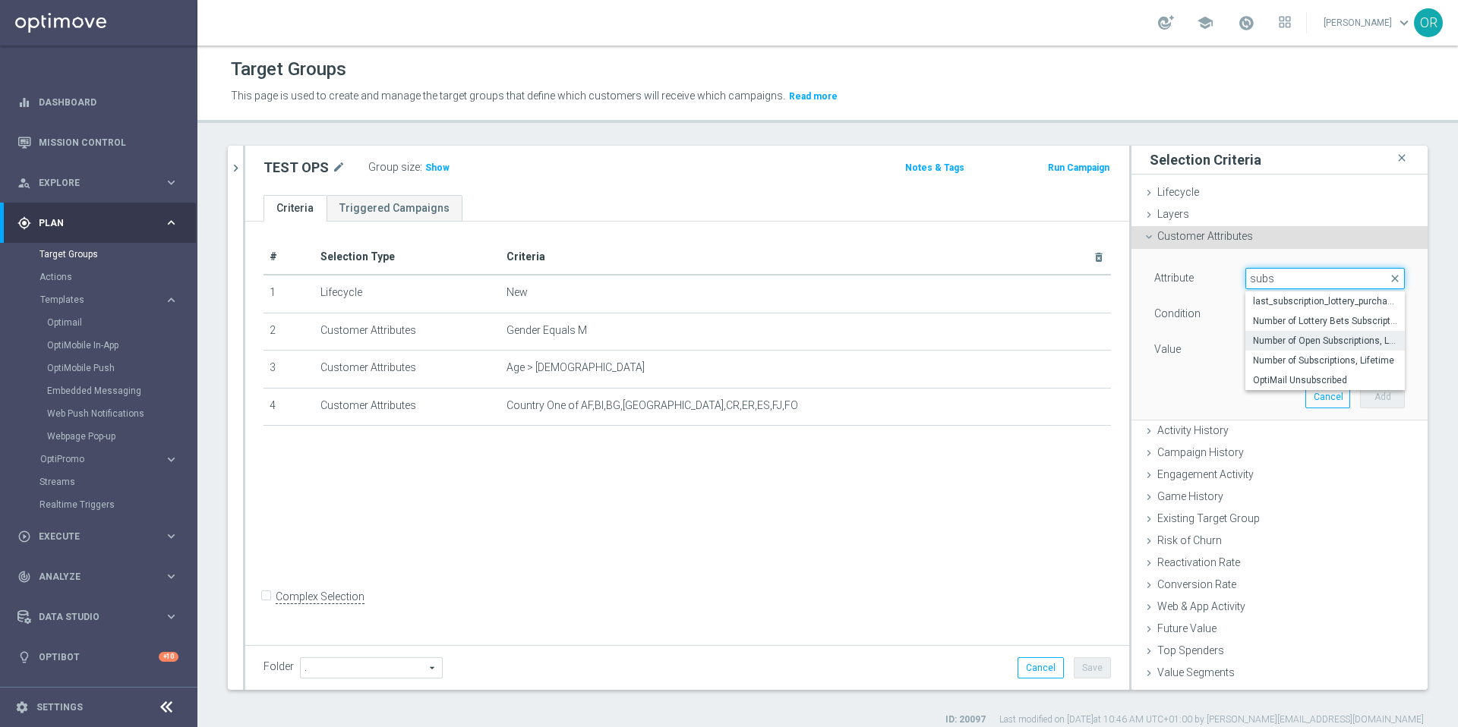
type input "subs"
click at [1310, 339] on span "Number of Open Subscriptions, Lifetime" at bounding box center [1325, 341] width 144 height 12
type input "Number of Open Subscriptions, Lifetime"
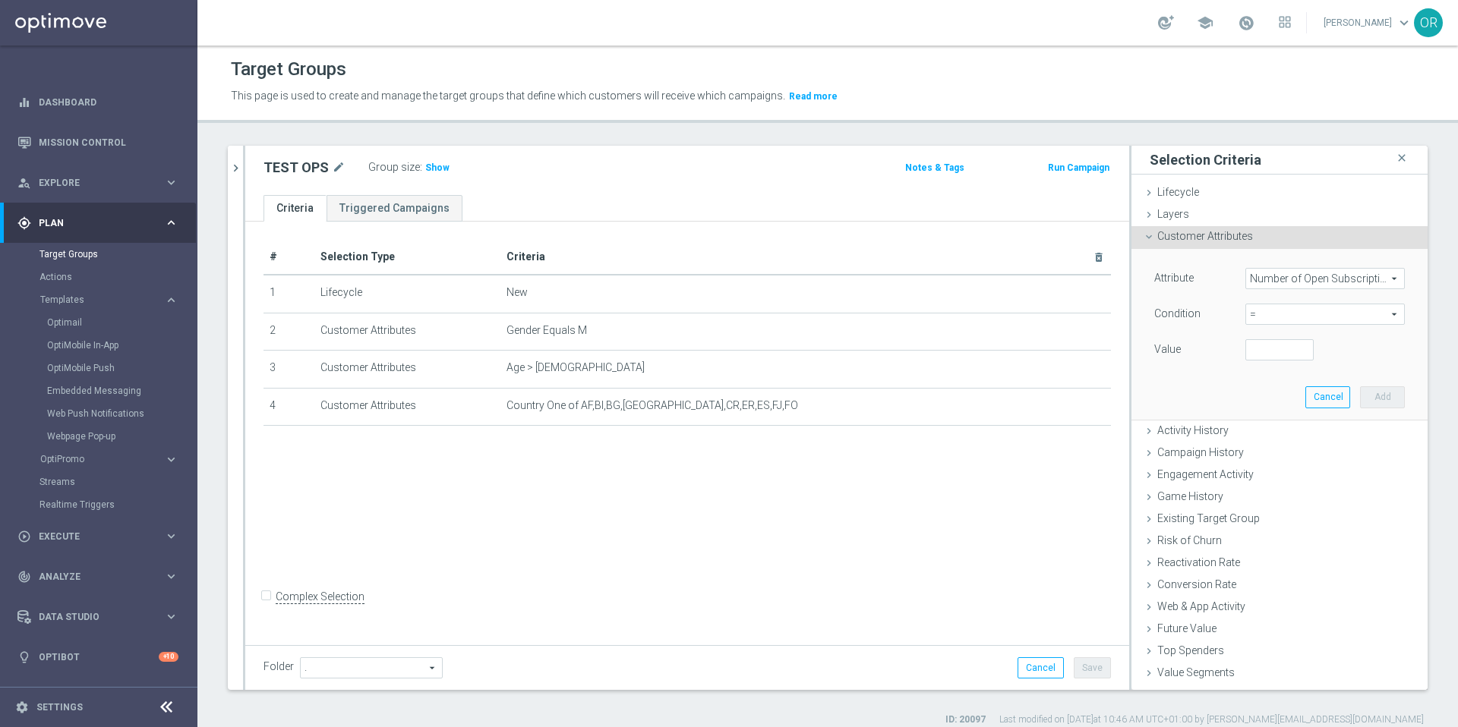
click at [1267, 317] on span "=" at bounding box center [1325, 314] width 158 height 20
click at [1253, 415] on span ">" at bounding box center [1325, 416] width 144 height 12
type input ">"
click at [1255, 345] on input "number" at bounding box center [1279, 349] width 68 height 21
type input "2"
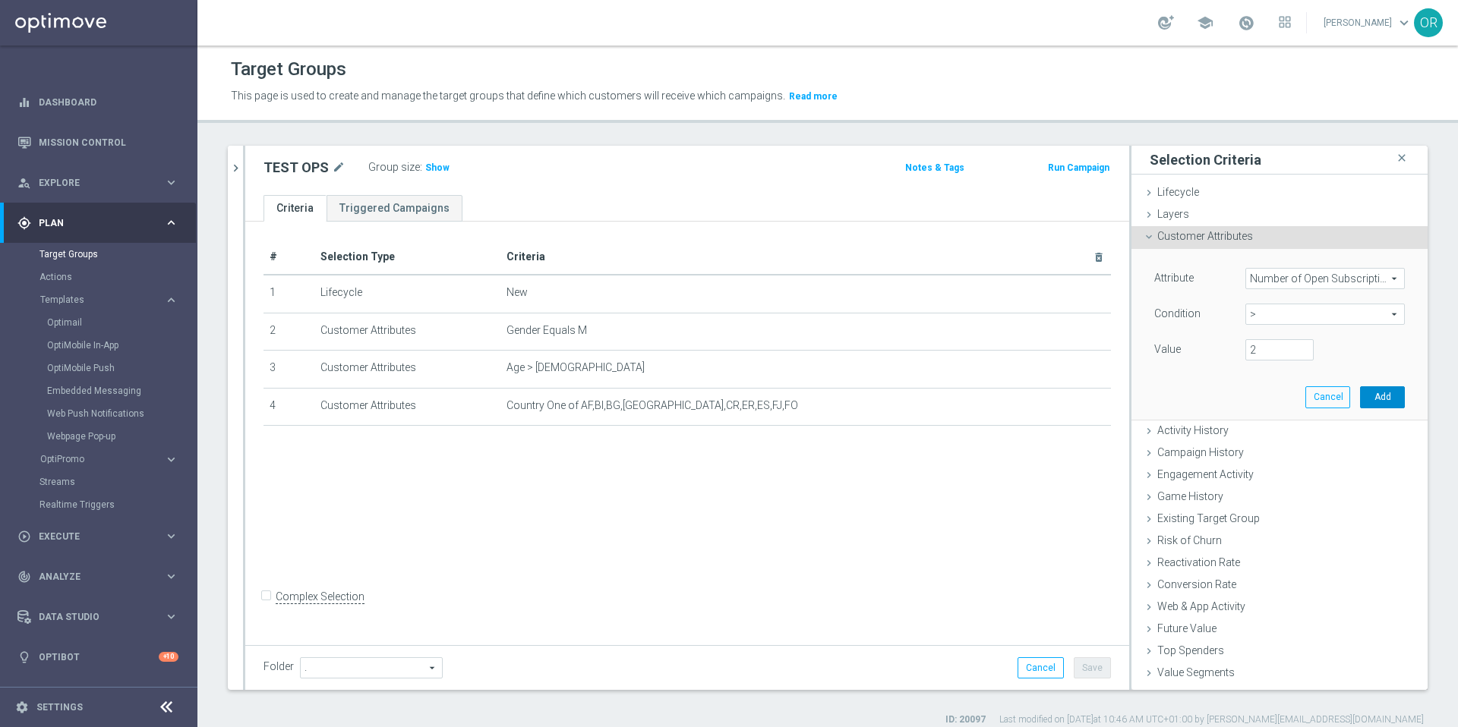
click at [1368, 398] on button "Add" at bounding box center [1382, 396] width 45 height 21
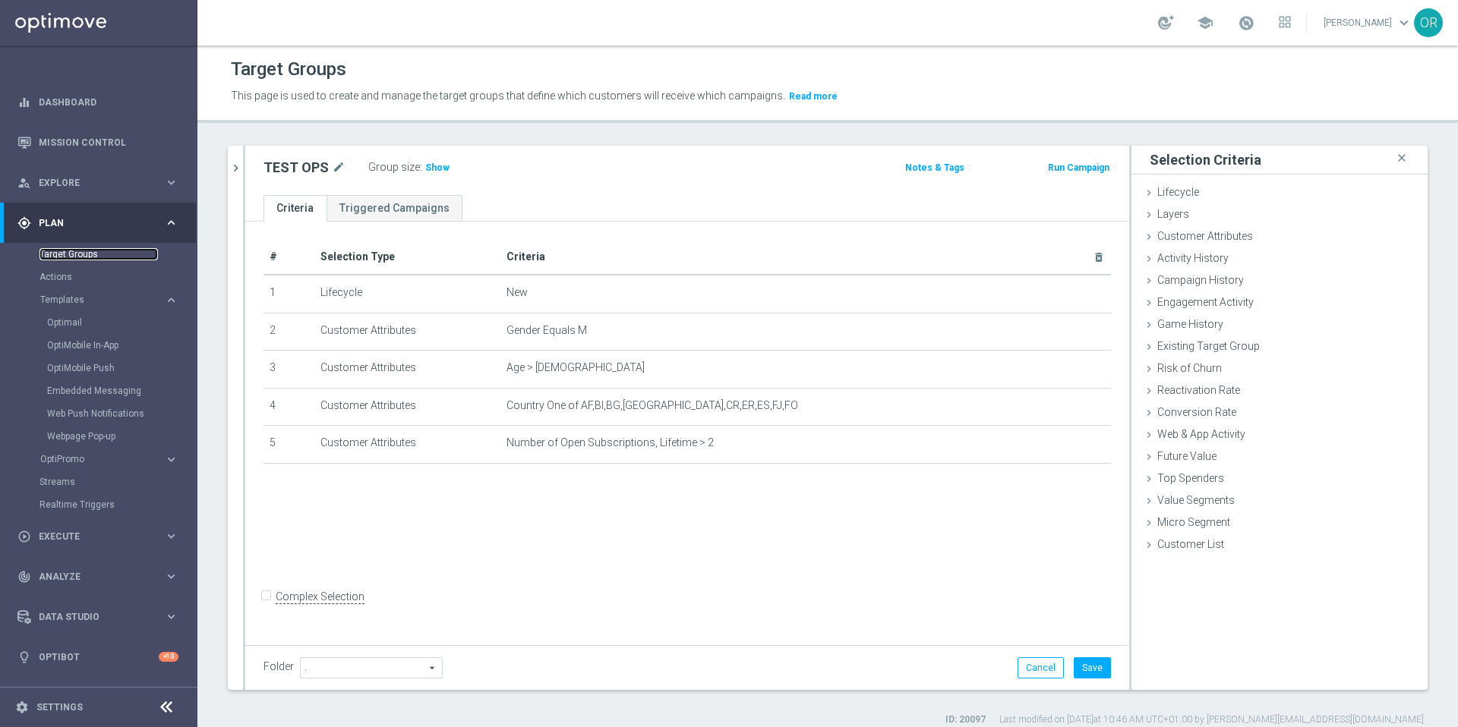
click at [84, 251] on link "Target Groups" at bounding box center [98, 254] width 118 height 12
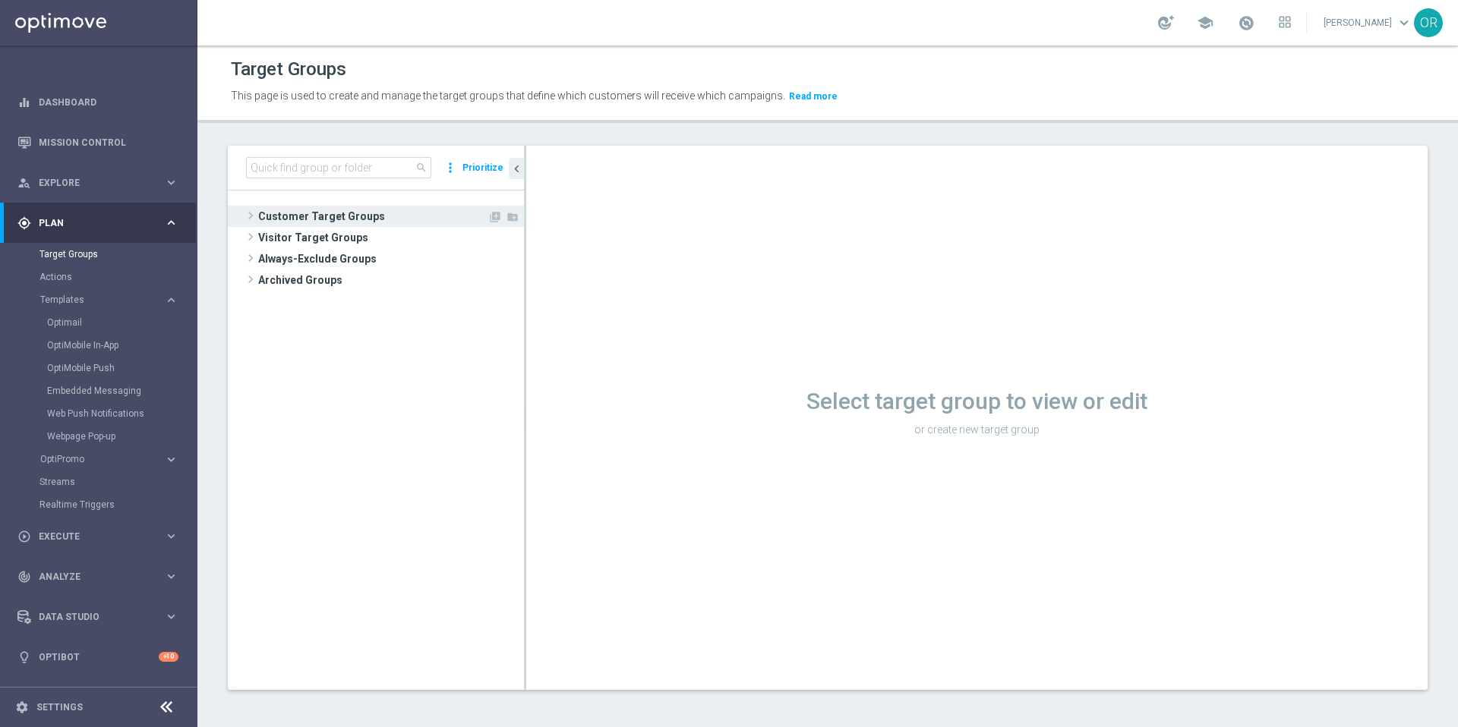
click at [307, 213] on span "Customer Target Groups" at bounding box center [372, 216] width 229 height 21
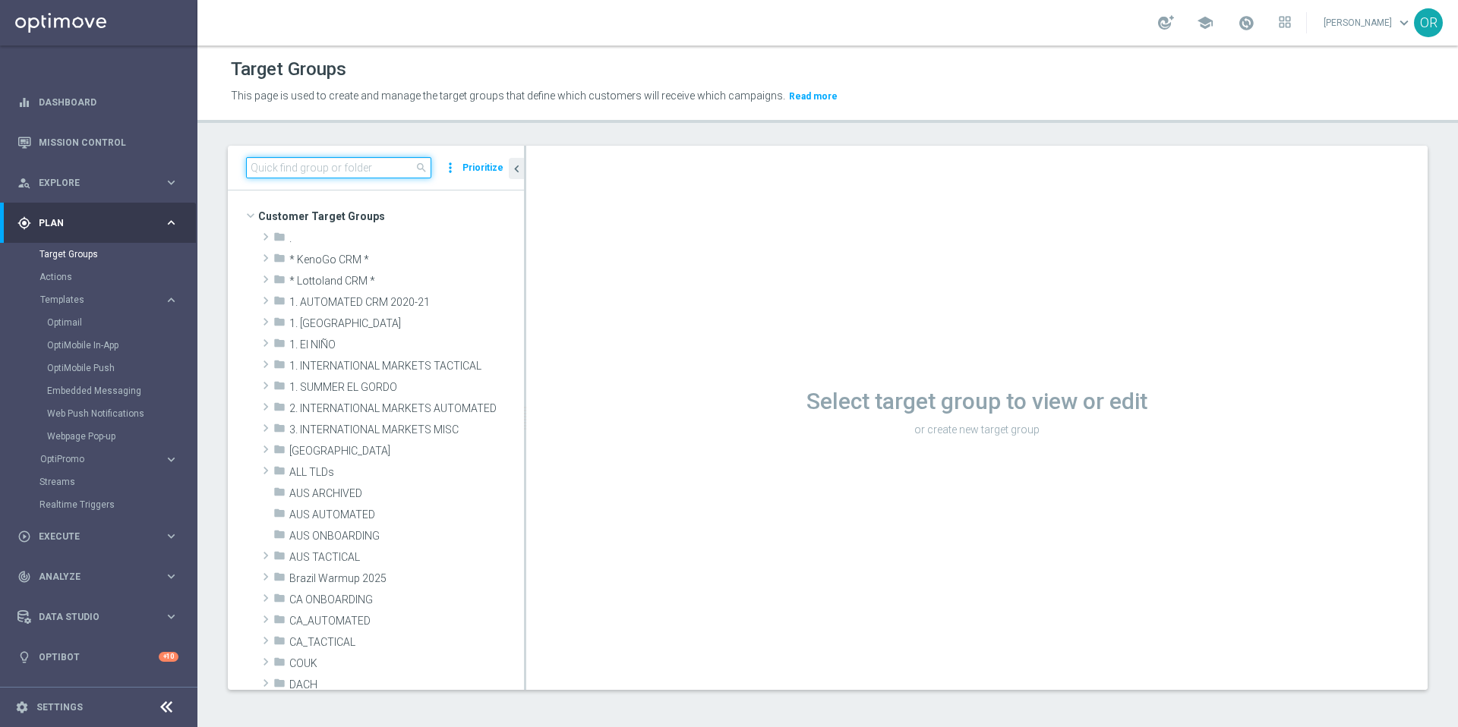
click at [314, 164] on input at bounding box center [338, 167] width 185 height 21
click at [370, 174] on input at bounding box center [338, 167] width 185 height 21
paste input "DE_ALL__SUB_UPSELL_EJ__NVIP_EMA_T&T_LT"
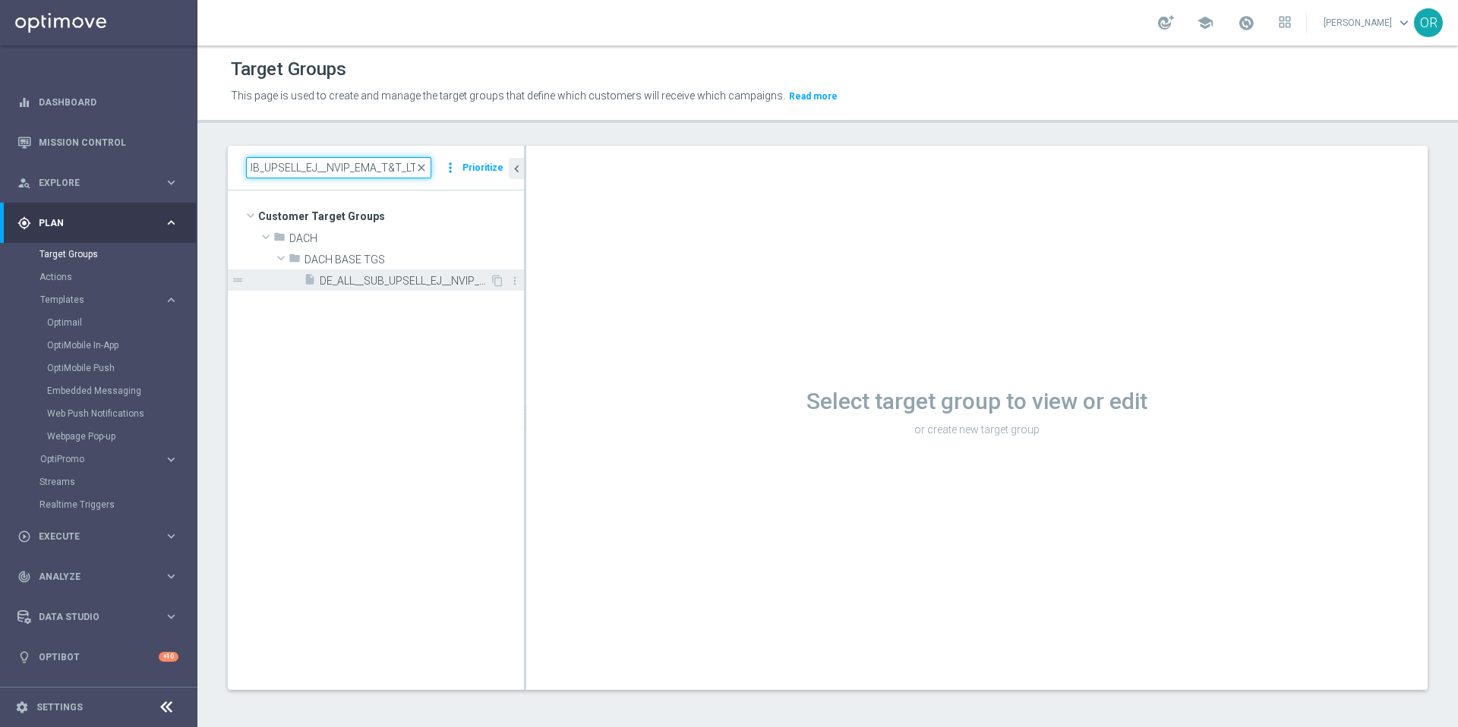
type input "DE_ALL__SUB_UPSELL_EJ__NVIP_EMA_T&T_LT"
click at [379, 282] on span "DE_ALL__SUB_UPSELL_EJ__NVIP_EMA_T&T_LT" at bounding box center [405, 281] width 170 height 13
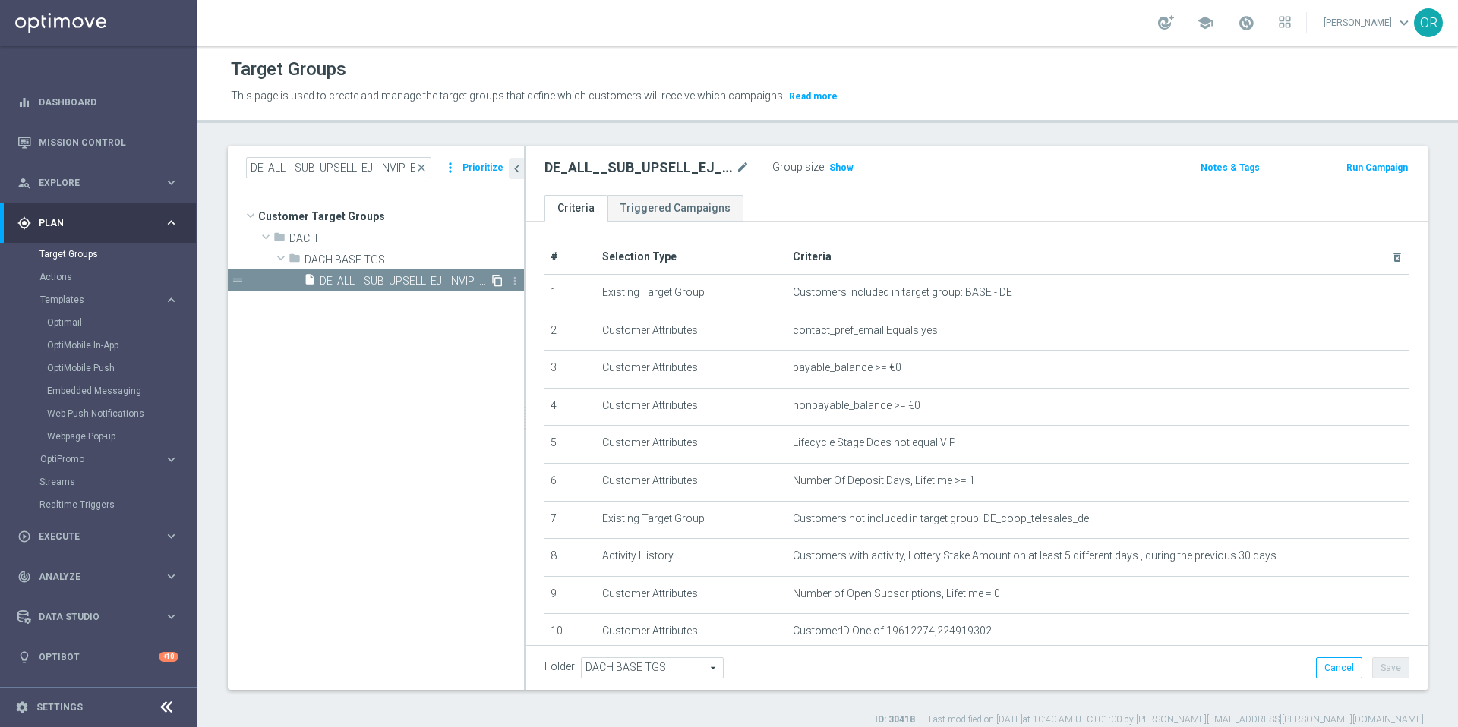
click at [499, 281] on icon "content_copy" at bounding box center [497, 281] width 12 height 12
click at [411, 294] on div "insert_drive_file DE_ALL__SUB_UPSELL_EJ__NVIP_EMA_T&T_LT" at bounding box center [397, 301] width 186 height 21
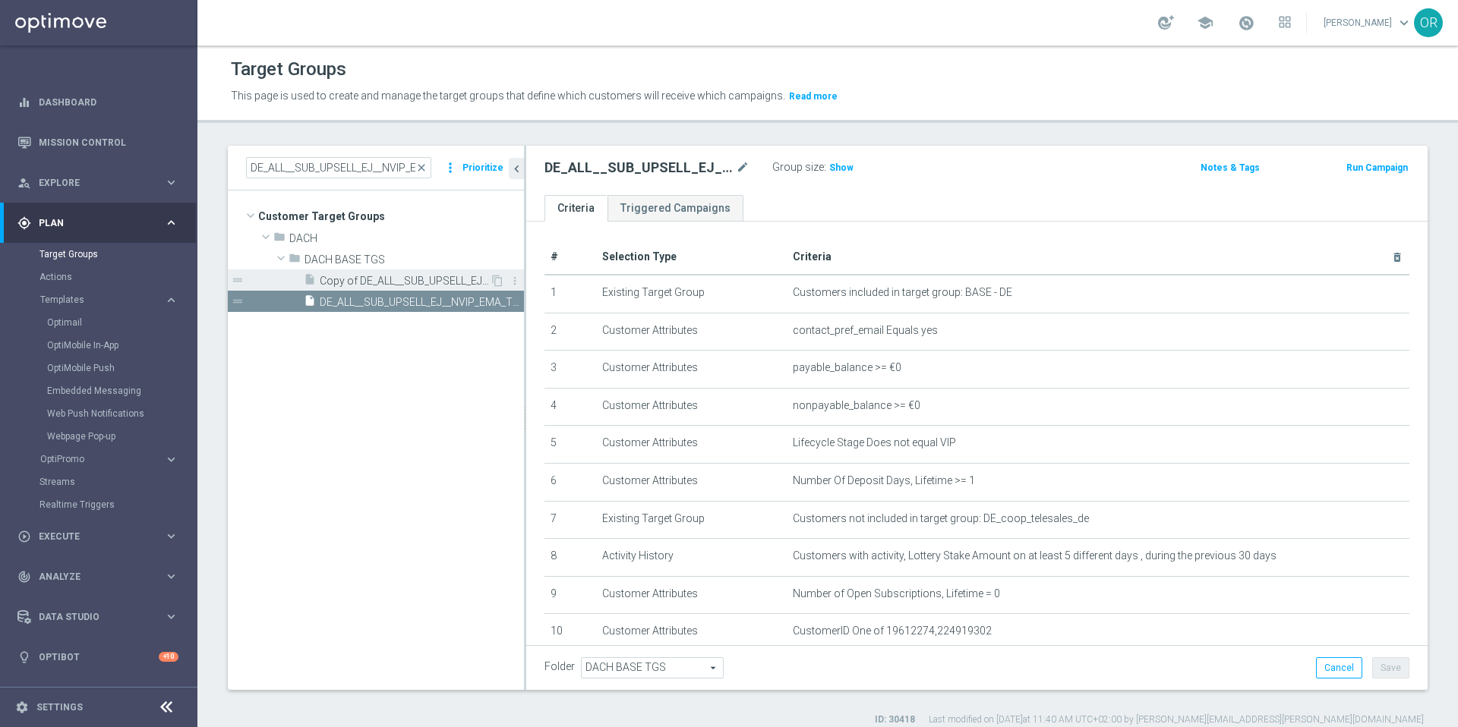
click at [405, 280] on span "Copy of DE_ALL__SUB_UPSELL_EJ__NVIP_EMA_T&T_LT" at bounding box center [405, 281] width 170 height 13
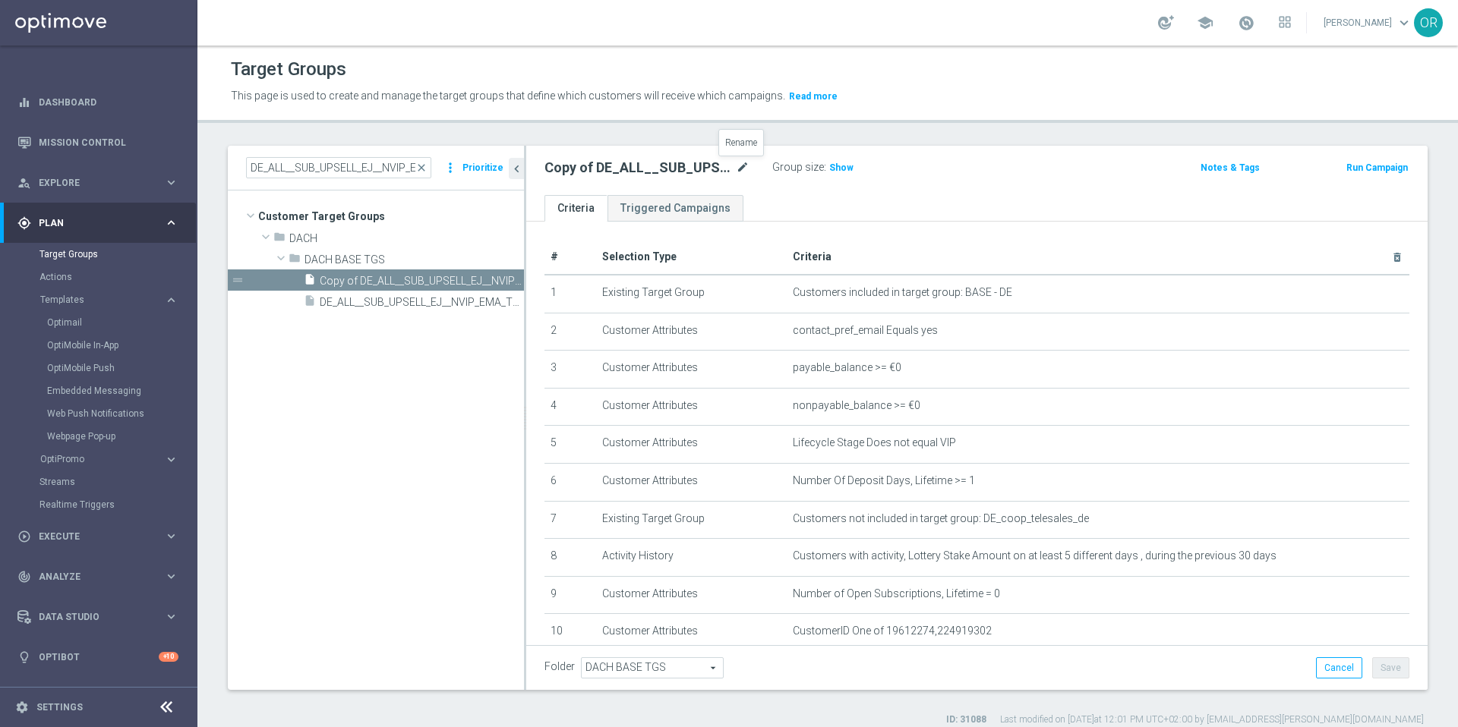
click at [742, 167] on icon "mode_edit" at bounding box center [743, 168] width 14 height 18
type input "DE_ALL__WINNER_STORY__NVIP_EMA_T&T_LT"
click at [877, 192] on div "DE_ALL__WINNER_STORY__NVIP_EMA_T&T_LT Group size : Show Notes & Tags Run Campai…" at bounding box center [976, 170] width 901 height 49
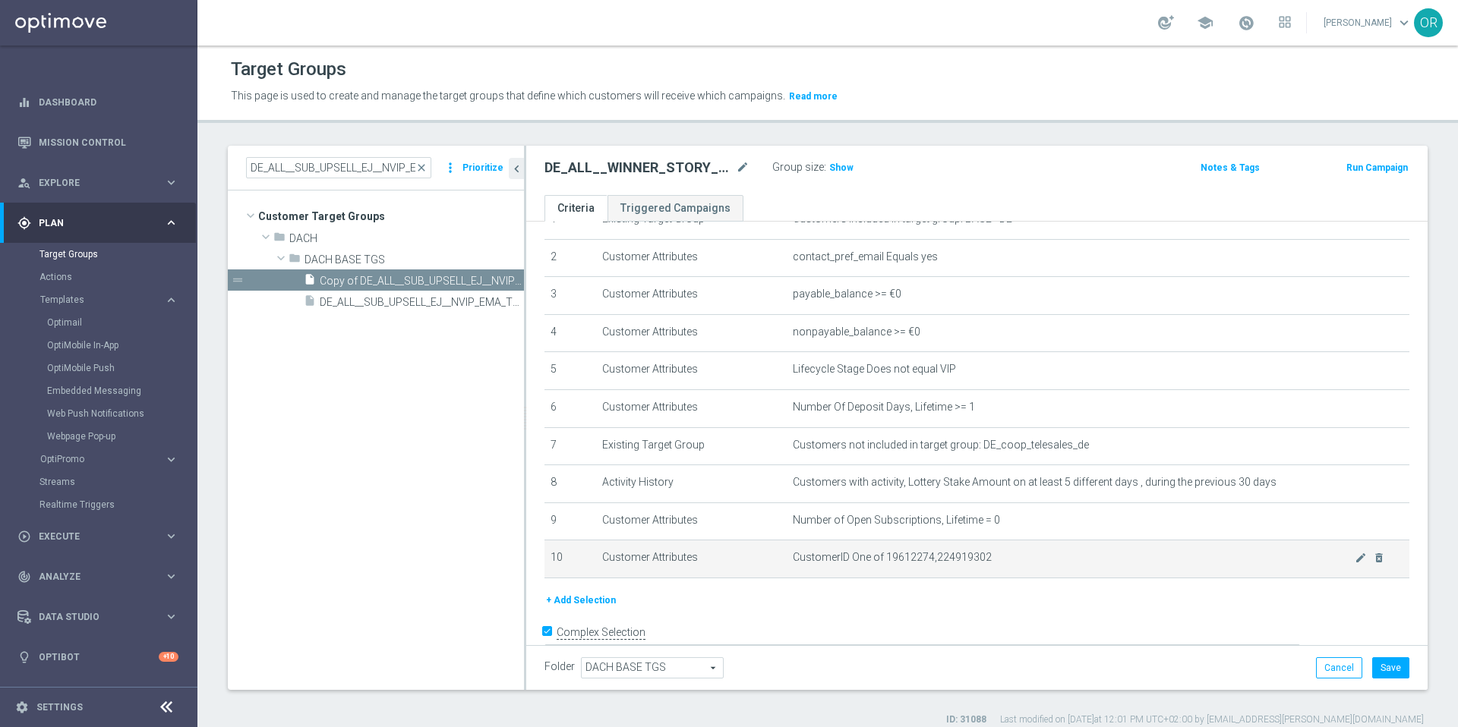
scroll to position [94, 0]
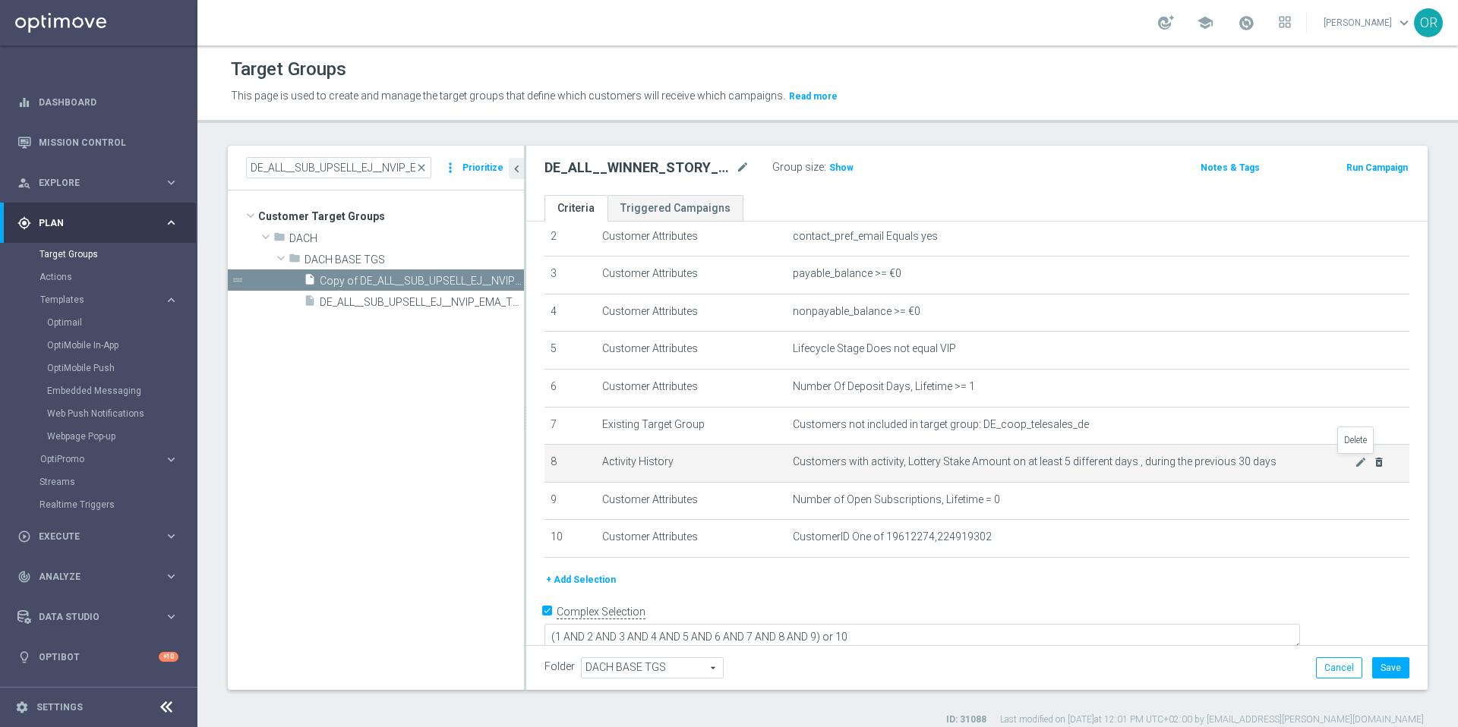
click at [1373, 464] on icon "delete_forever" at bounding box center [1379, 462] width 12 height 12
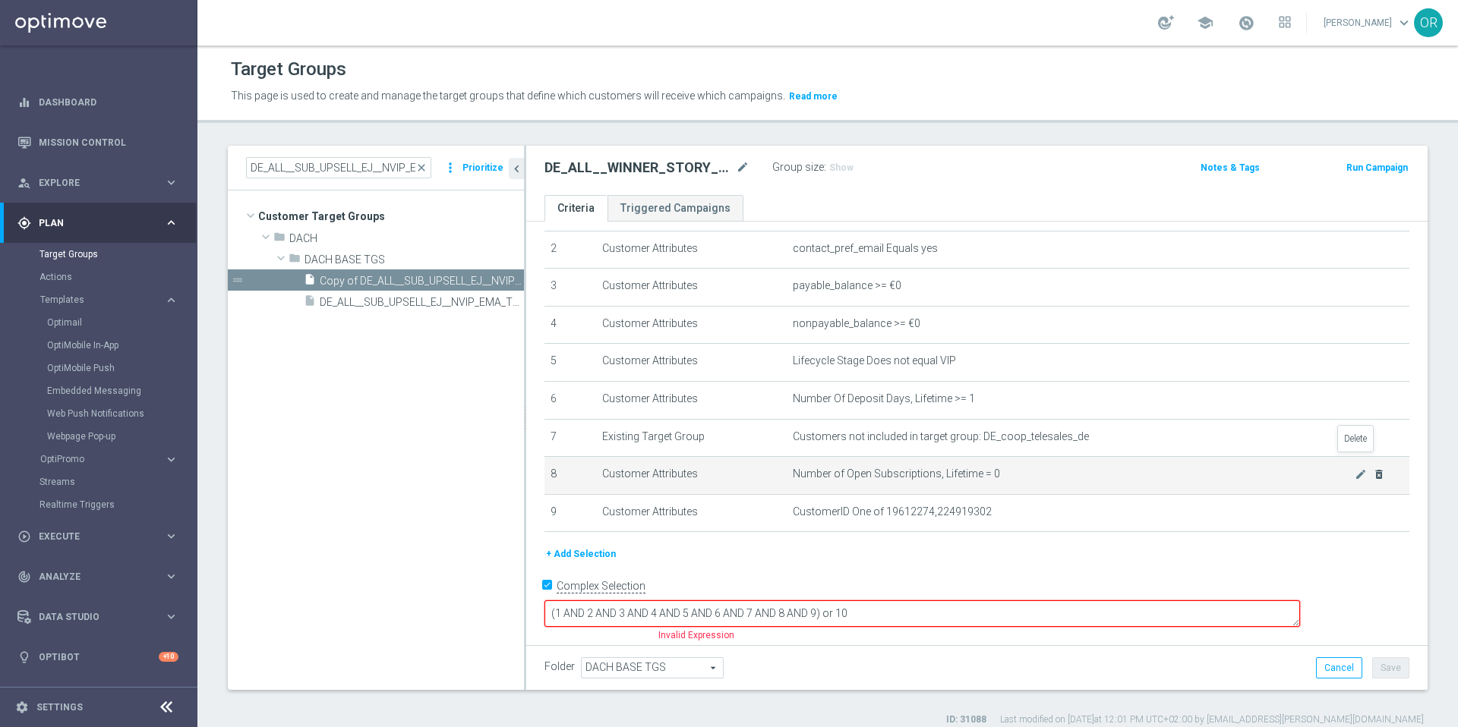
scroll to position [58, 0]
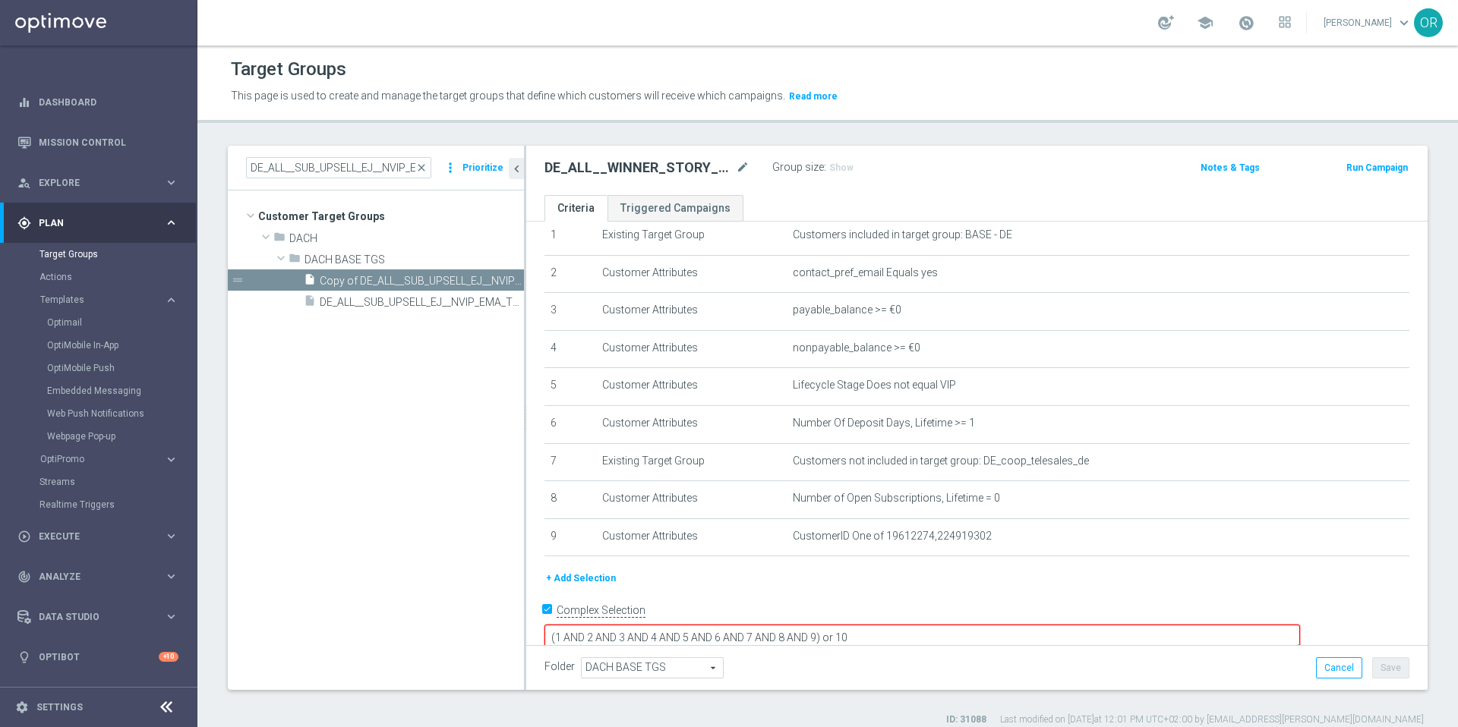
click at [995, 587] on div "+ Add Selection" at bounding box center [977, 578] width 888 height 17
drag, startPoint x: 960, startPoint y: 613, endPoint x: 947, endPoint y: 616, distance: 13.3
click at [947, 625] on textarea "(1 AND 2 AND 3 AND 4 AND 5 AND 6 AND 7 AND 8 AND 9) or 10" at bounding box center [921, 638] width 755 height 27
type textarea "(1 AND 2 AND 3 AND 4 AND 5 AND 6 AND 7 AND 8 AND 9)"
click at [1014, 582] on div "+ Add Selection" at bounding box center [977, 578] width 888 height 17
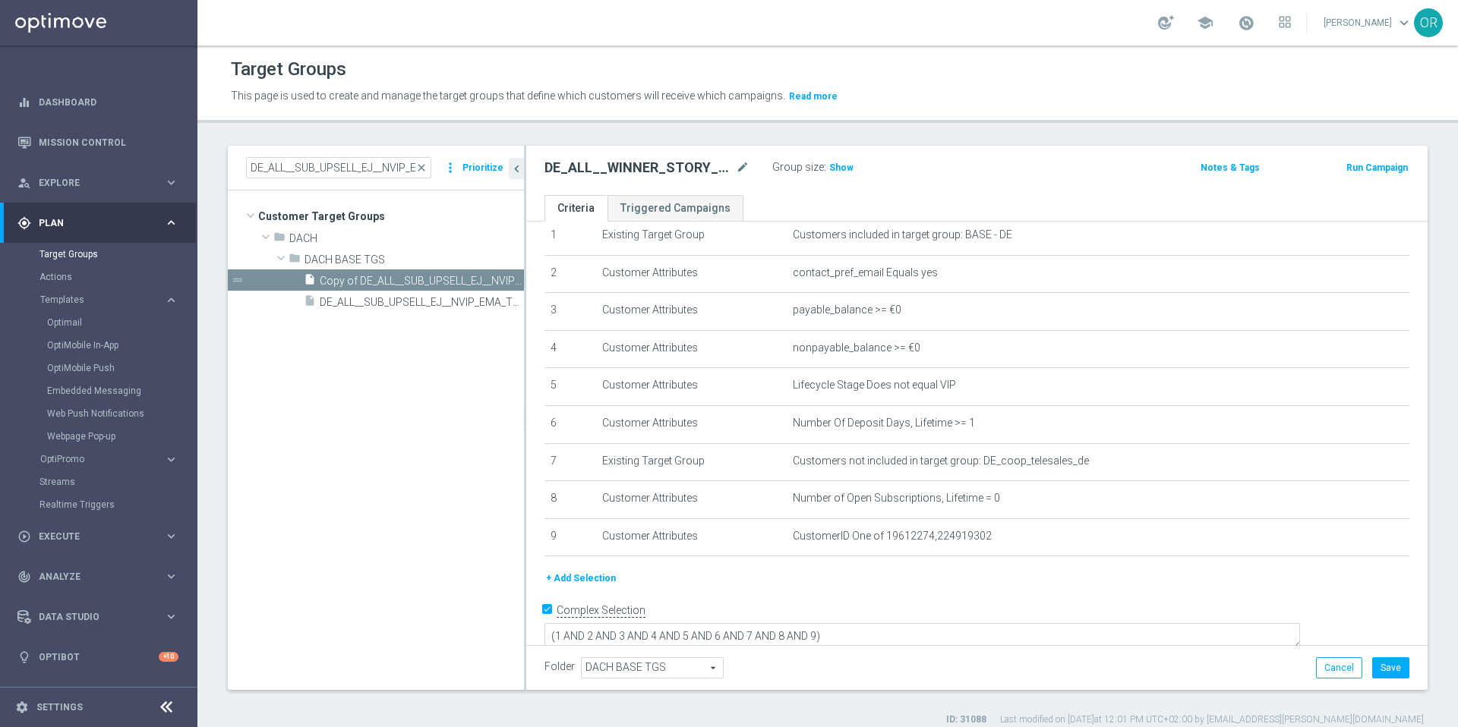
scroll to position [56, 0]
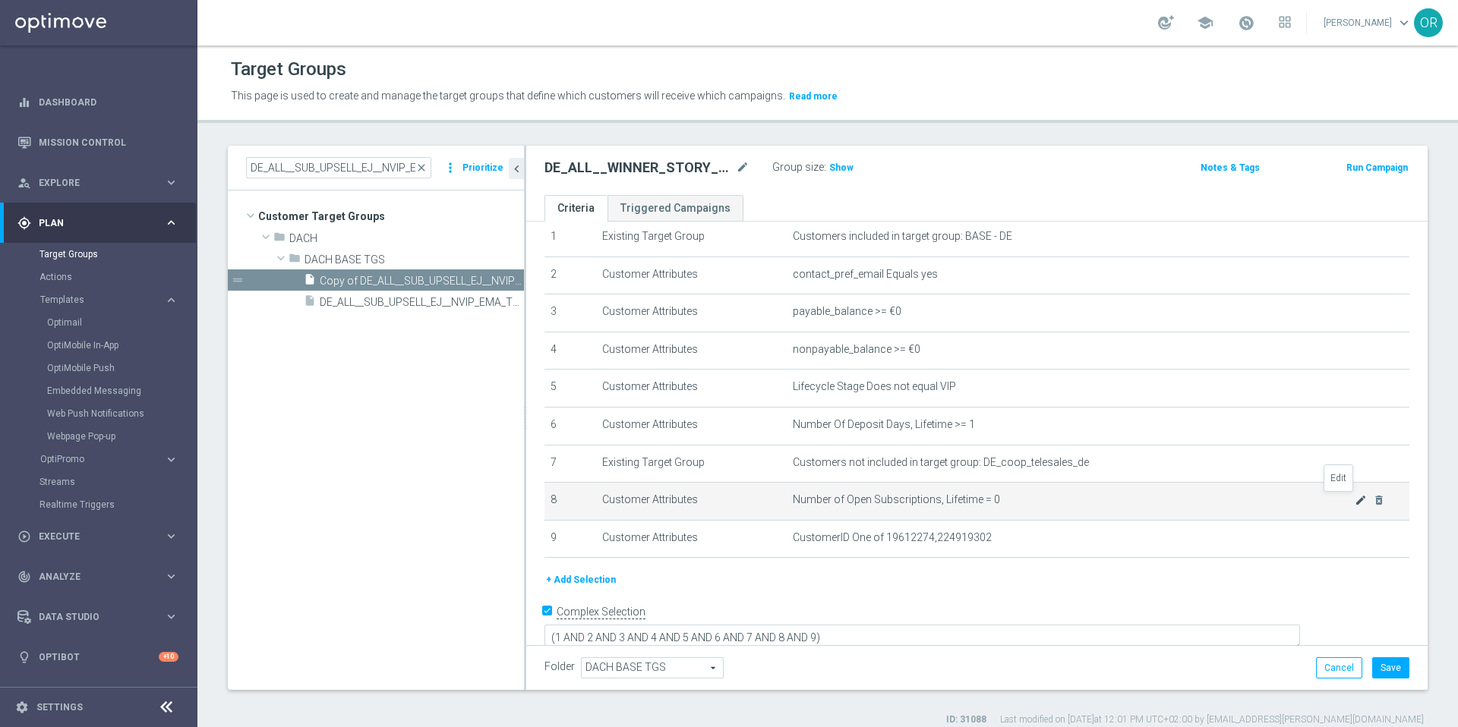
click at [1354, 499] on icon "mode_edit" at bounding box center [1360, 500] width 12 height 12
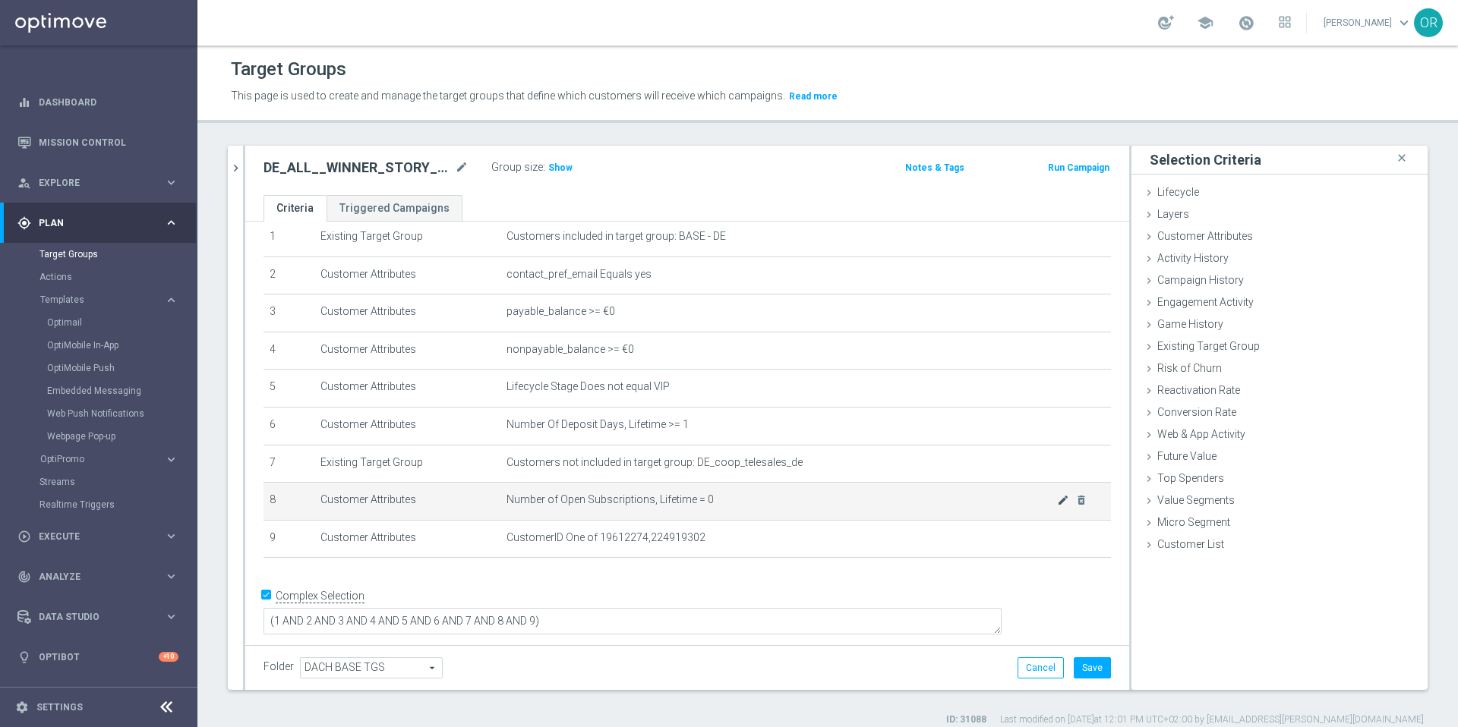
scroll to position [40, 0]
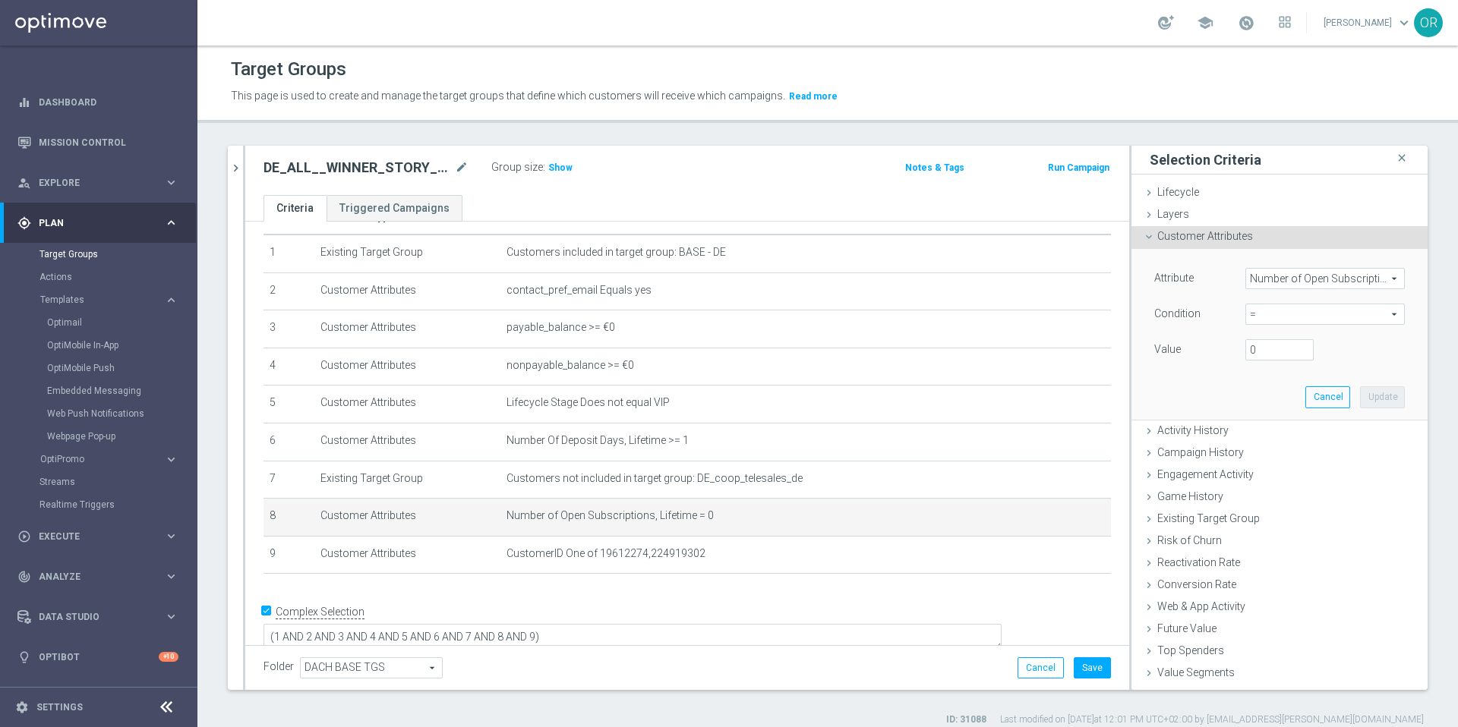
click at [1271, 317] on span "=" at bounding box center [1325, 314] width 158 height 20
click at [1253, 415] on span ">" at bounding box center [1325, 416] width 144 height 12
type input ">"
click at [1254, 350] on input "number" at bounding box center [1279, 349] width 68 height 21
type input "2"
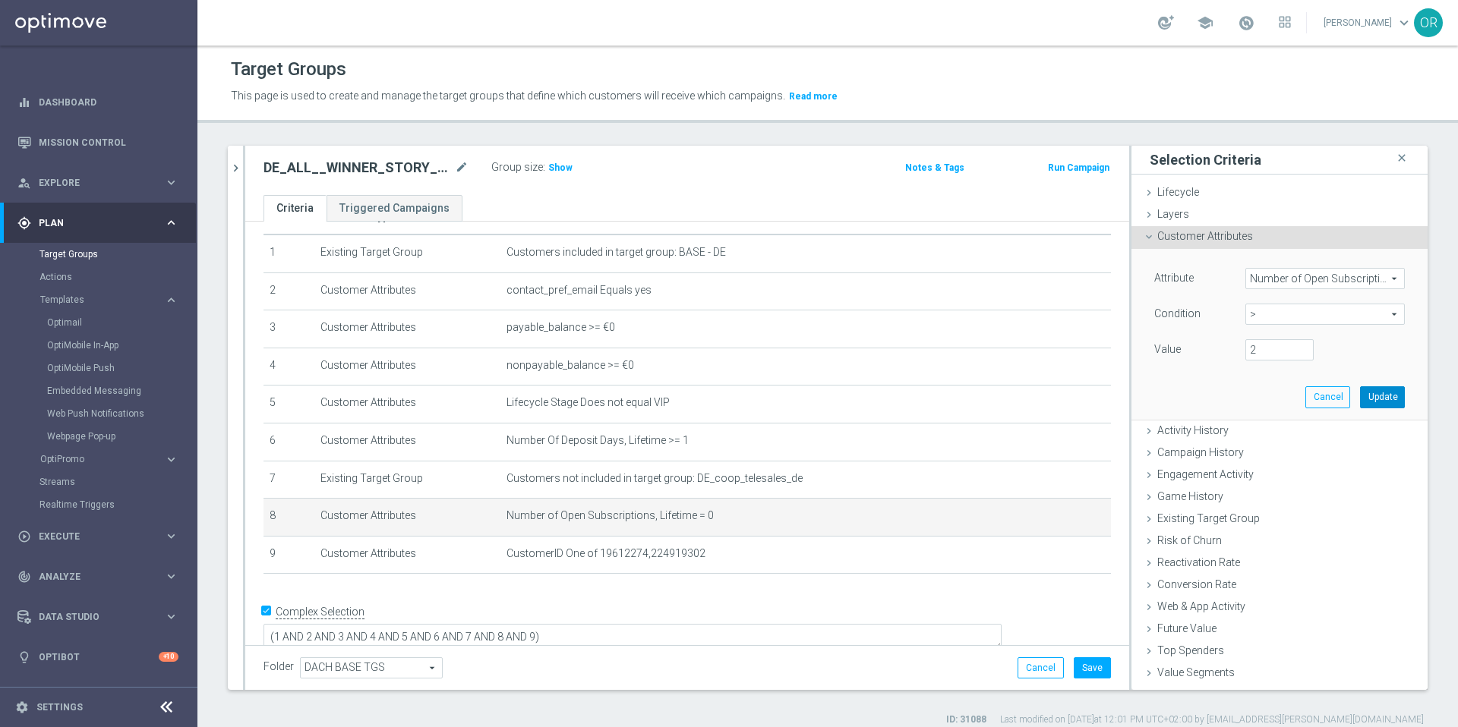
click at [1360, 400] on button "Update" at bounding box center [1382, 396] width 45 height 21
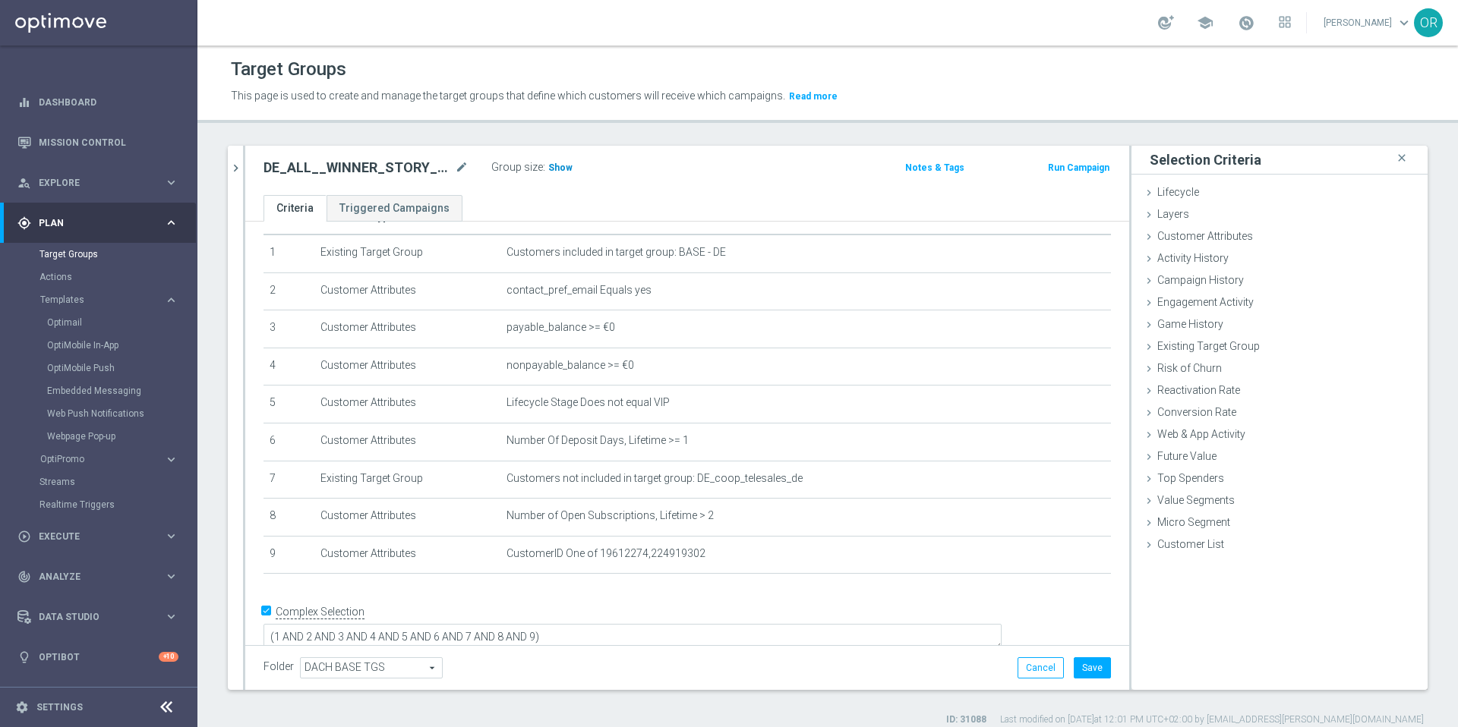
click at [563, 169] on span "Show" at bounding box center [560, 167] width 24 height 11
click at [1075, 556] on icon "delete_forever" at bounding box center [1081, 554] width 12 height 12
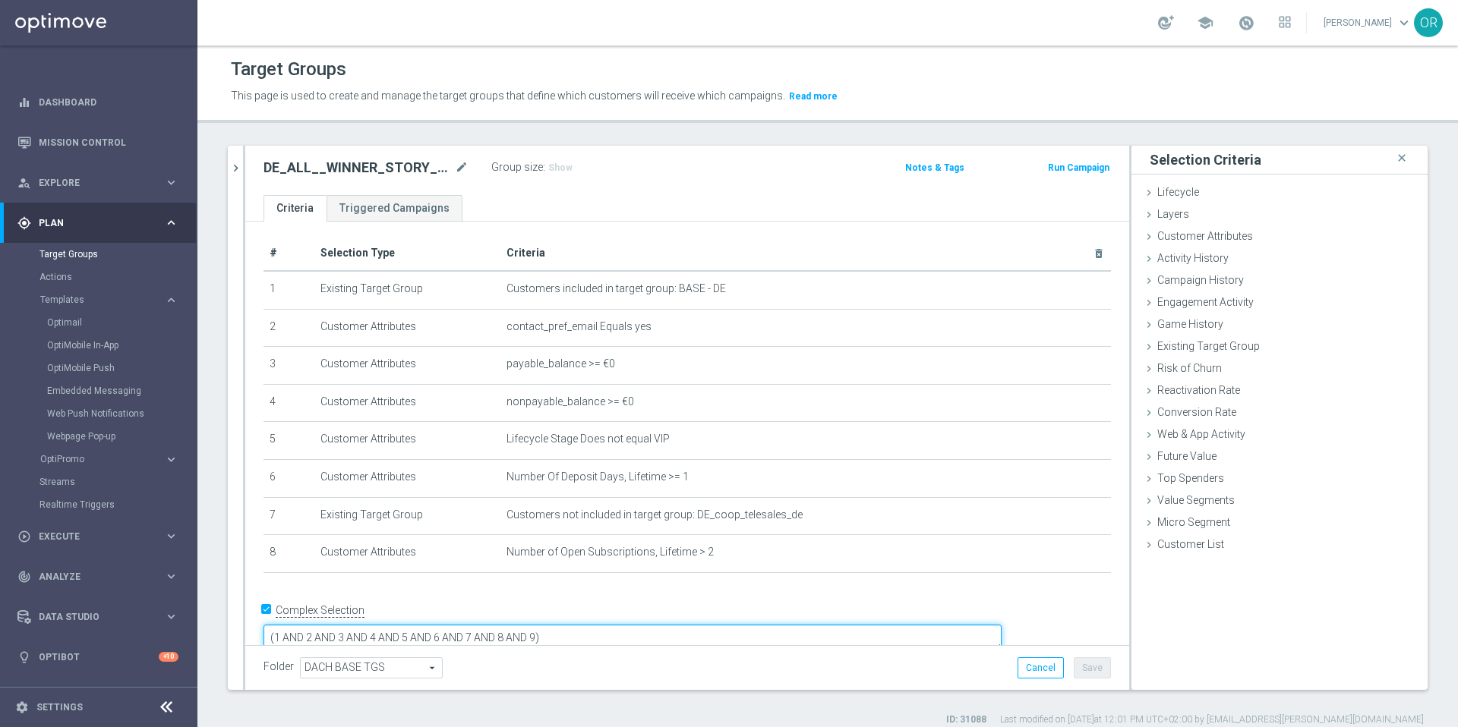
drag, startPoint x: 647, startPoint y: 614, endPoint x: 620, endPoint y: 612, distance: 26.7
click at [620, 625] on textarea "(1 AND 2 AND 3 AND 4 AND 5 AND 6 AND 7 AND 8 AND 9)" at bounding box center [632, 638] width 738 height 27
type textarea "(1 AND 2 AND 3 AND 4 AND 5 AND 6 AND 7 AND 8 )"
click at [1083, 670] on button "Save" at bounding box center [1092, 667] width 37 height 21
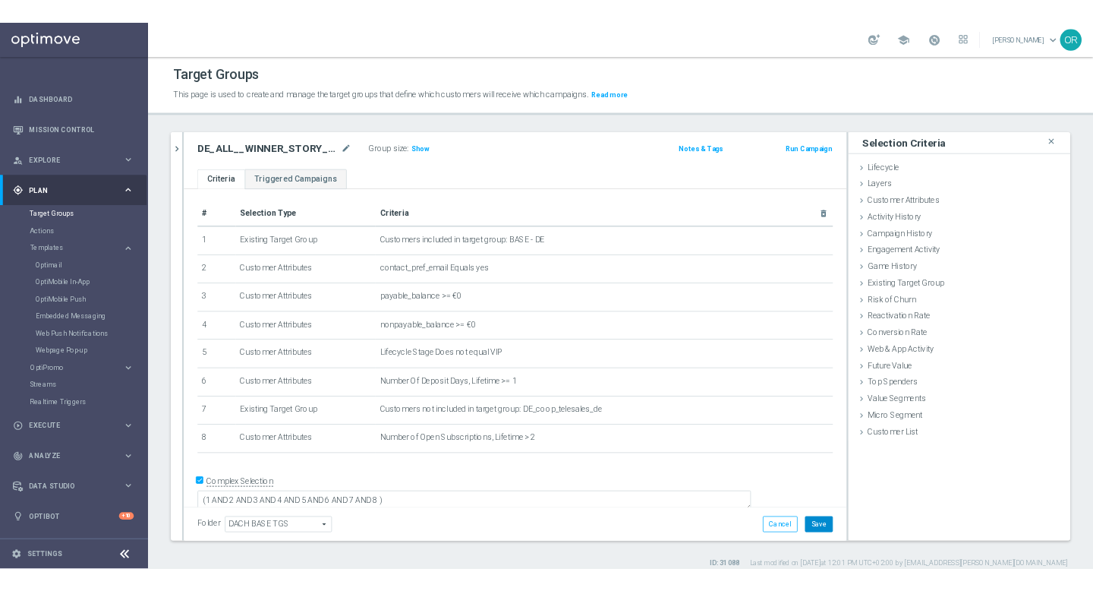
scroll to position [2, 0]
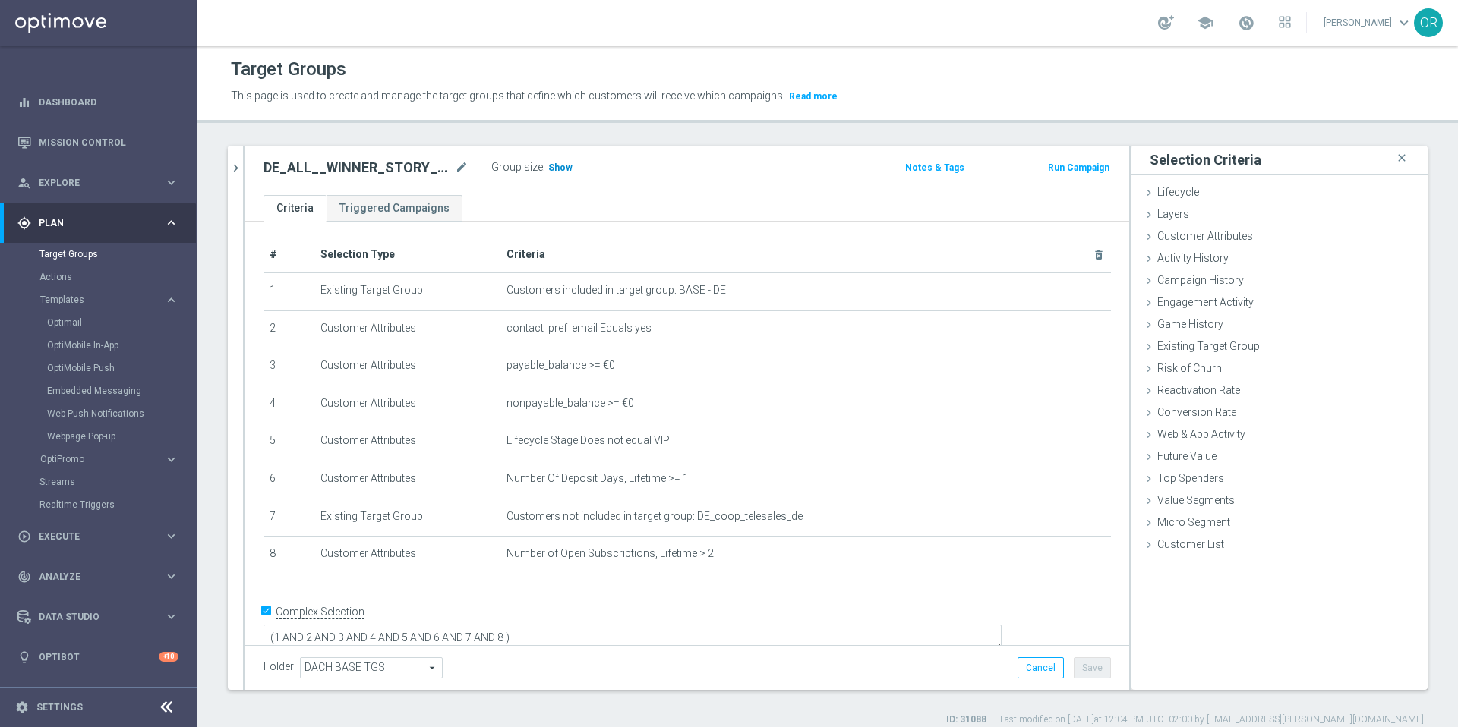
click at [561, 167] on span "Show" at bounding box center [560, 167] width 24 height 11
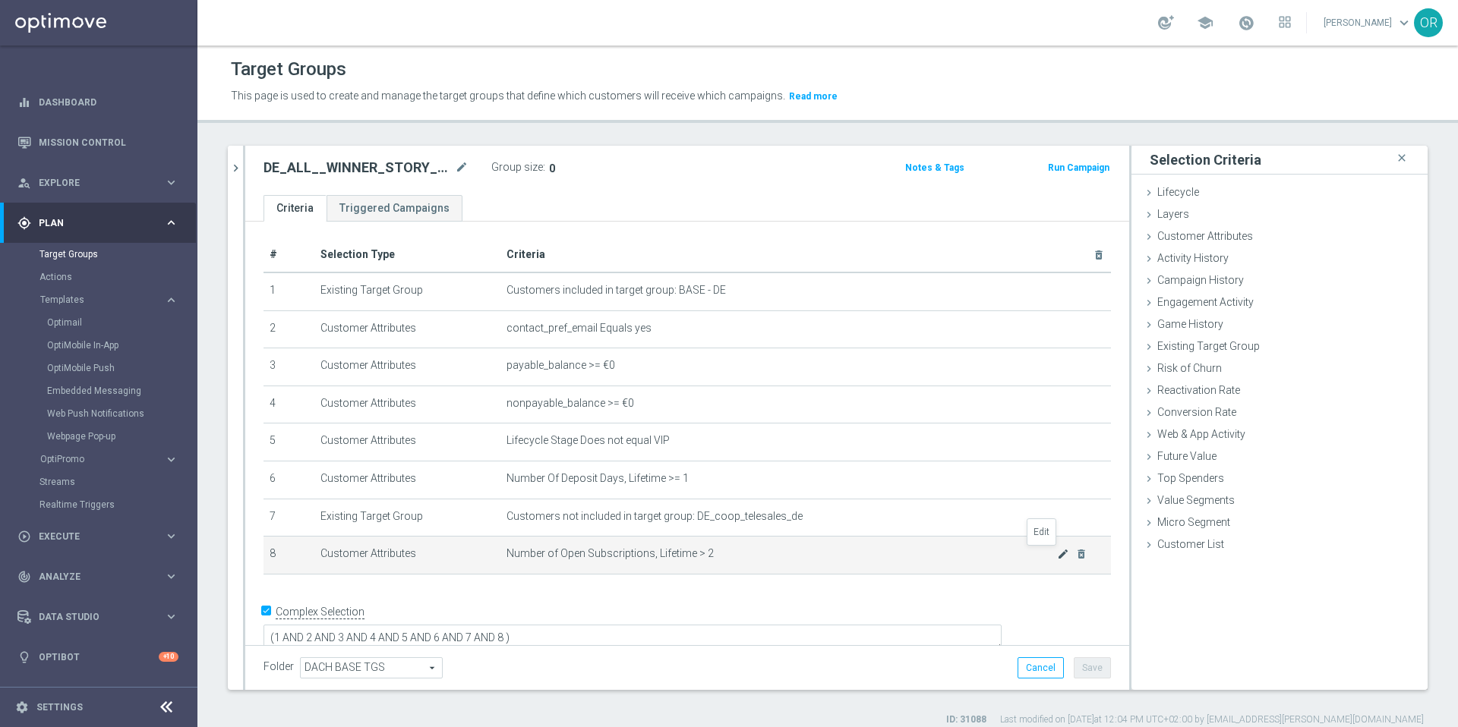
click at [1057, 557] on icon "mode_edit" at bounding box center [1063, 554] width 12 height 12
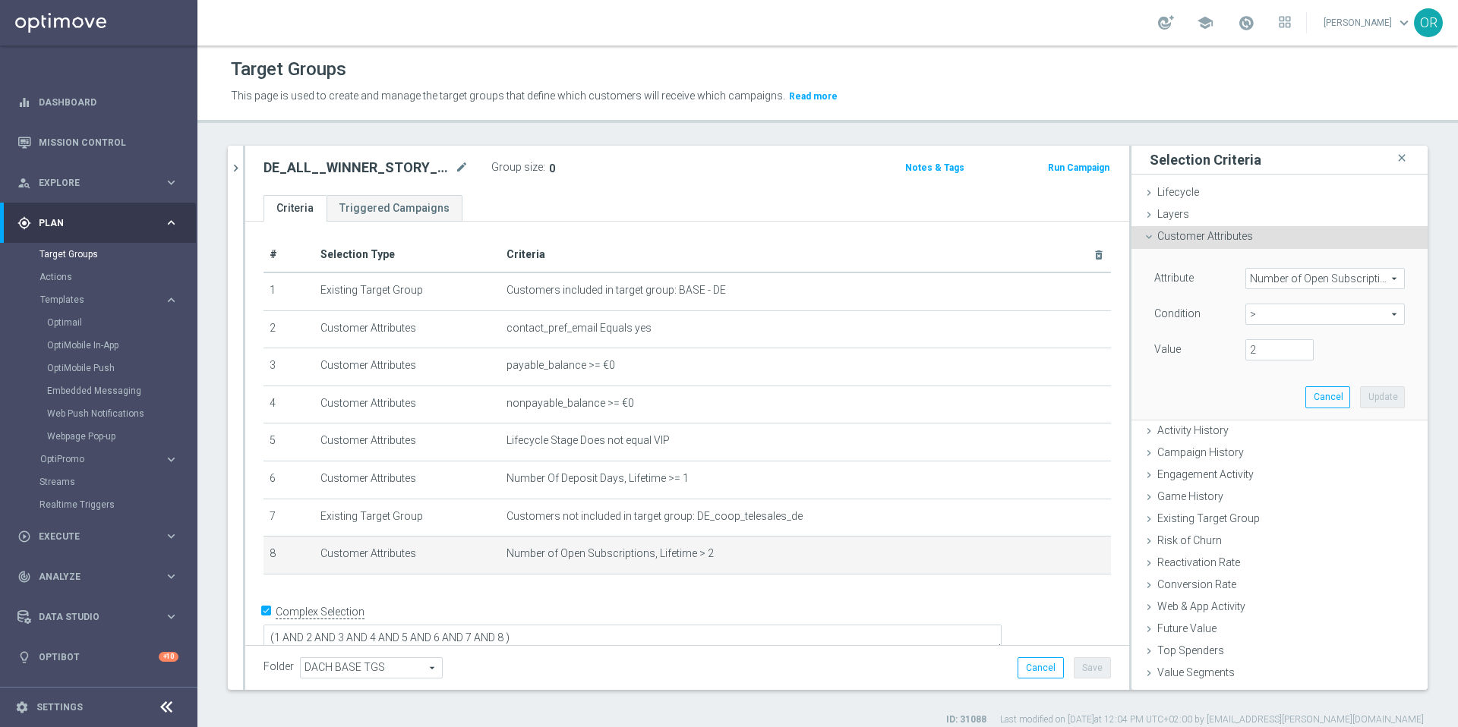
click at [1281, 316] on span ">" at bounding box center [1325, 314] width 158 height 20
click at [1253, 339] on span "<" at bounding box center [1325, 337] width 144 height 12
type input "<"
click at [1249, 348] on input "number" at bounding box center [1279, 349] width 68 height 21
type input "2"
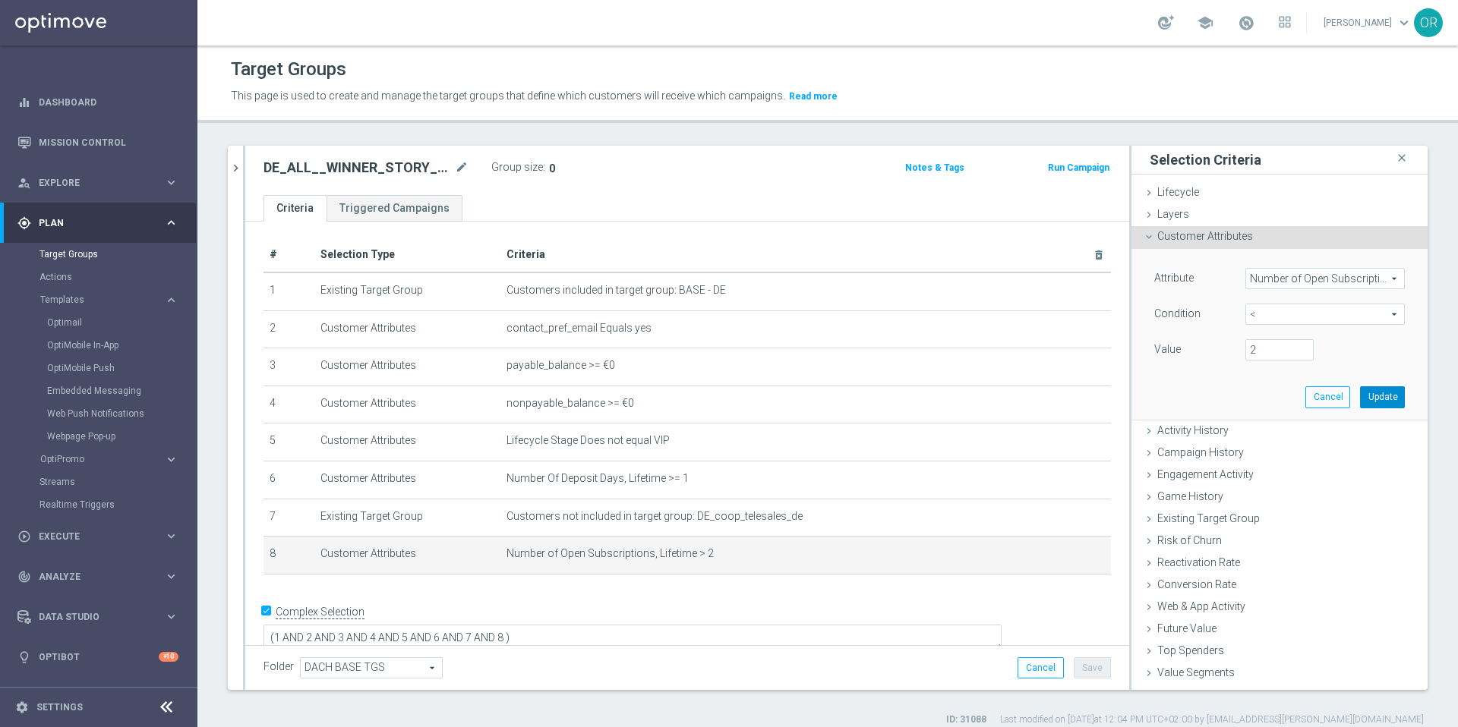
click at [1360, 402] on button "Update" at bounding box center [1382, 396] width 45 height 21
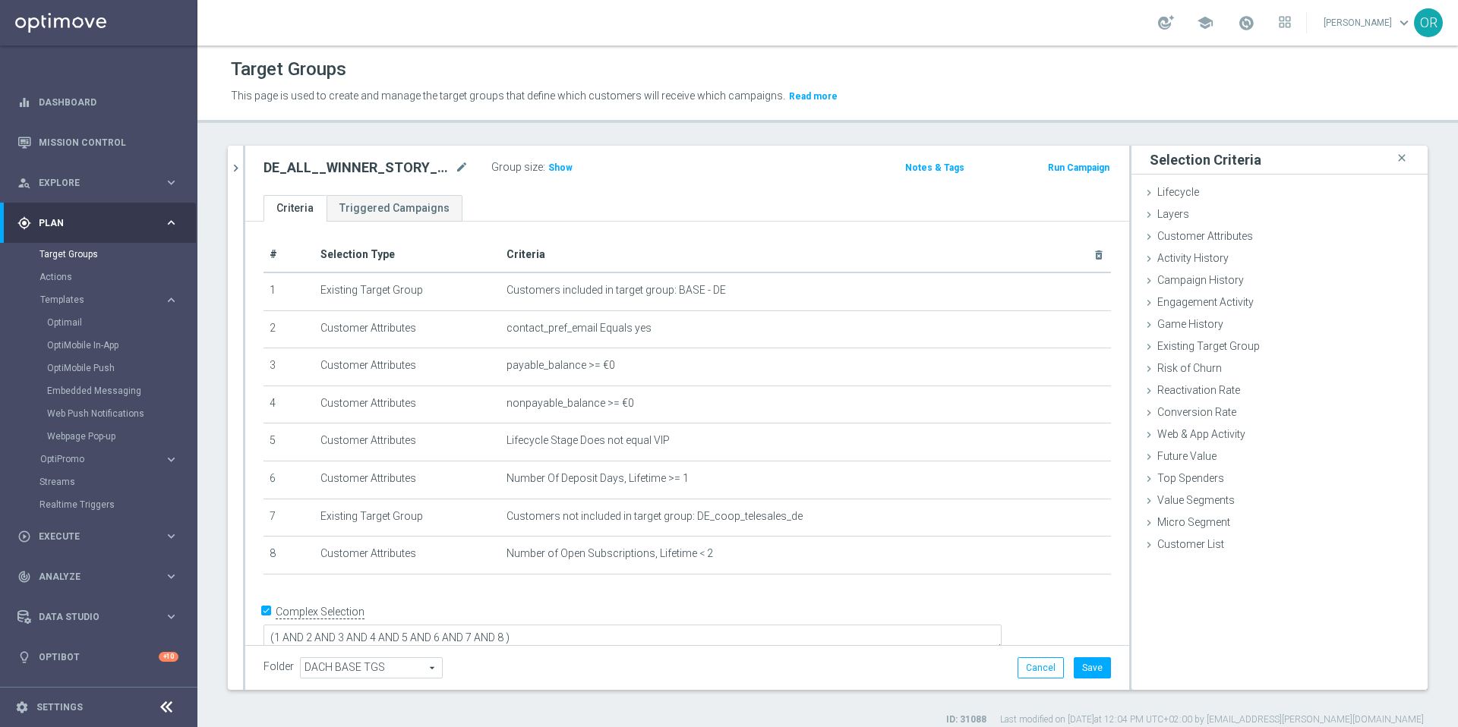
drag, startPoint x: 563, startPoint y: 164, endPoint x: 563, endPoint y: 175, distance: 11.4
click at [563, 164] on span "Show" at bounding box center [560, 167] width 24 height 11
